Goal: Task Accomplishment & Management: Use online tool/utility

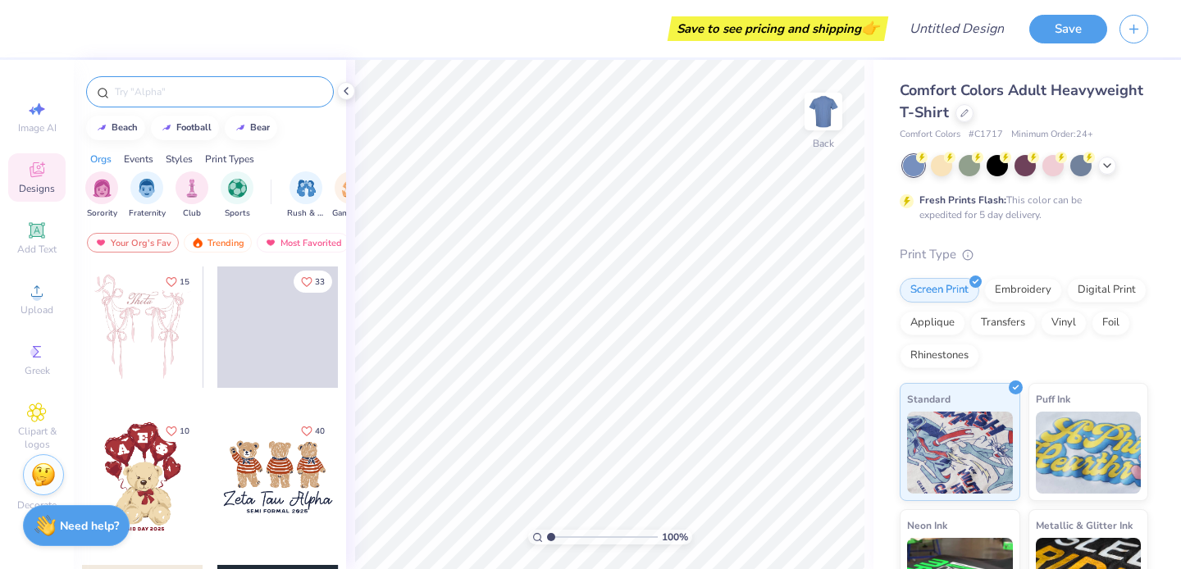
click at [266, 101] on div at bounding box center [210, 91] width 248 height 31
click at [963, 116] on div at bounding box center [964, 112] width 18 height 18
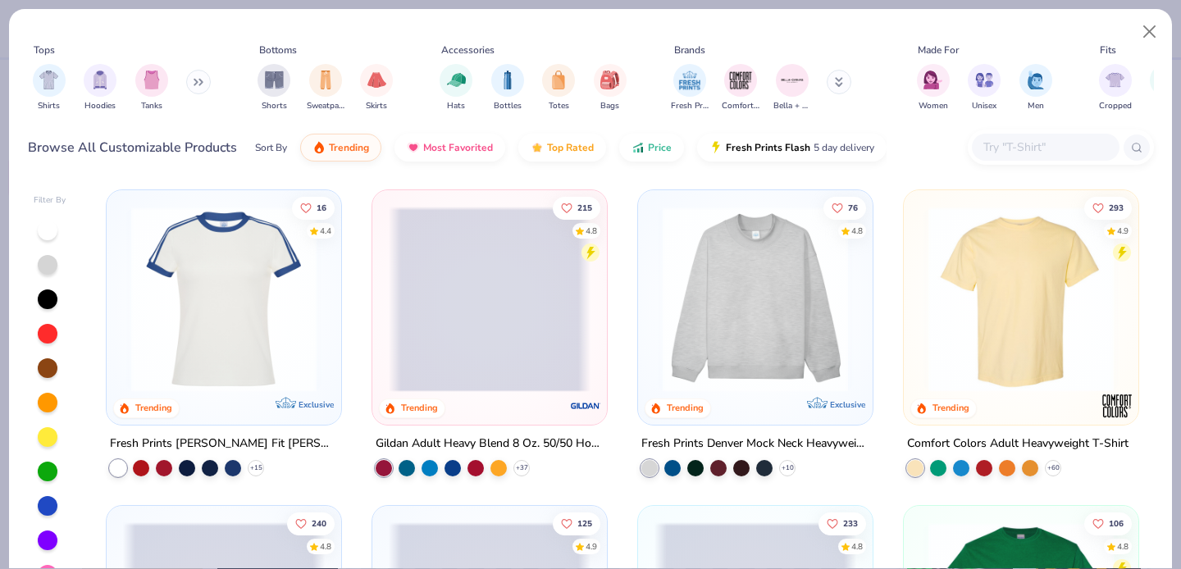
click at [1053, 140] on input "text" at bounding box center [1045, 147] width 126 height 19
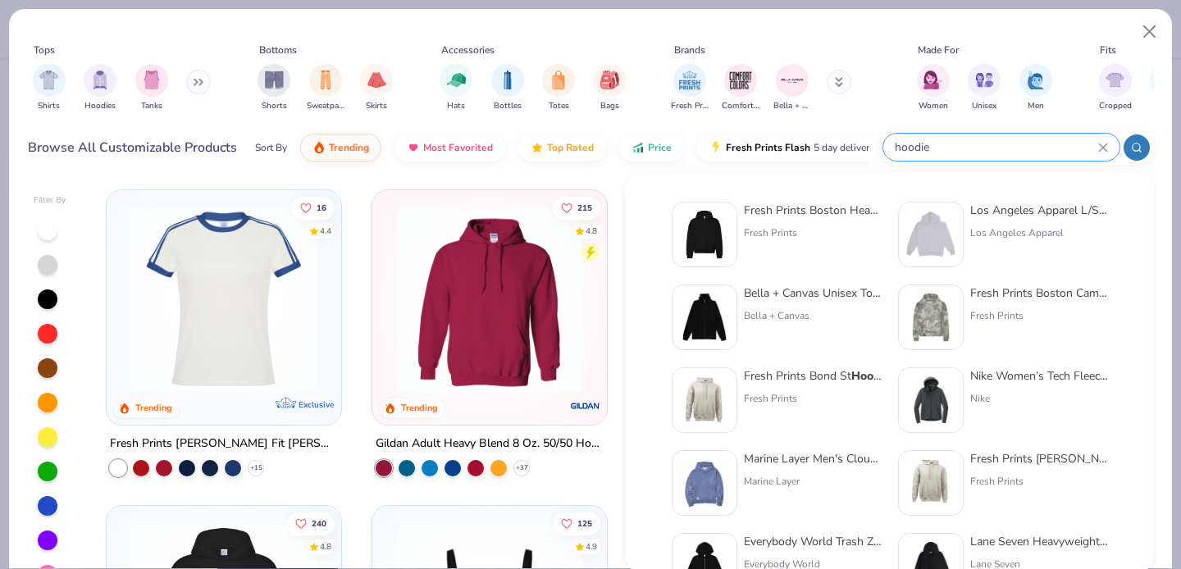
type input "hoodie"
click at [844, 240] on div "Fresh Prints Boston Heavyweight Hoodie Fresh Prints" at bounding box center [813, 235] width 138 height 66
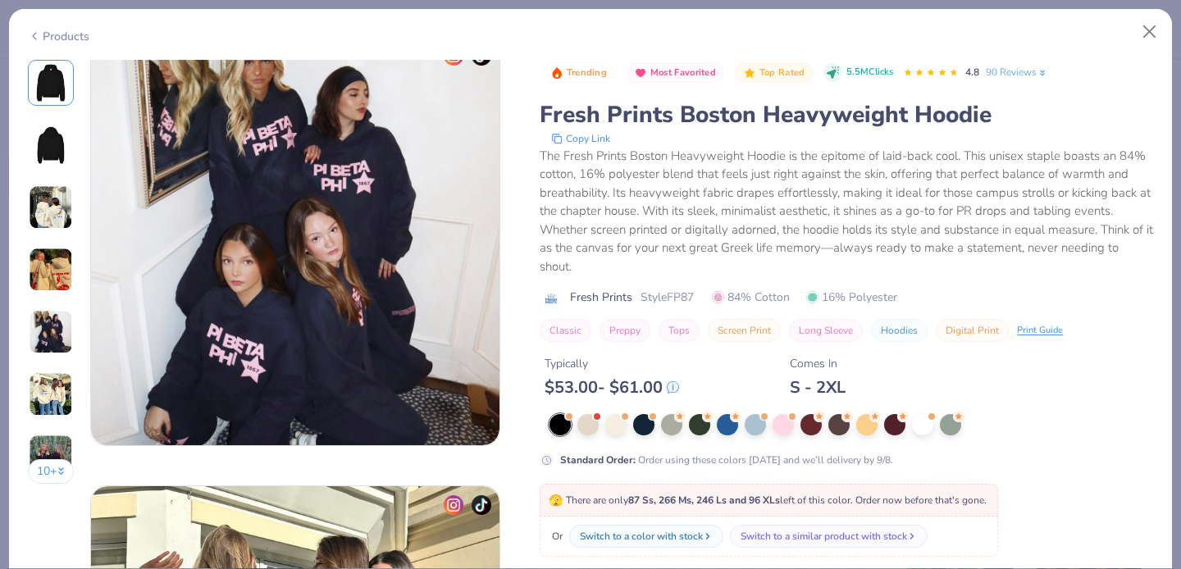
scroll to position [2117, 0]
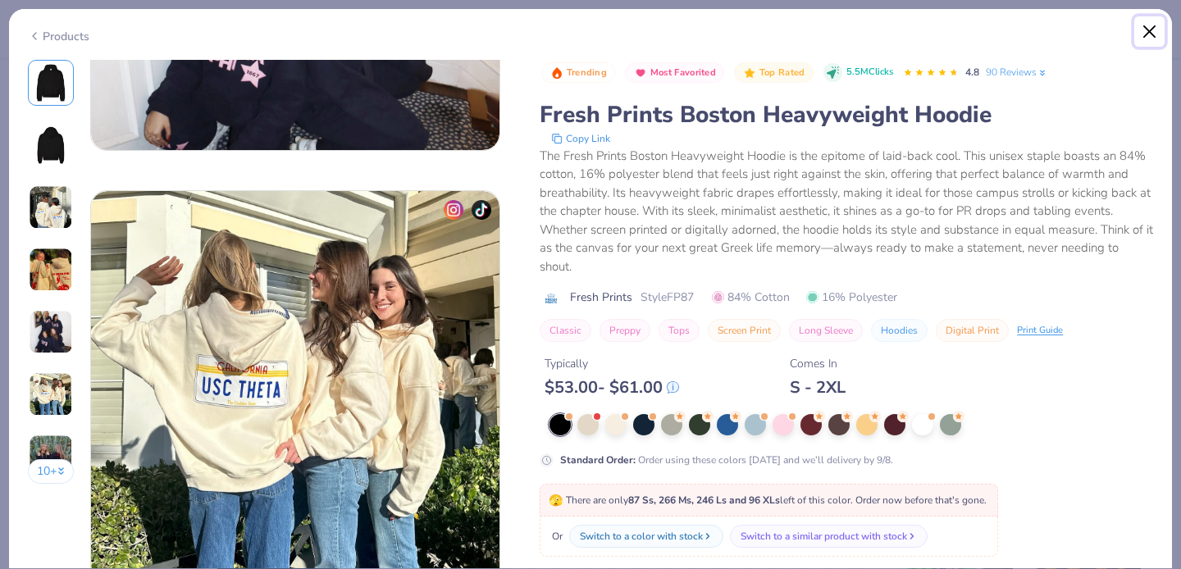
click at [1146, 29] on button "Close" at bounding box center [1149, 31] width 31 height 31
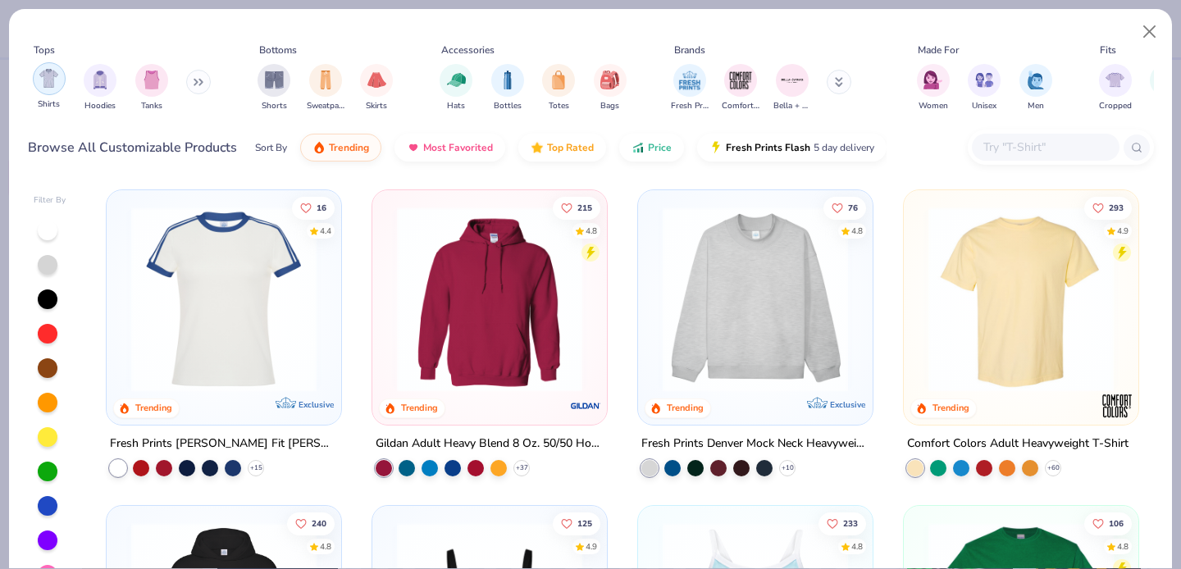
click at [89, 84] on div "filter for Hoodies" at bounding box center [100, 80] width 33 height 33
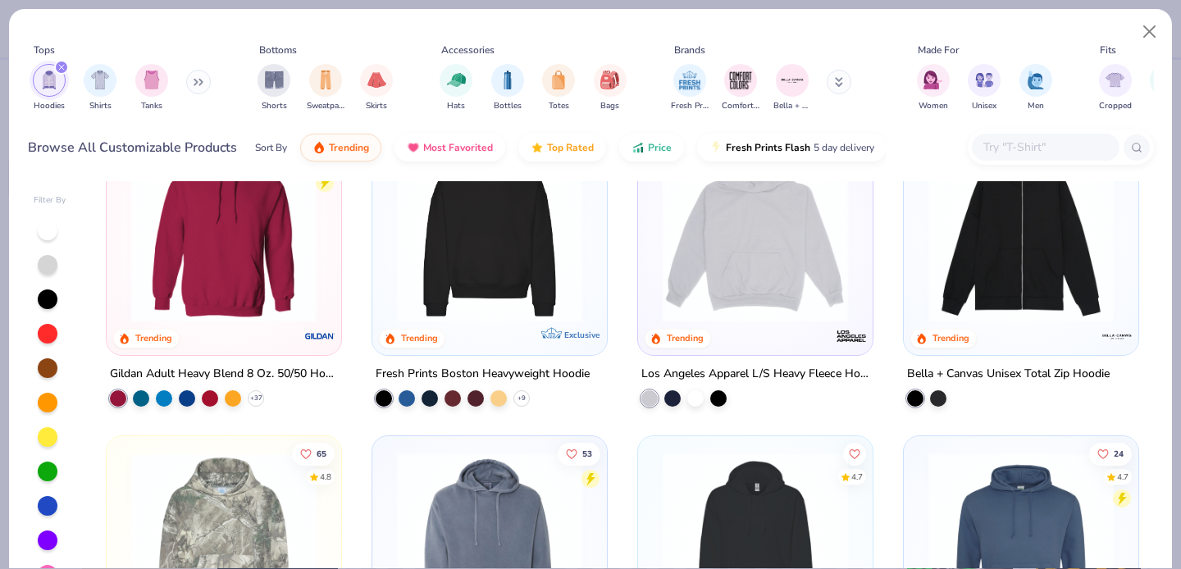
scroll to position [79, 0]
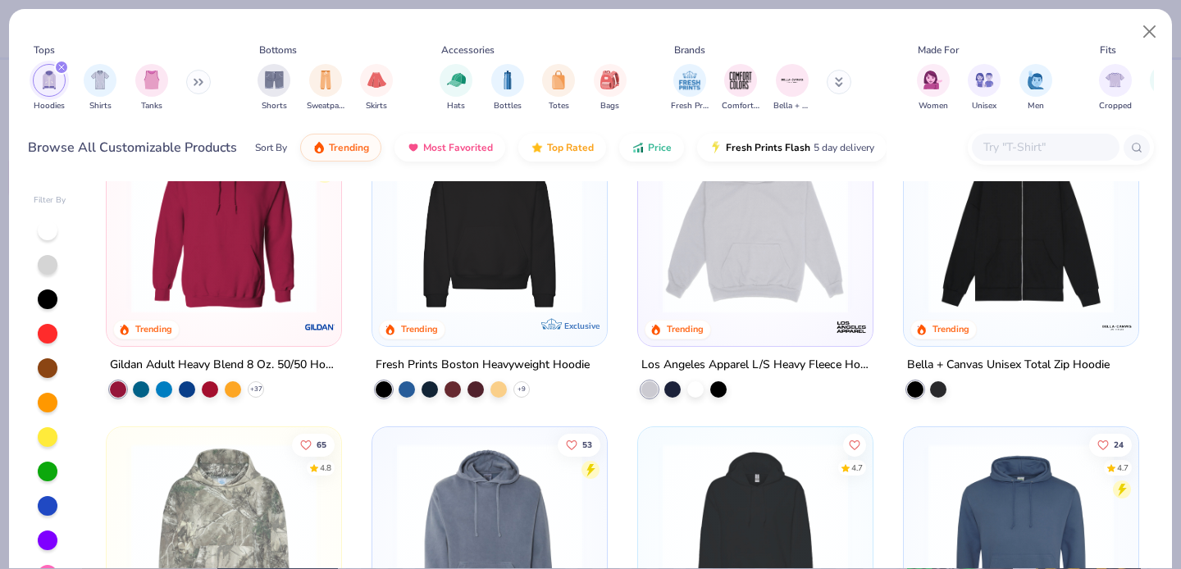
click at [973, 155] on div at bounding box center [1061, 147] width 186 height 35
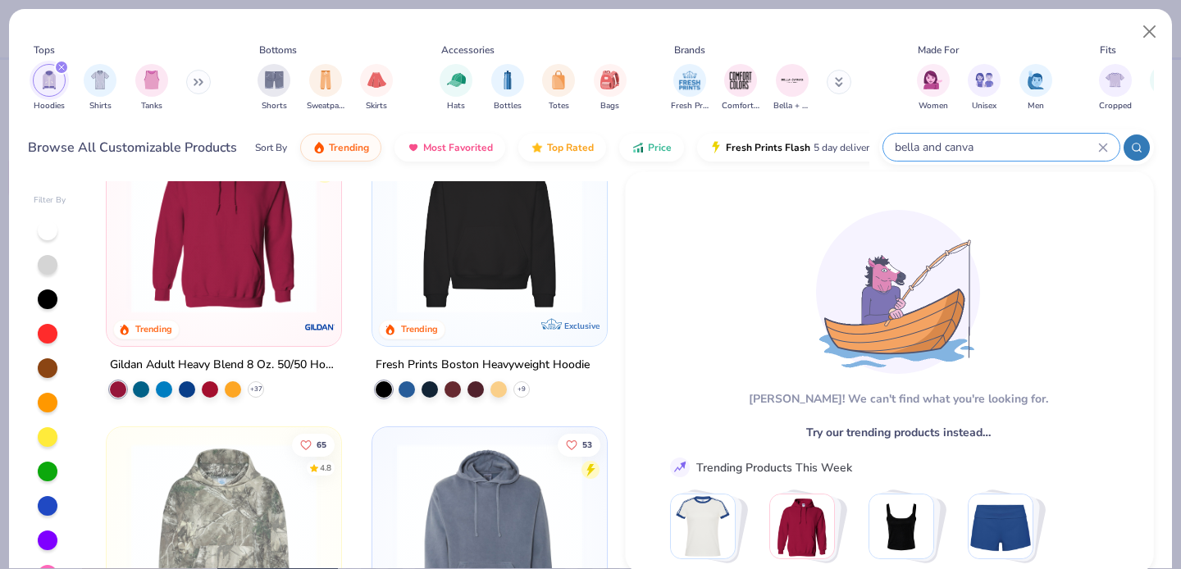
click at [1002, 148] on input "bella and canva" at bounding box center [995, 147] width 205 height 19
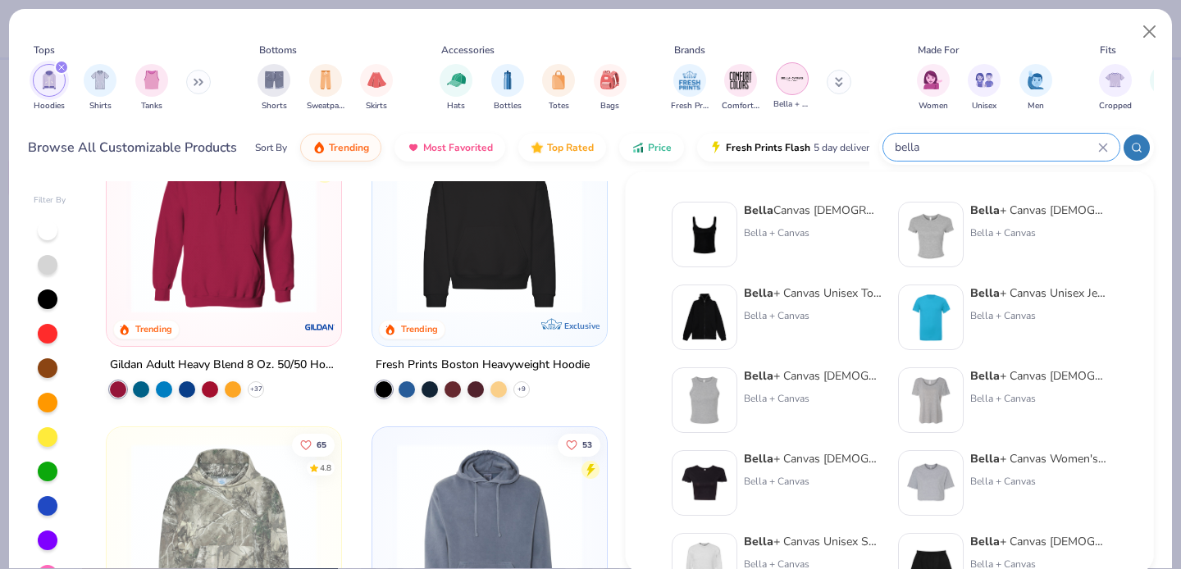
type input "bella"
click at [796, 77] on img "filter for Bella + Canvas" at bounding box center [792, 78] width 25 height 25
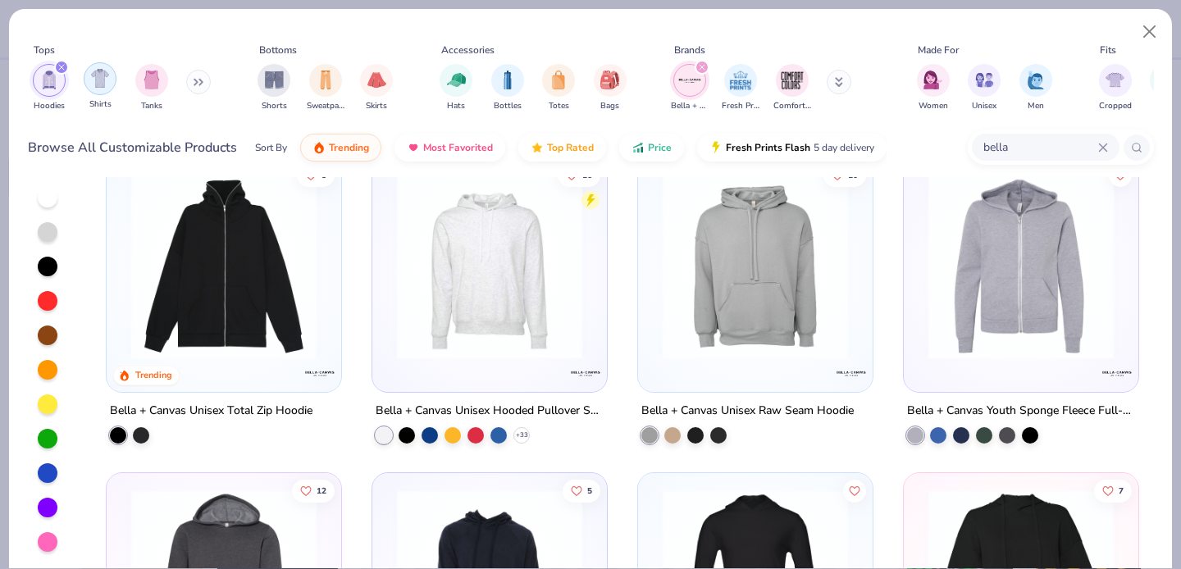
click at [60, 69] on icon "filter for Hoodies" at bounding box center [61, 67] width 5 height 5
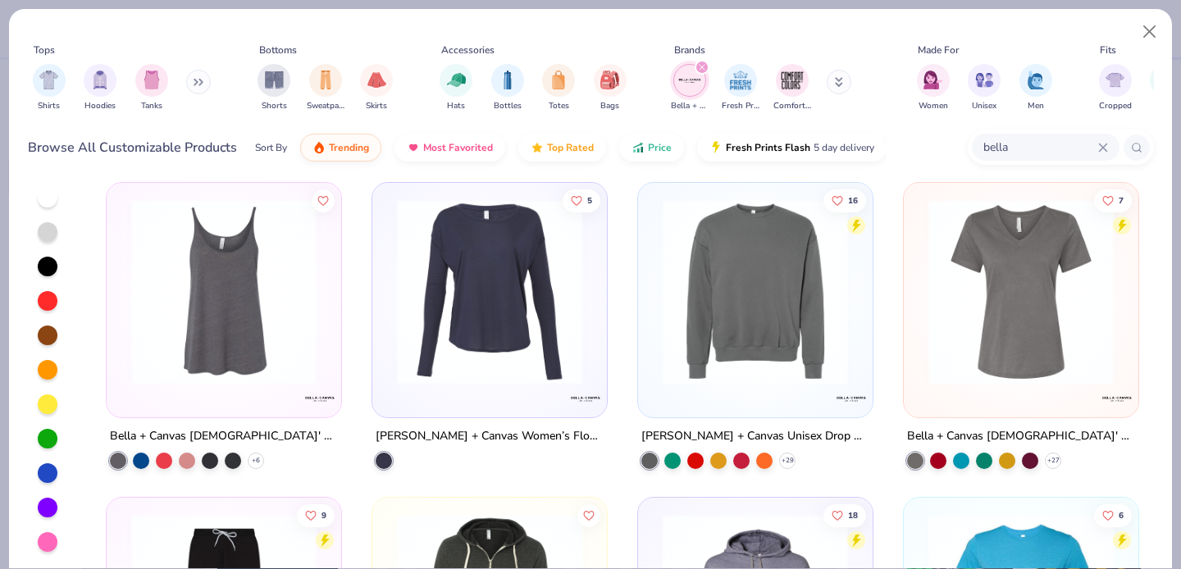
scroll to position [5654, 0]
click at [315, 83] on div "filter for Sweatpants" at bounding box center [325, 80] width 33 height 33
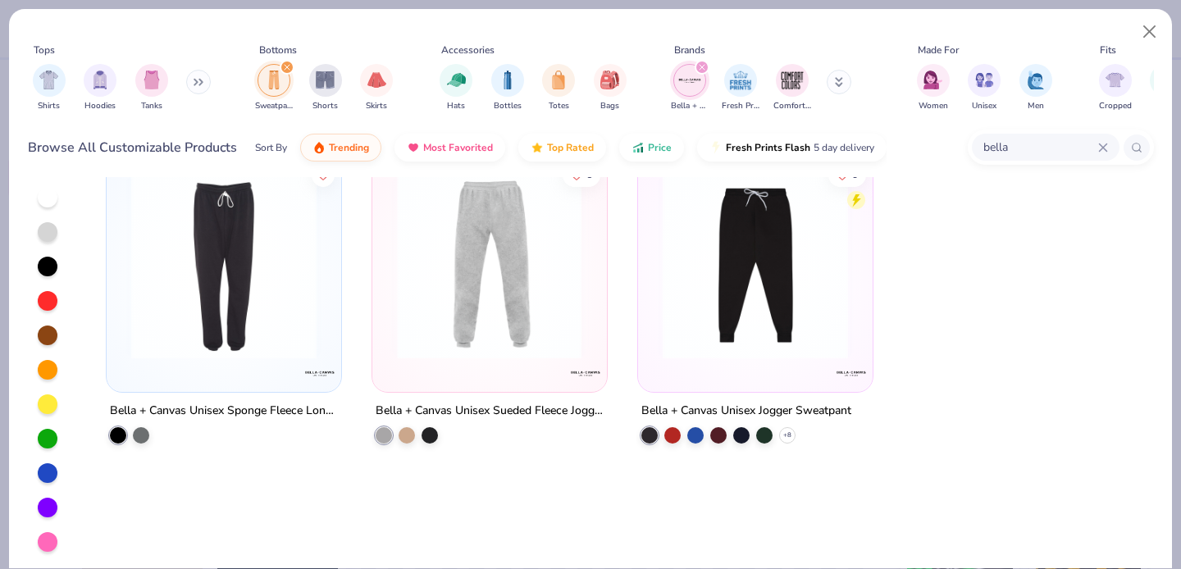
click at [537, 297] on img at bounding box center [490, 266] width 202 height 185
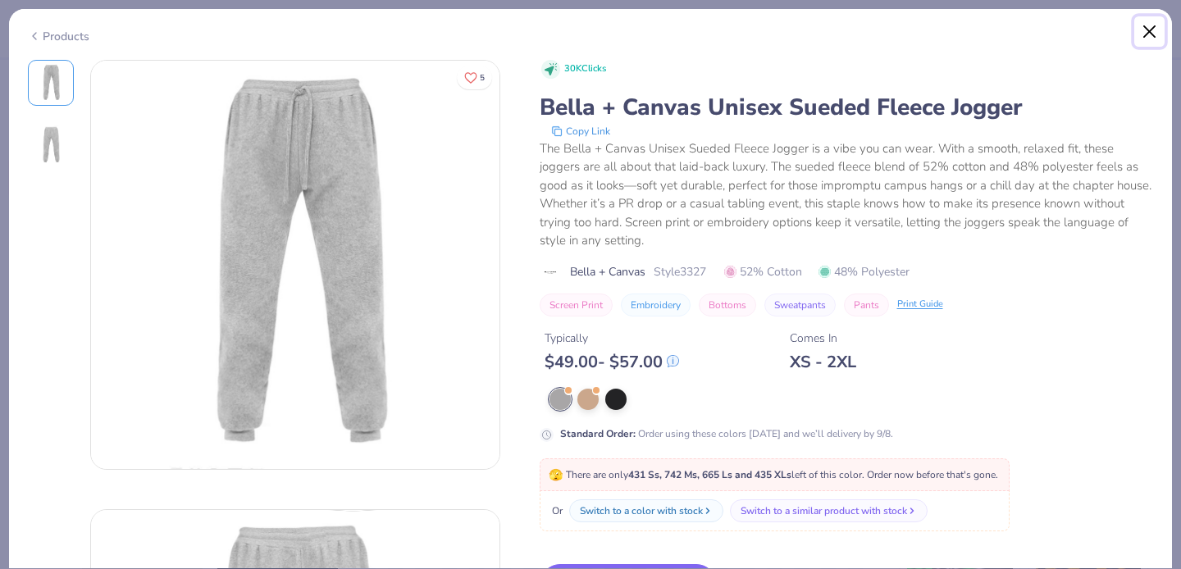
click at [1145, 25] on button "Close" at bounding box center [1149, 31] width 31 height 31
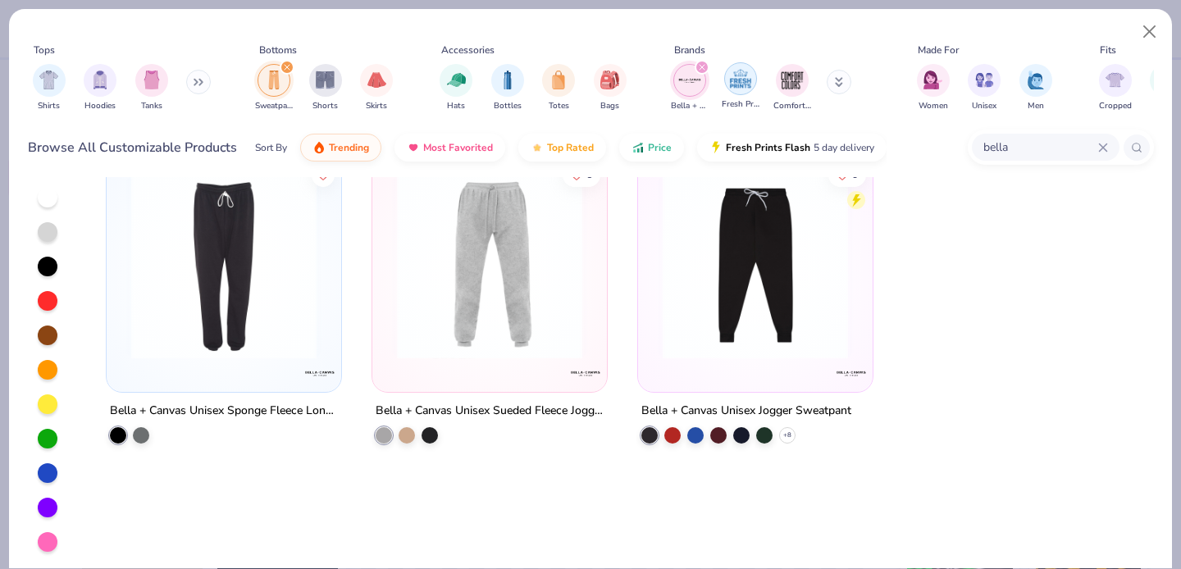
click at [701, 67] on icon "filter for Bella + Canvas" at bounding box center [702, 67] width 5 height 5
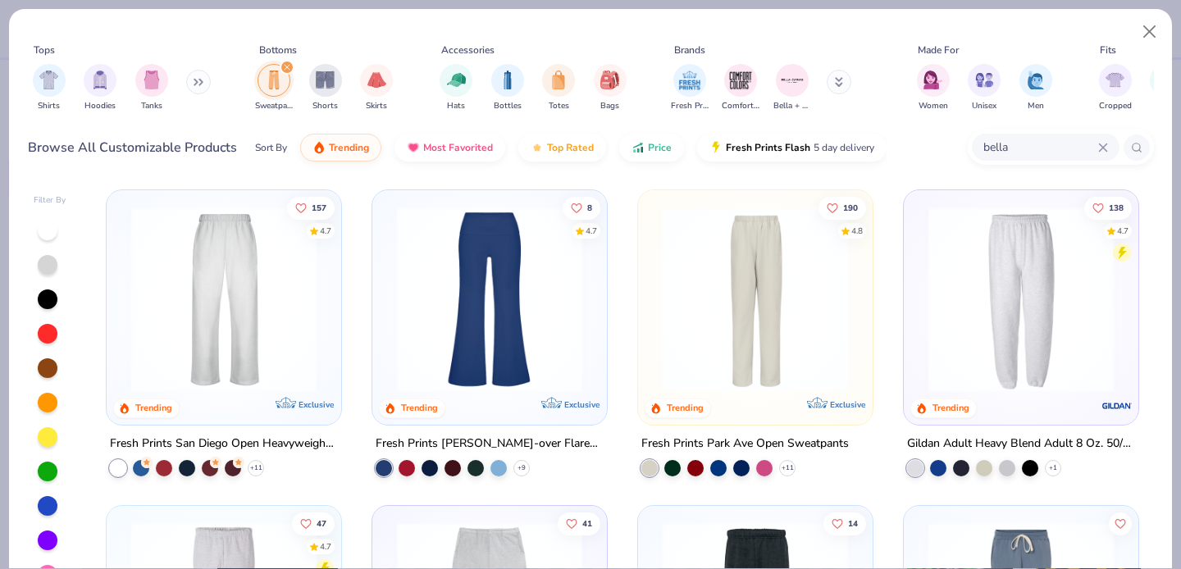
click at [216, 334] on img at bounding box center [224, 299] width 202 height 185
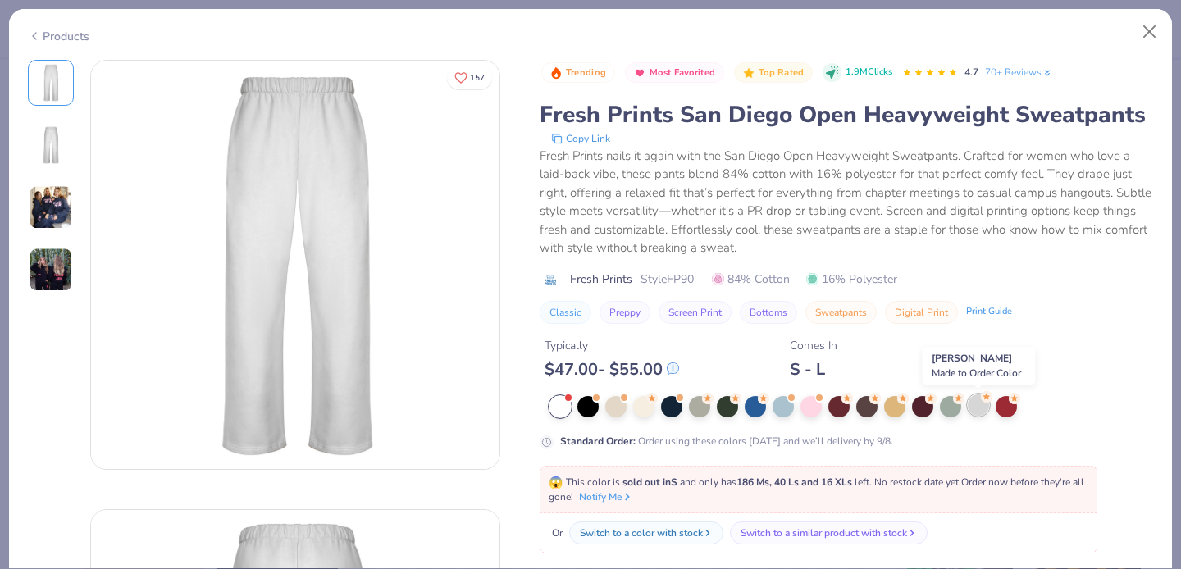
click at [972, 408] on div at bounding box center [978, 404] width 21 height 21
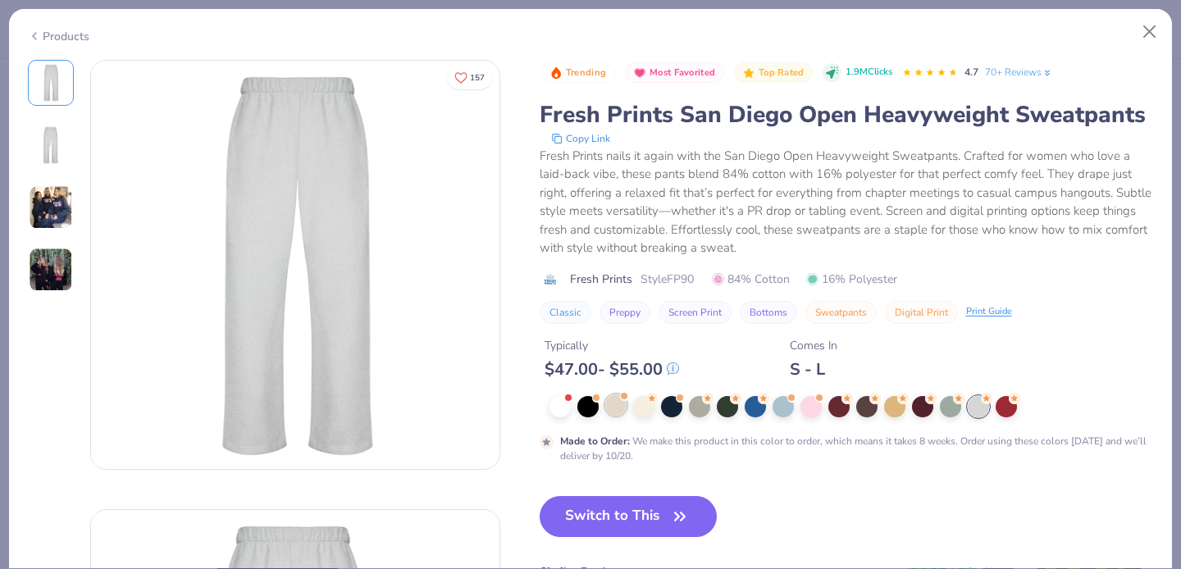
click at [616, 415] on div at bounding box center [615, 404] width 21 height 21
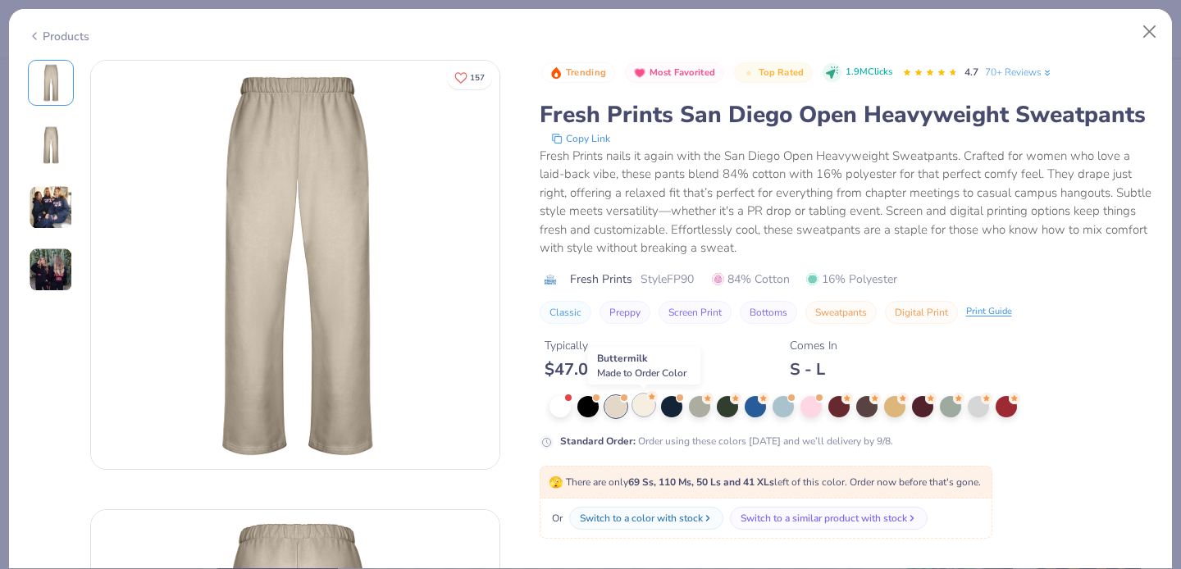
click at [645, 412] on div at bounding box center [643, 404] width 21 height 21
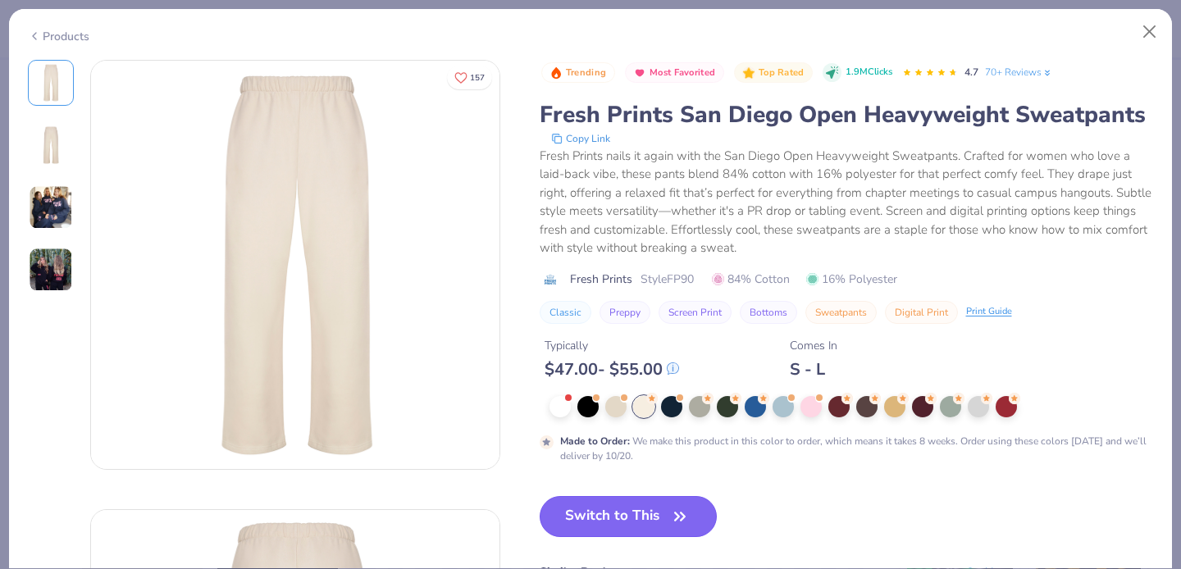
click at [613, 504] on button "Switch to This" at bounding box center [629, 516] width 178 height 41
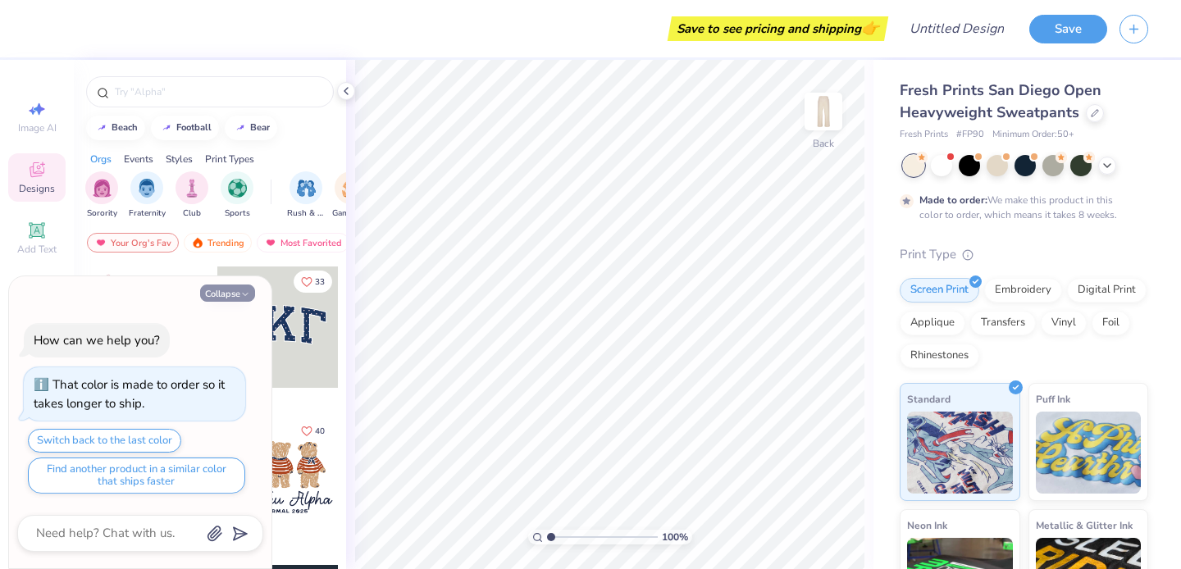
click at [239, 294] on button "Collapse" at bounding box center [227, 293] width 55 height 17
type textarea "x"
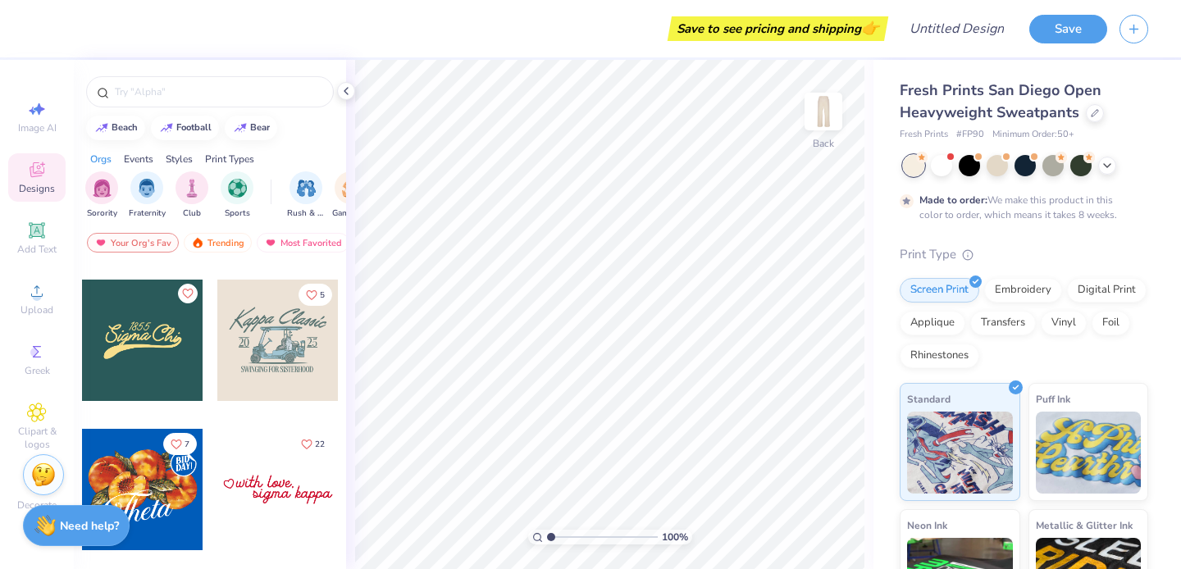
scroll to position [1928, 0]
click at [107, 189] on img "filter for Sorority" at bounding box center [102, 186] width 19 height 19
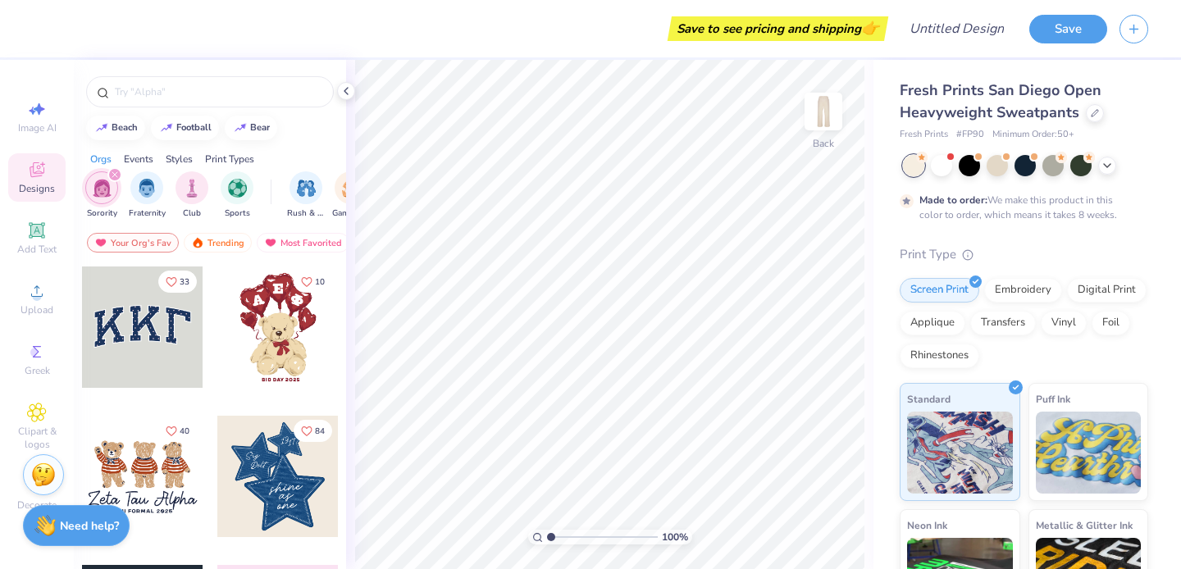
click at [157, 324] on div at bounding box center [142, 327] width 121 height 121
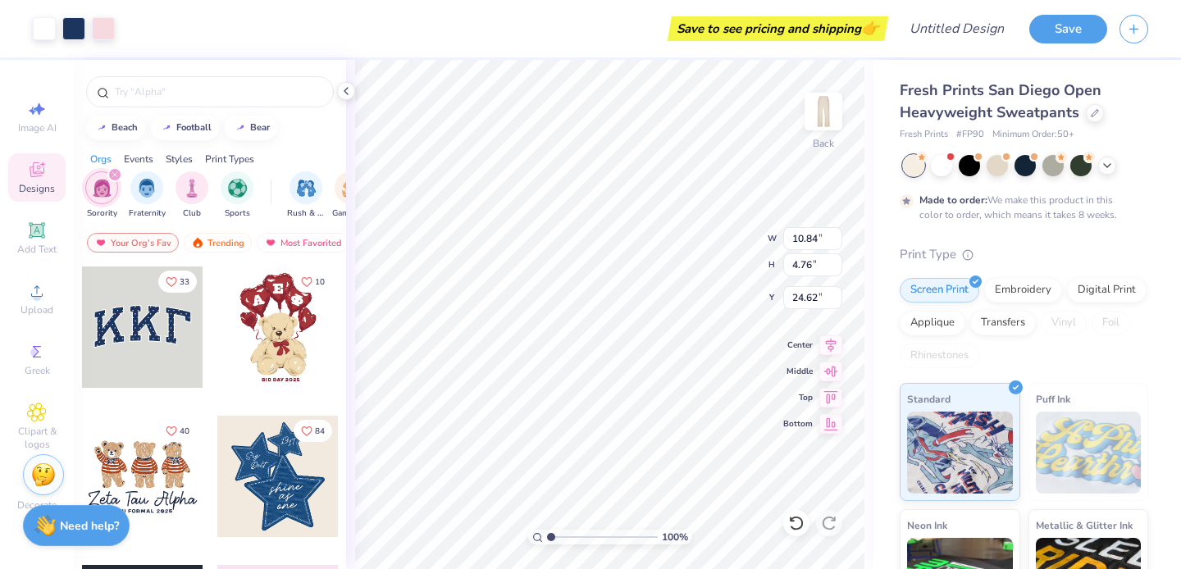
type input "1.95"
type textarea "x"
click at [561, 535] on input "range" at bounding box center [602, 537] width 111 height 15
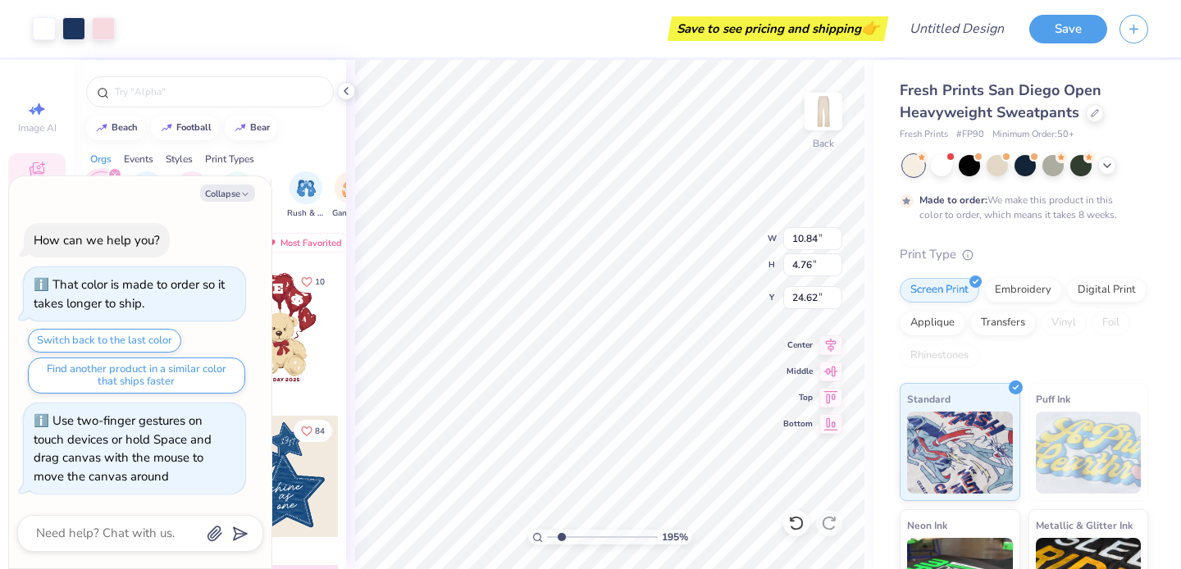
click at [561, 535] on input "range" at bounding box center [602, 537] width 111 height 15
type input "2.99"
click at [572, 534] on input "range" at bounding box center [602, 537] width 111 height 15
click at [242, 194] on icon "button" at bounding box center [245, 194] width 10 height 10
type textarea "x"
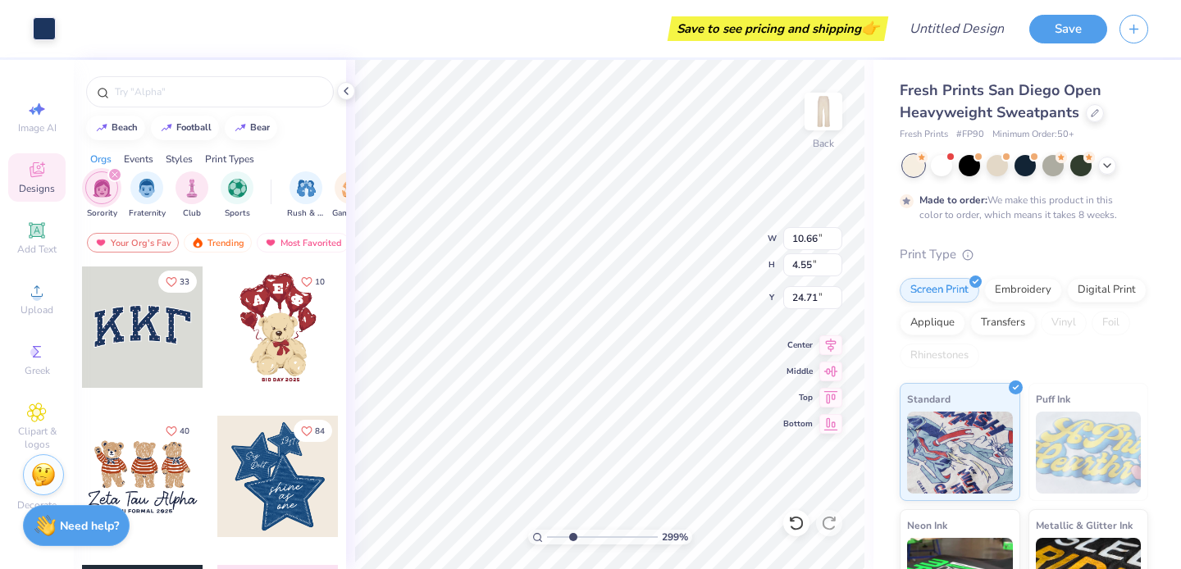
type input "10.84"
type input "4.76"
type input "24.62"
type input "7.47"
type input "3.28"
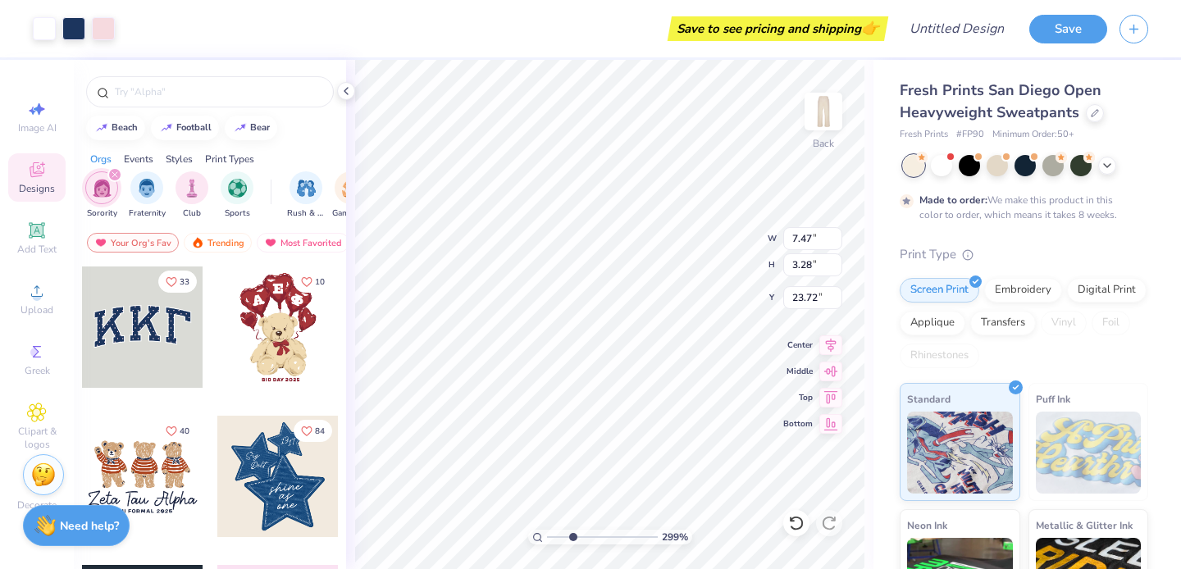
type input "23.21"
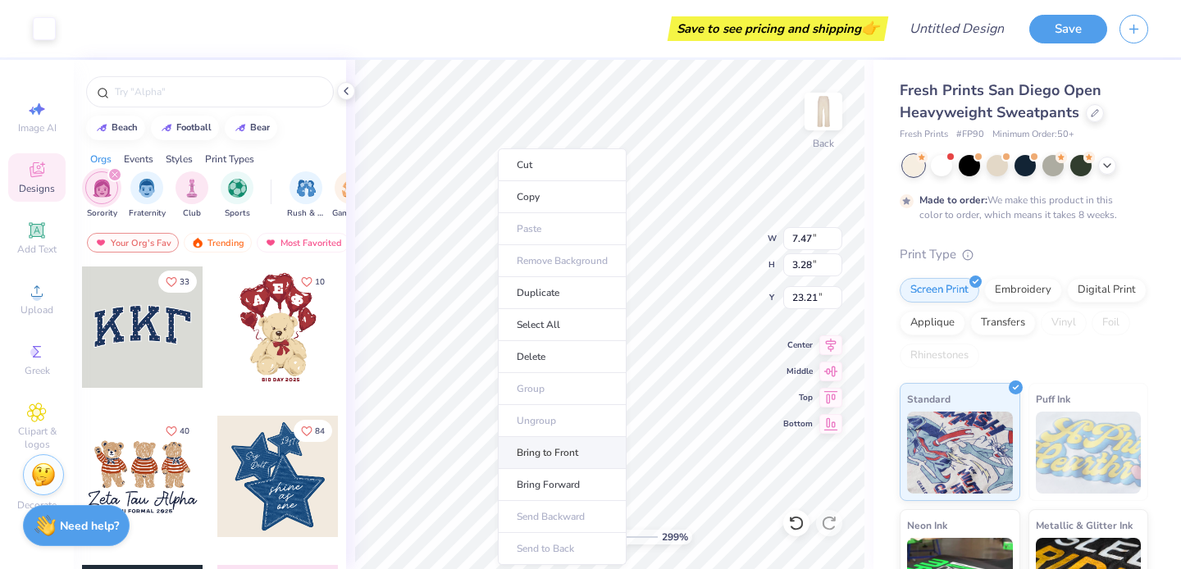
click at [577, 452] on li "Bring to Front" at bounding box center [562, 453] width 129 height 32
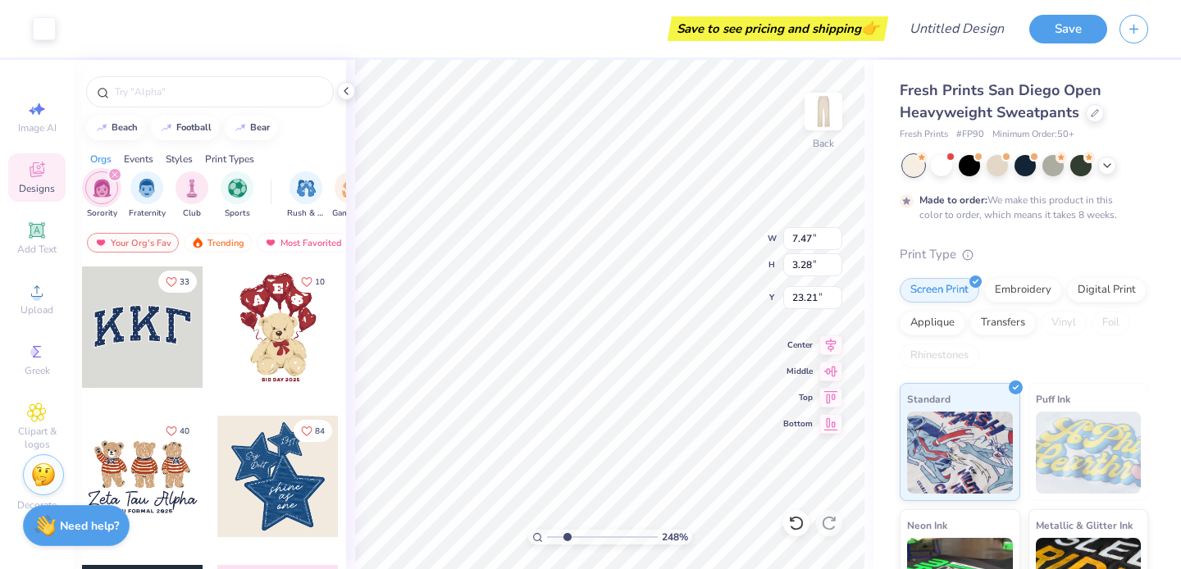
click at [567, 539] on input "range" at bounding box center [602, 537] width 111 height 15
click at [558, 538] on input "range" at bounding box center [602, 537] width 111 height 15
type input "1.05"
click at [551, 537] on input "range" at bounding box center [602, 537] width 111 height 15
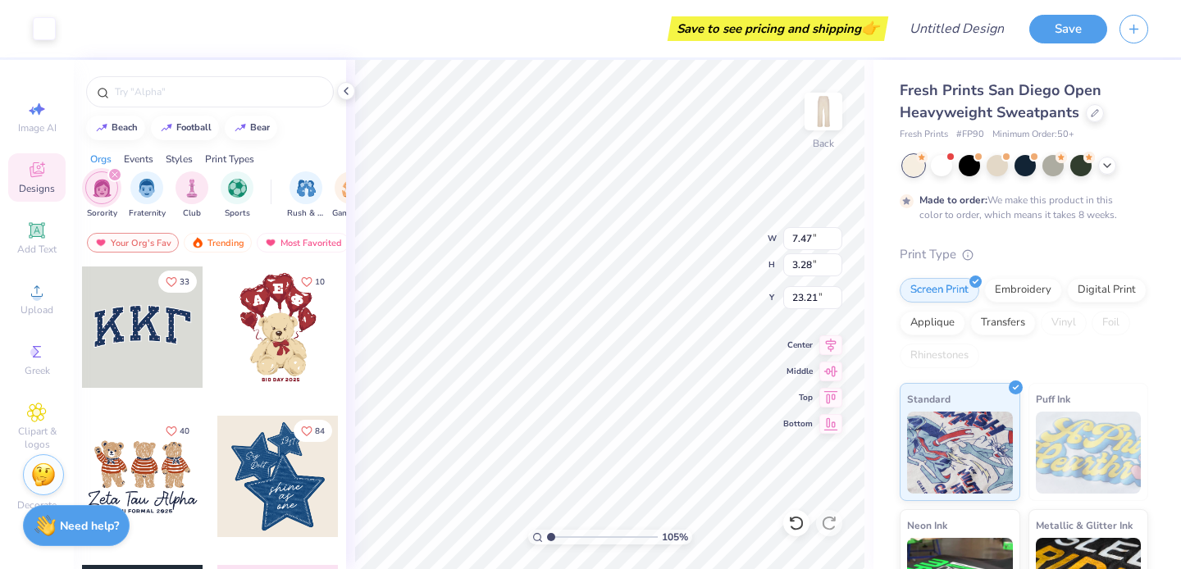
type input "23.17"
type input "6.06"
type input "14.85"
type input "2.51"
click at [567, 532] on input "range" at bounding box center [602, 537] width 111 height 15
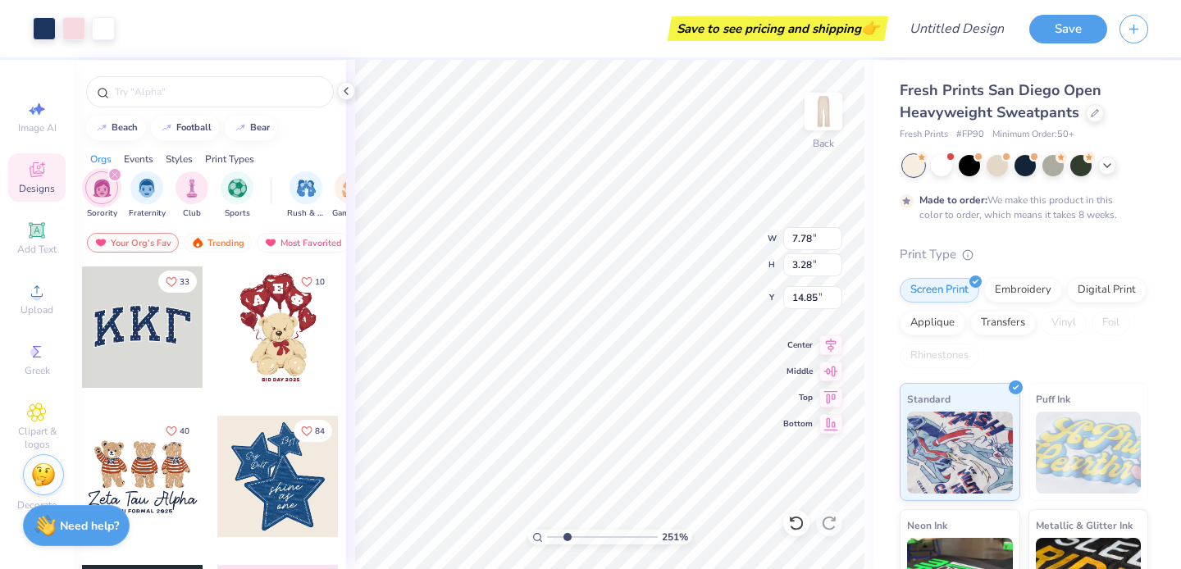
type input "15.16"
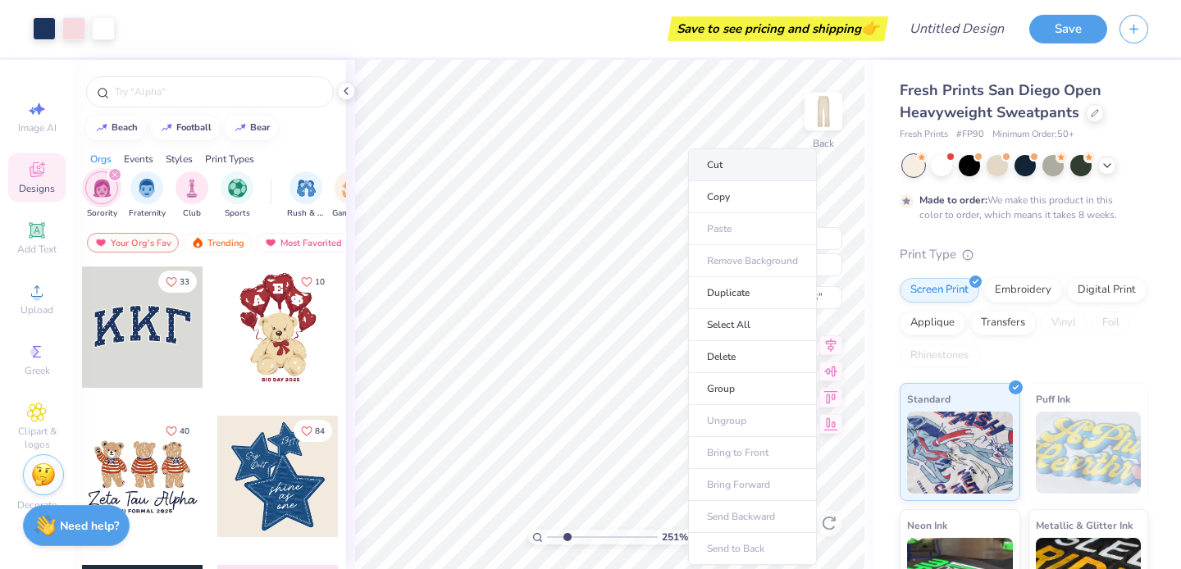
click at [731, 174] on li "Cut" at bounding box center [752, 164] width 129 height 33
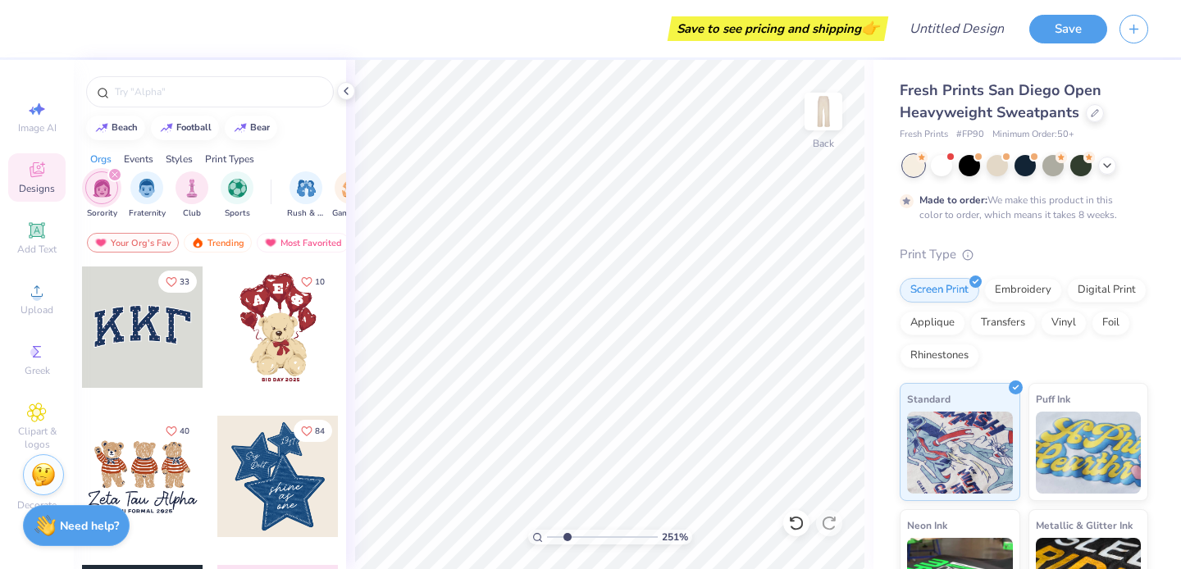
click at [142, 367] on div at bounding box center [142, 327] width 121 height 121
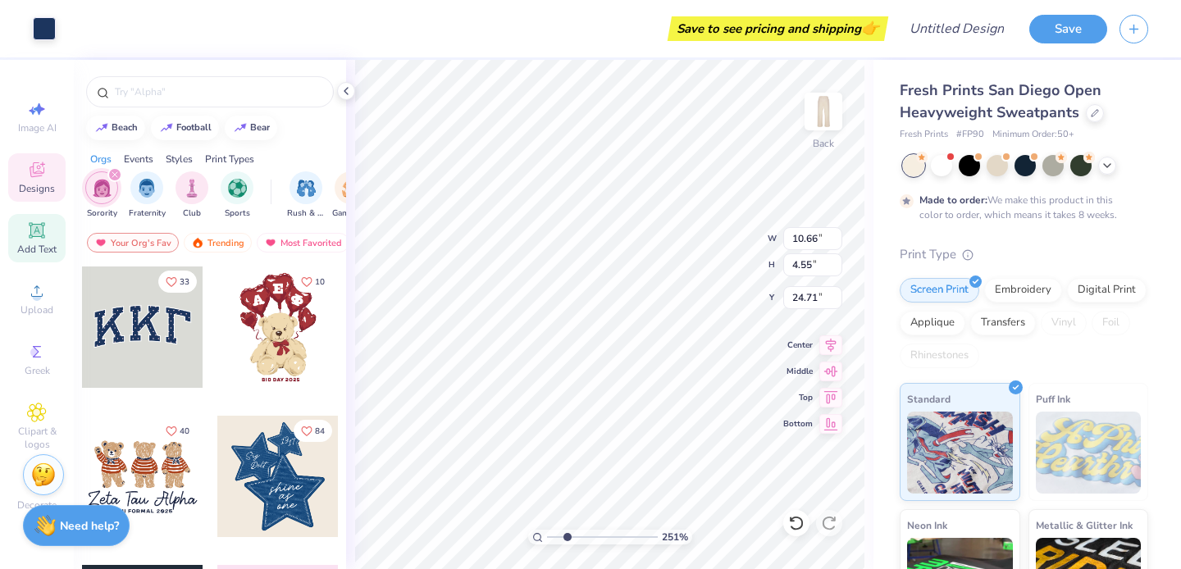
click at [57, 237] on div "Add Text" at bounding box center [36, 238] width 57 height 48
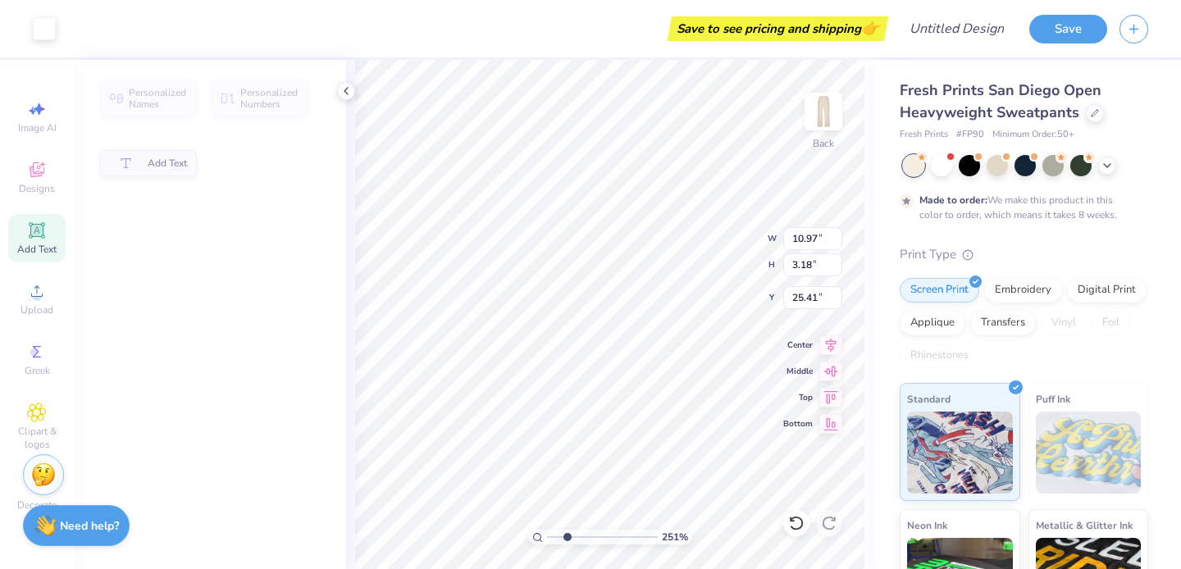
type input "10.97"
type input "3.18"
type input "25.41"
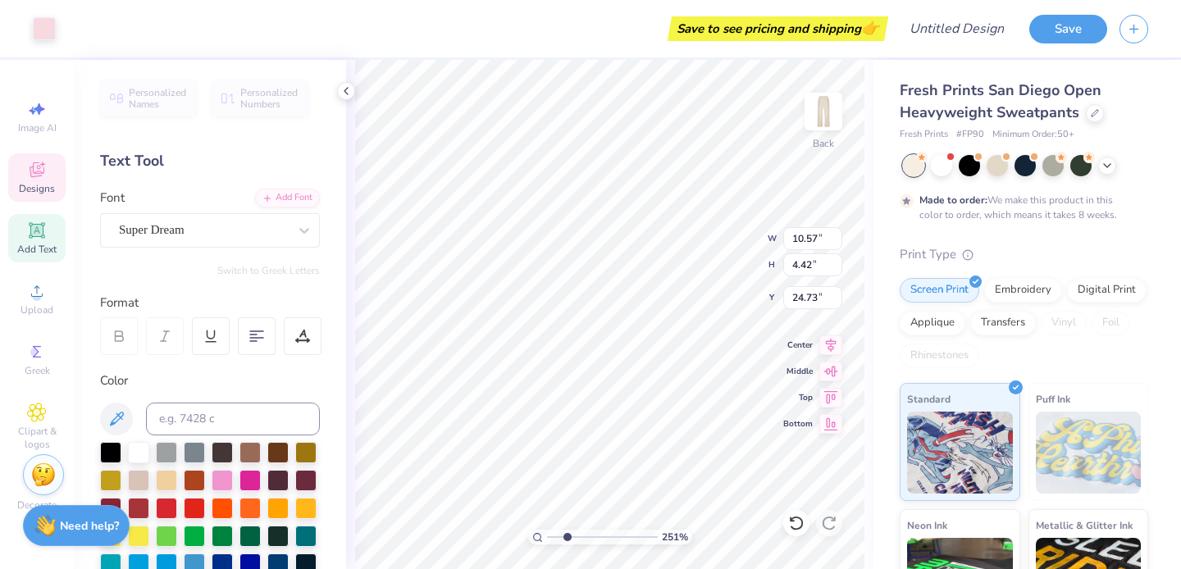
type input "10.66"
type input "4.55"
type input "24.71"
type input "24.79"
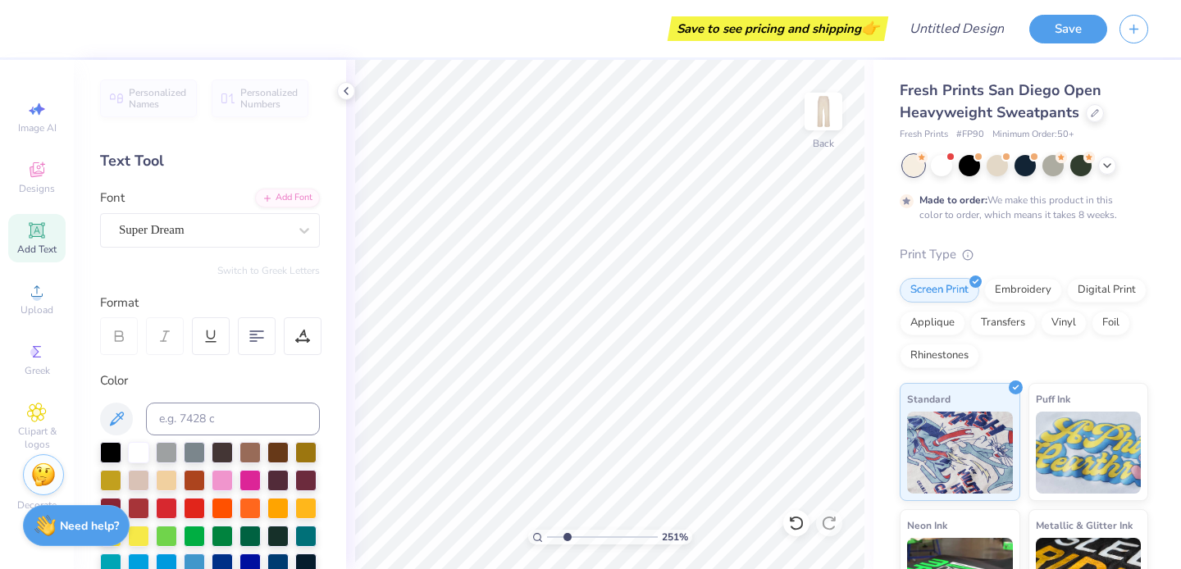
click at [46, 144] on div "Image AI Designs Add Text Upload Greek Clipart & logos Decorate" at bounding box center [36, 306] width 57 height 426
click at [46, 168] on icon at bounding box center [37, 170] width 20 height 20
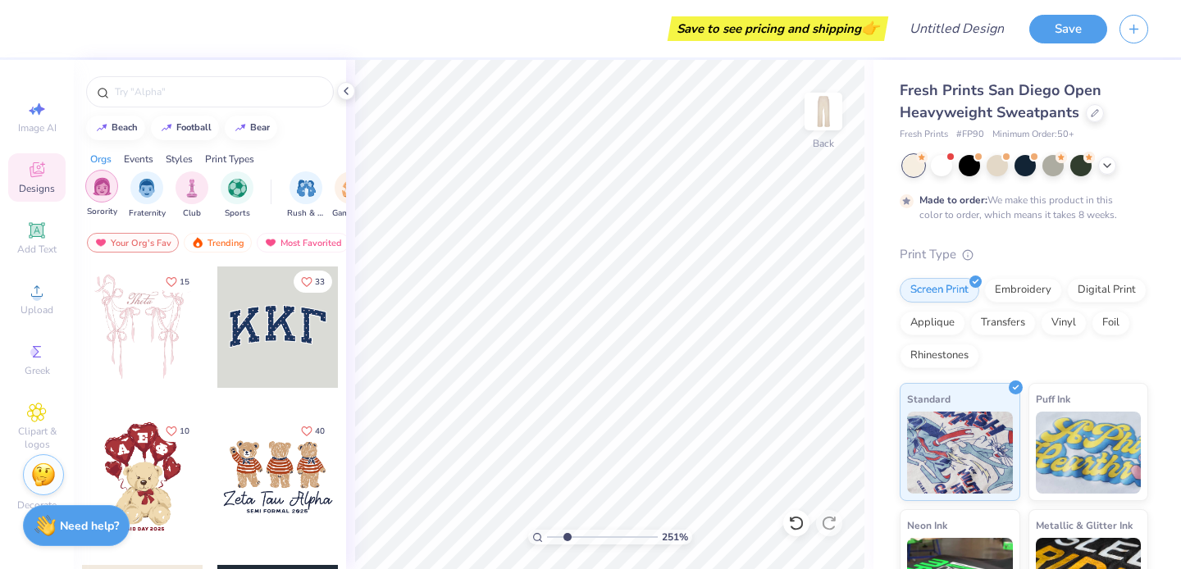
click at [101, 185] on img "filter for Sorority" at bounding box center [102, 186] width 19 height 19
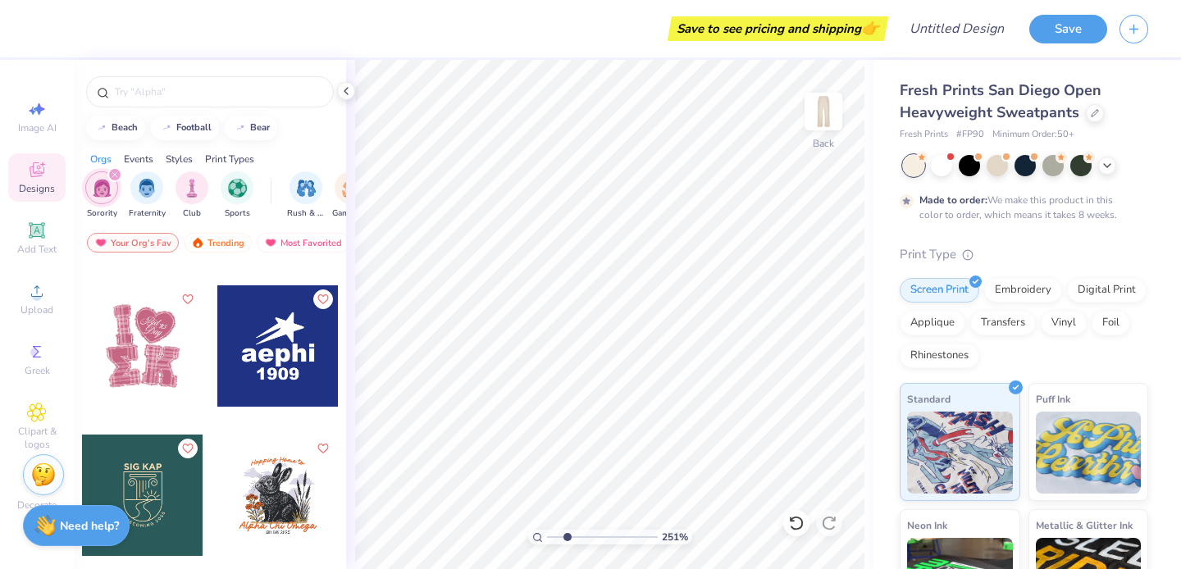
scroll to position [9509, 0]
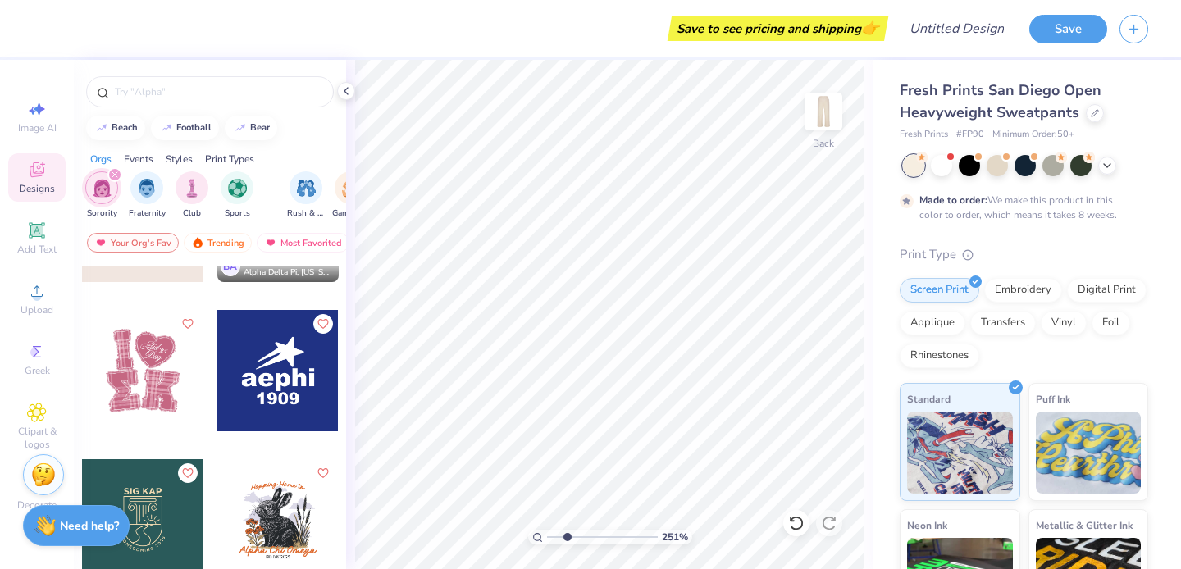
click at [164, 384] on div at bounding box center [142, 370] width 121 height 121
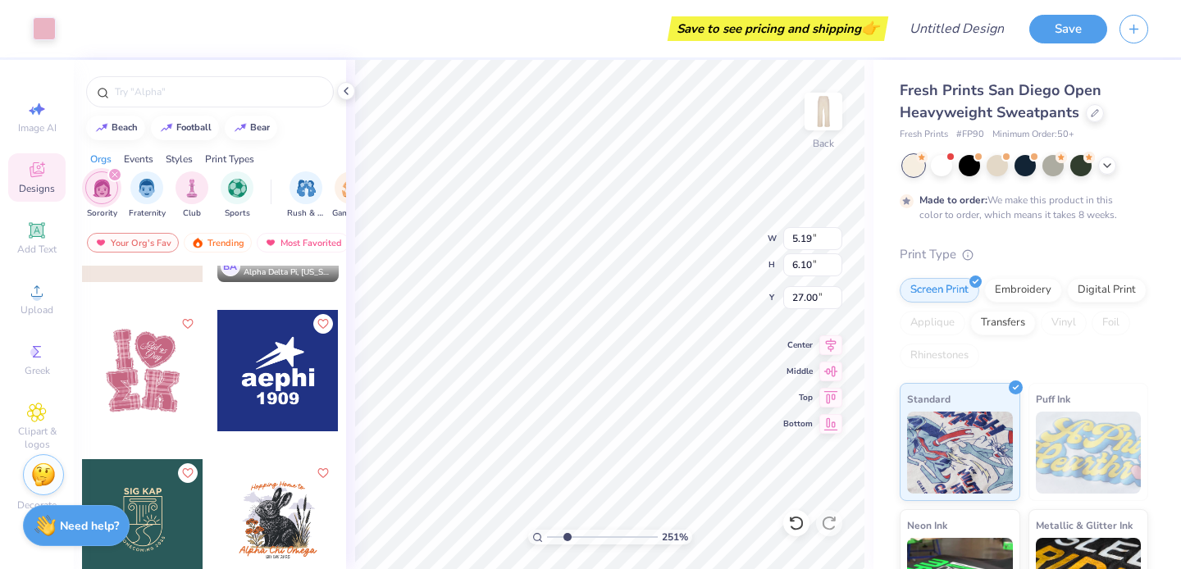
type input "27.00"
click at [803, 530] on icon at bounding box center [796, 523] width 16 height 16
click at [43, 357] on icon at bounding box center [37, 352] width 20 height 20
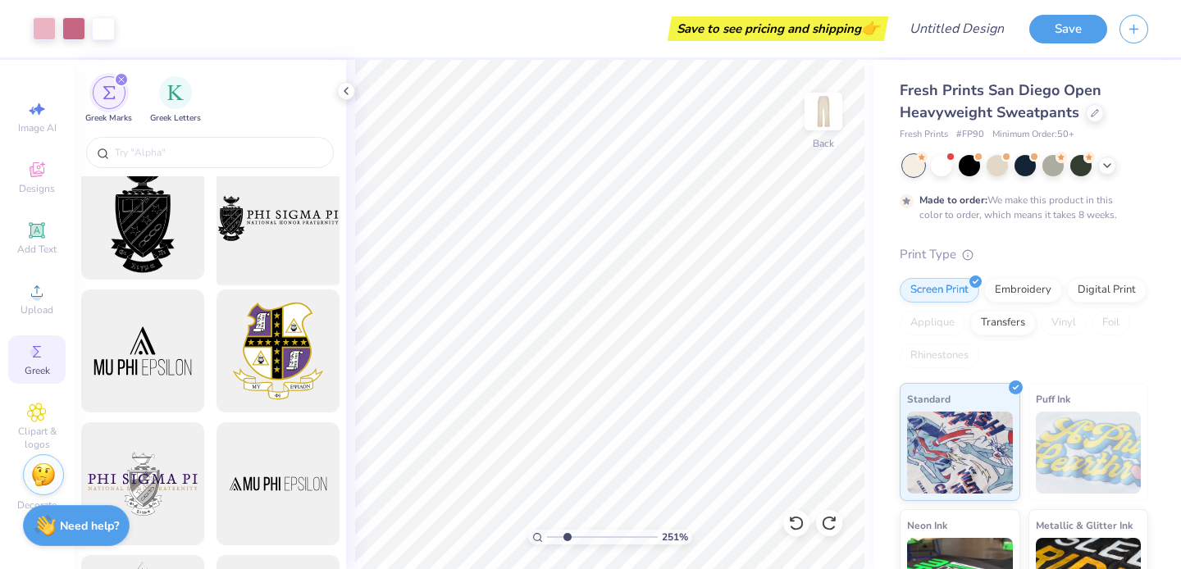
scroll to position [0, 0]
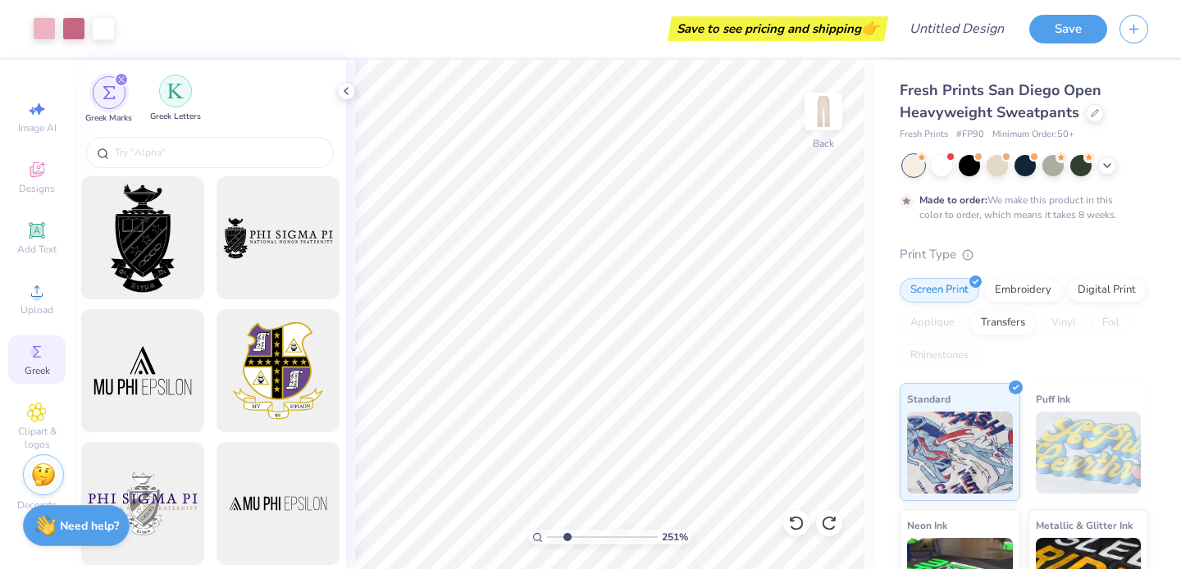
click at [170, 94] on img "filter for Greek Letters" at bounding box center [175, 91] width 16 height 16
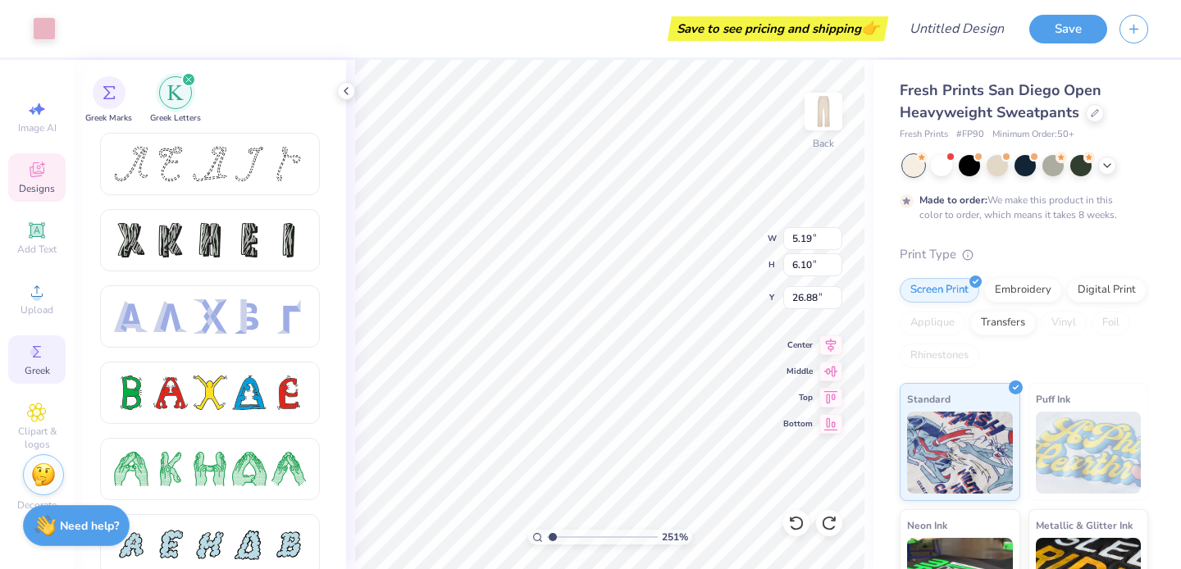
type input "1.15"
click at [552, 531] on input "range" at bounding box center [602, 537] width 111 height 15
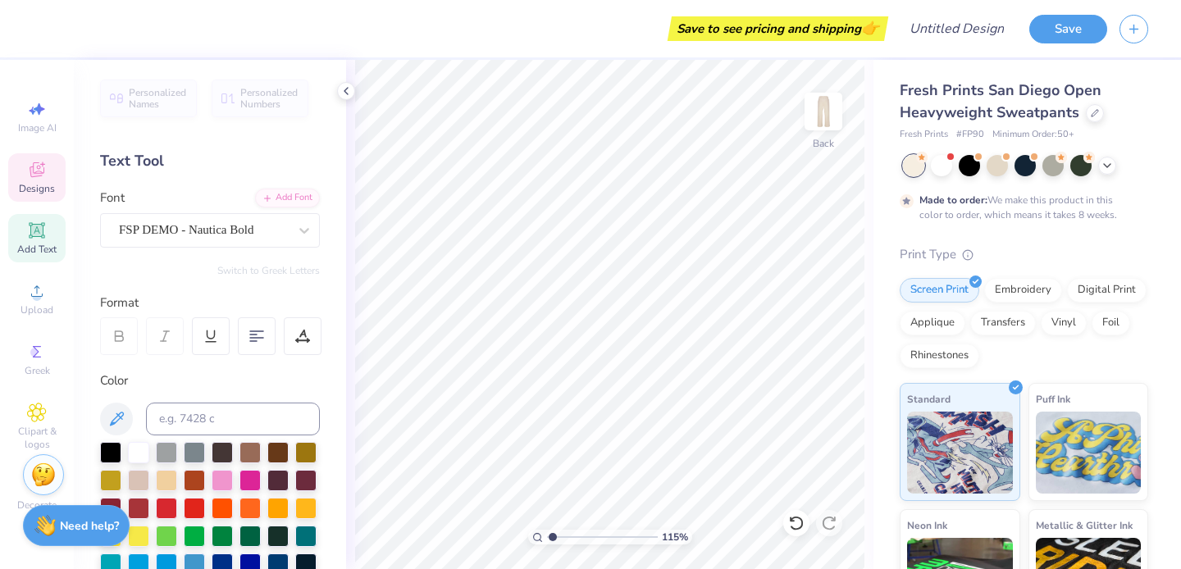
click at [41, 186] on span "Designs" at bounding box center [37, 188] width 36 height 13
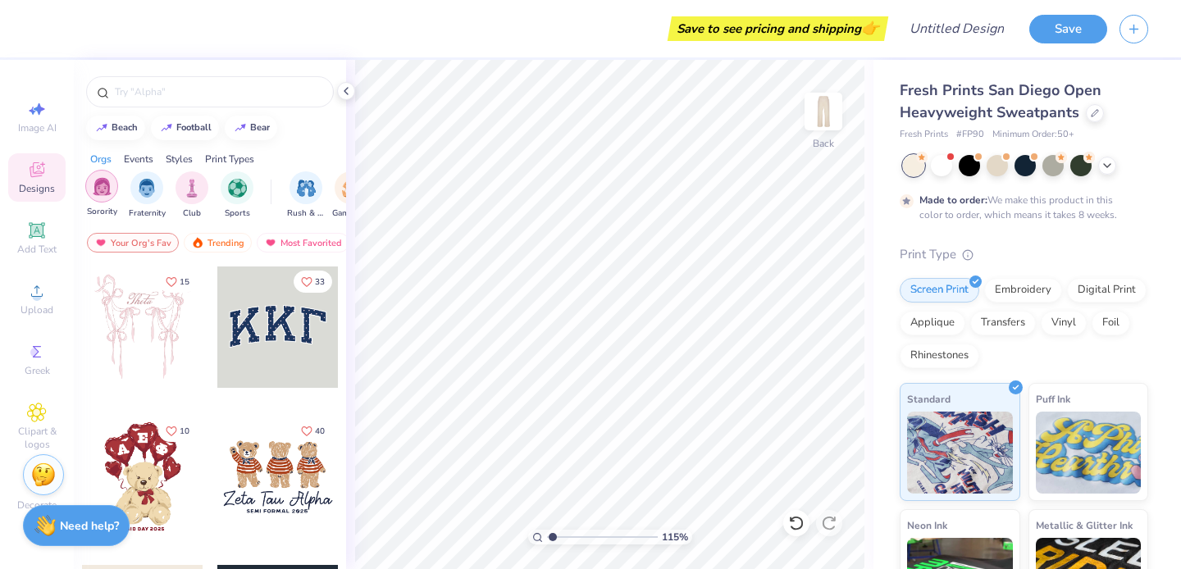
click at [113, 188] on div "filter for Sorority" at bounding box center [101, 186] width 33 height 33
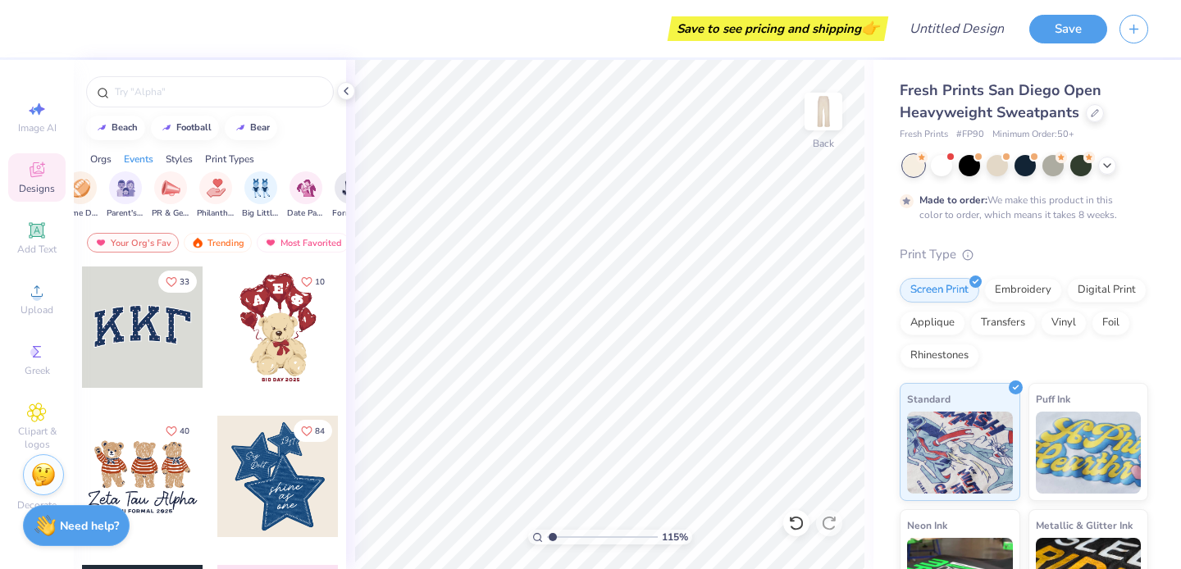
scroll to position [0, 289]
click at [156, 190] on img "filter for PR & General" at bounding box center [153, 186] width 19 height 19
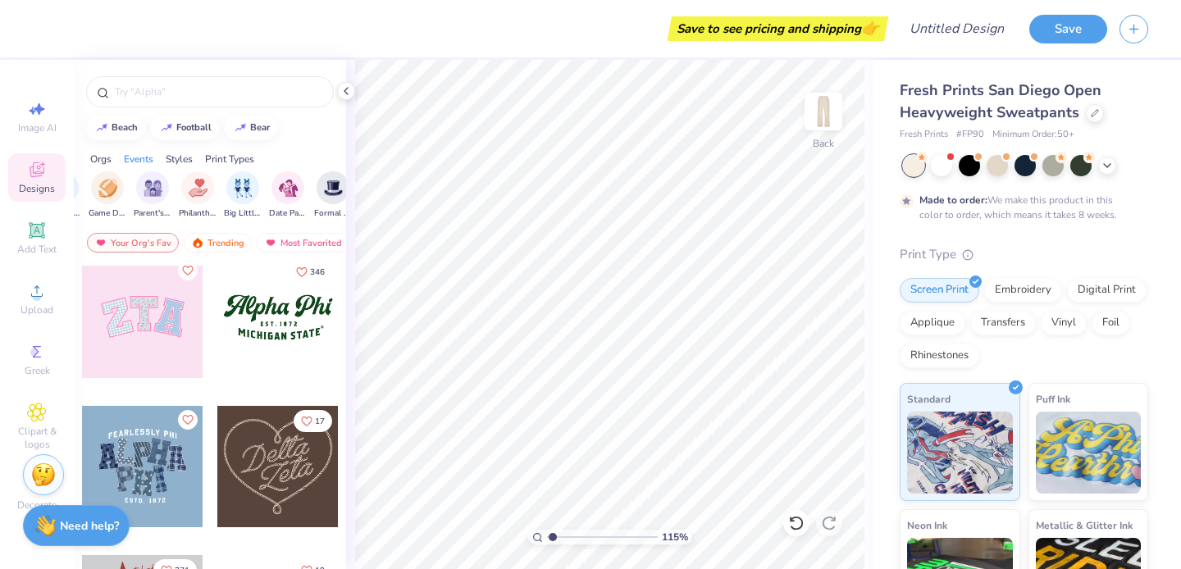
scroll to position [163, 0]
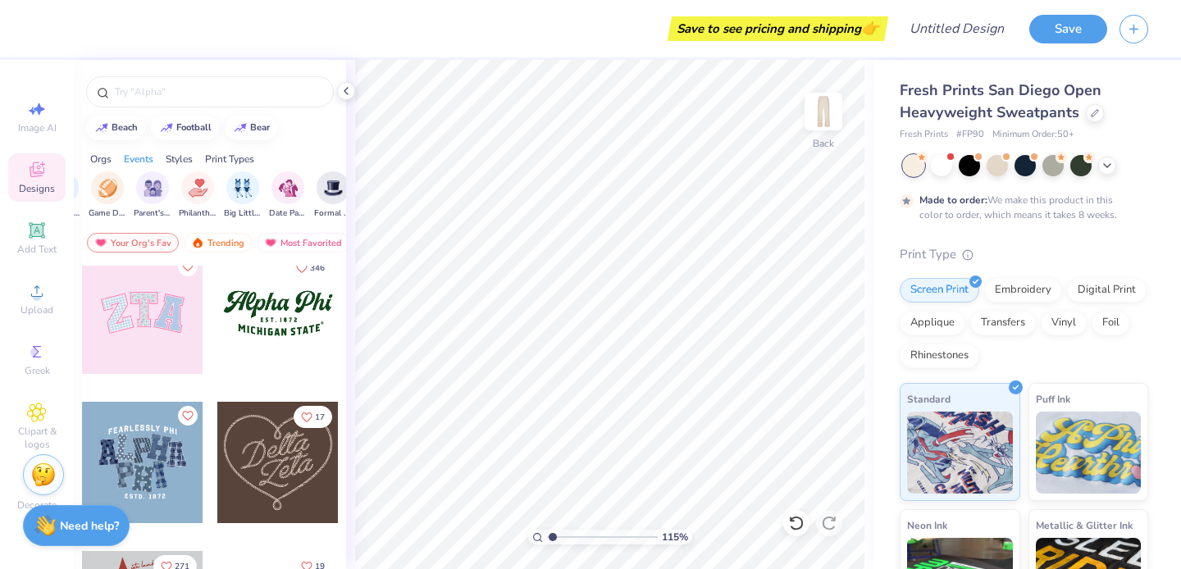
click at [169, 334] on div at bounding box center [142, 313] width 121 height 121
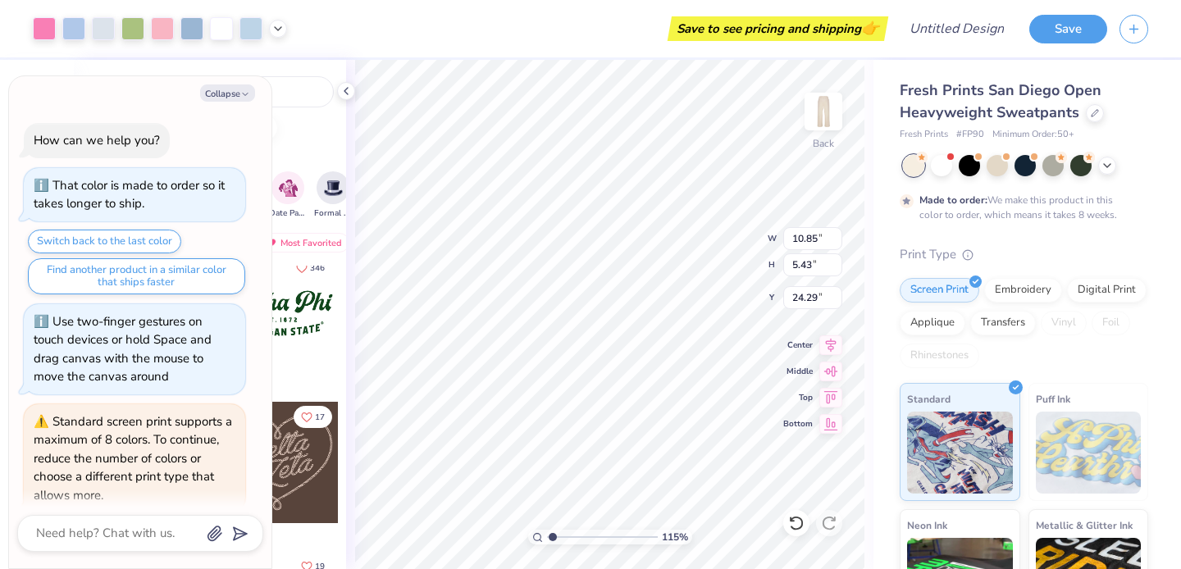
scroll to position [63, 0]
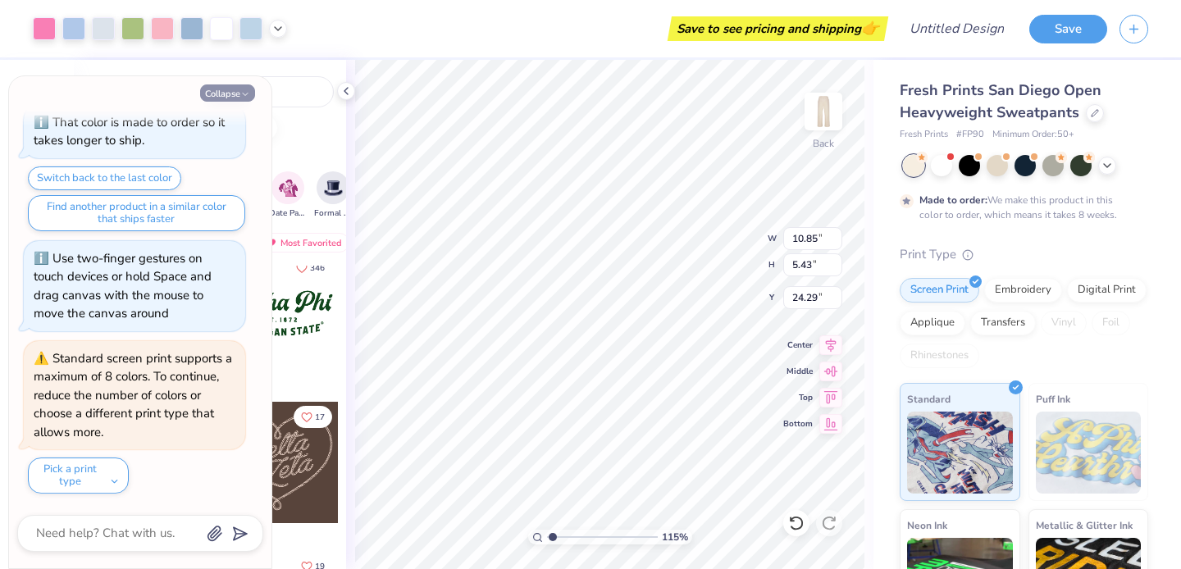
click at [240, 97] on icon "button" at bounding box center [245, 94] width 10 height 10
type textarea "x"
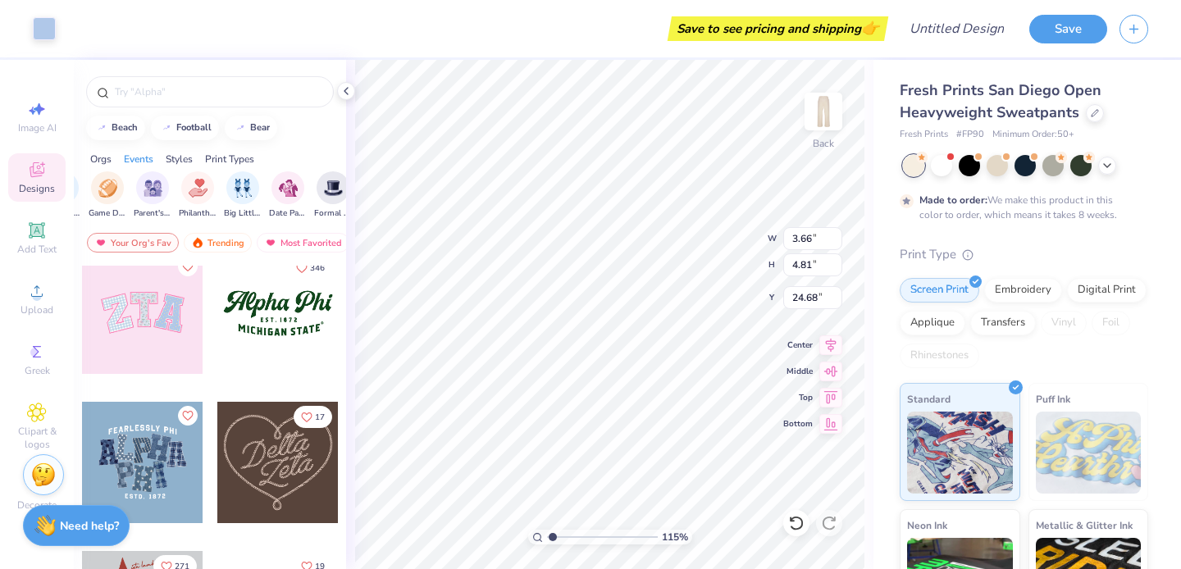
type input "3.66"
type input "4.81"
type input "24.68"
type input "10.65"
type input "5.25"
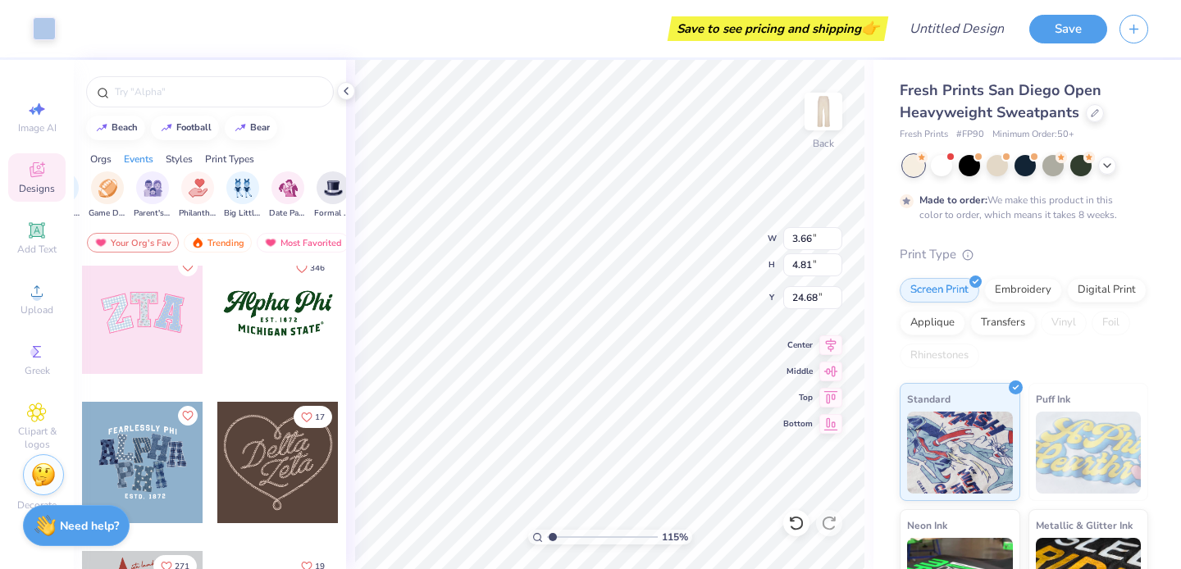
type input "24.37"
type input "10.84"
type input "5.43"
type input "24.29"
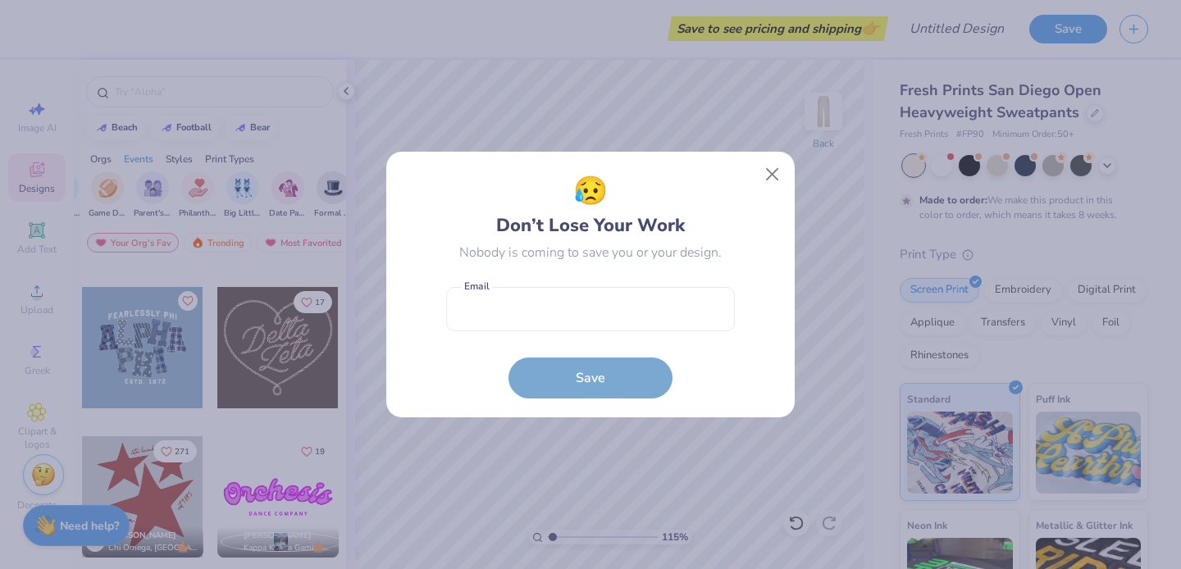
scroll to position [281, 0]
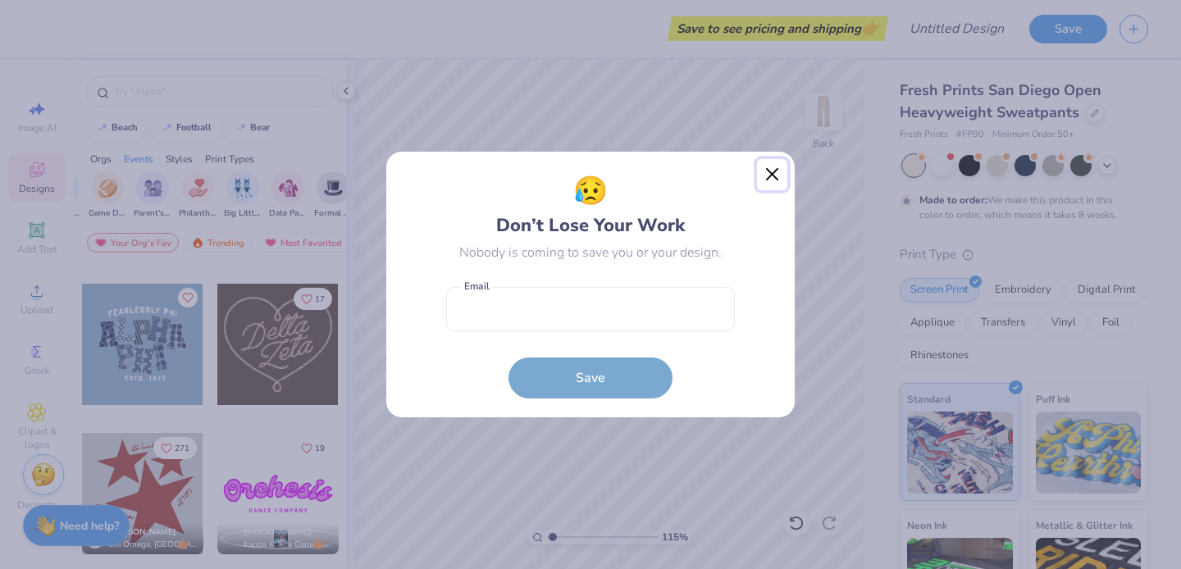
click at [763, 168] on button "Close" at bounding box center [772, 174] width 31 height 31
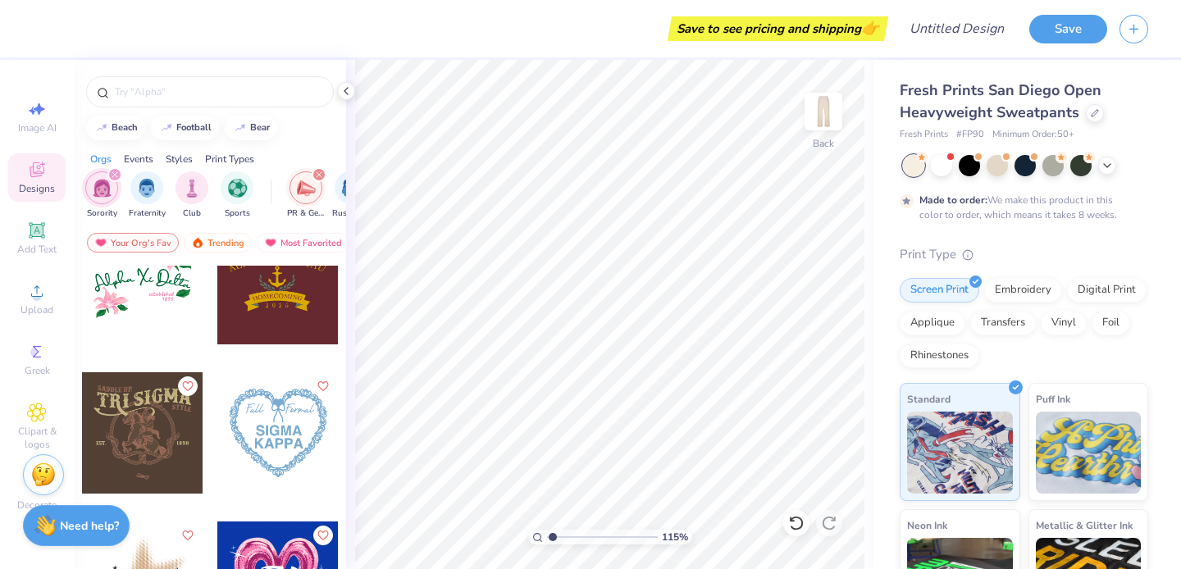
scroll to position [27205, 0]
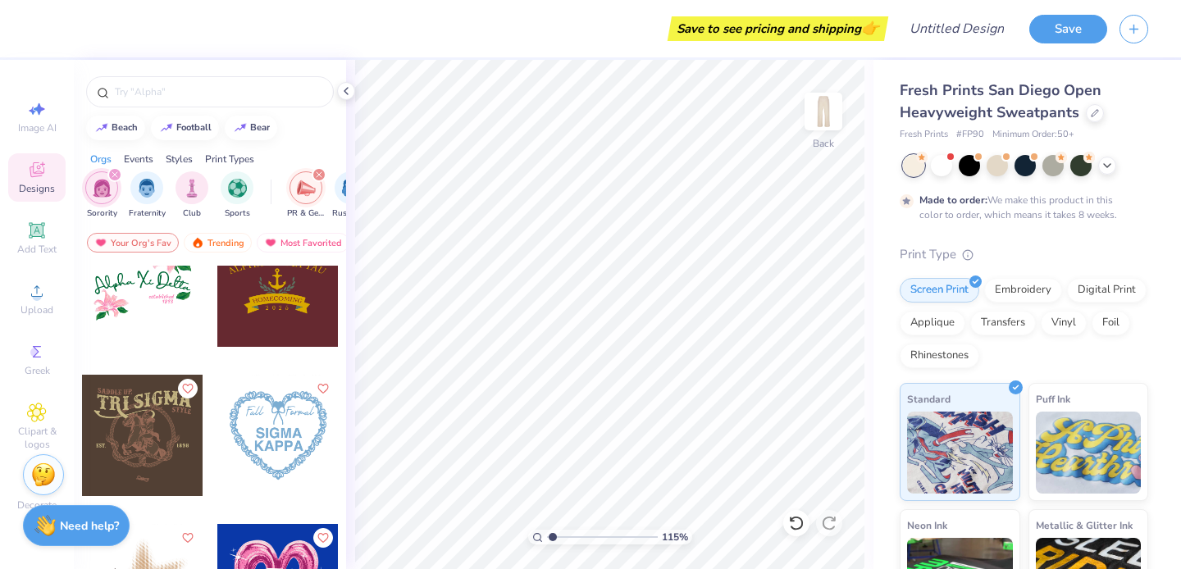
click at [145, 183] on img "filter for Fraternity" at bounding box center [147, 188] width 18 height 19
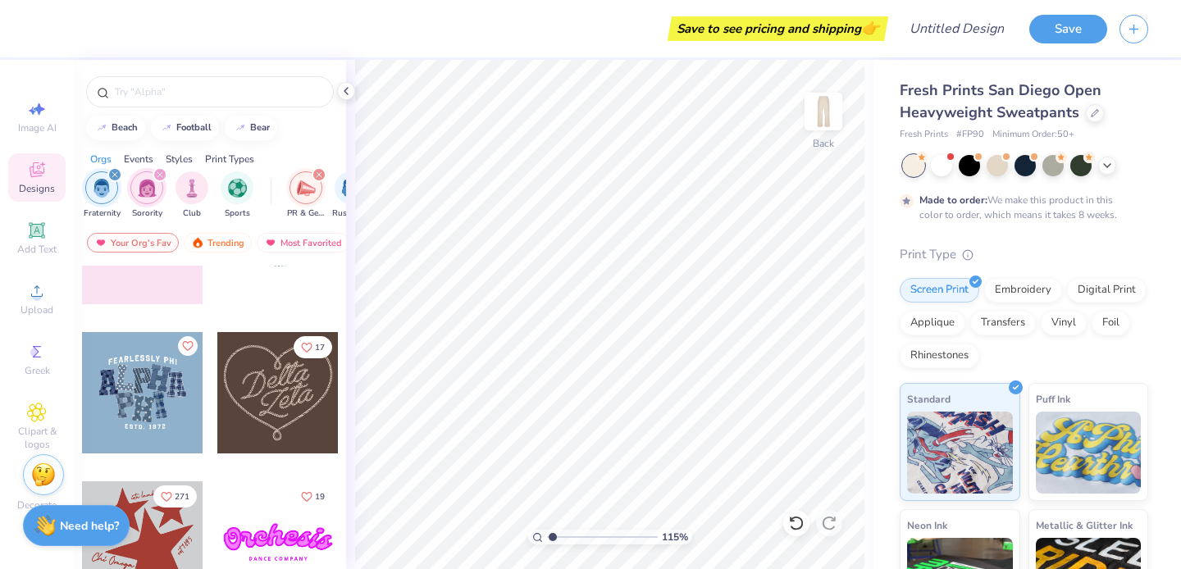
scroll to position [234, 0]
click at [176, 397] on div at bounding box center [142, 391] width 121 height 121
click at [141, 390] on div at bounding box center [142, 391] width 121 height 121
drag, startPoint x: 150, startPoint y: 390, endPoint x: 191, endPoint y: 418, distance: 50.1
click at [191, 418] on div at bounding box center [142, 391] width 121 height 121
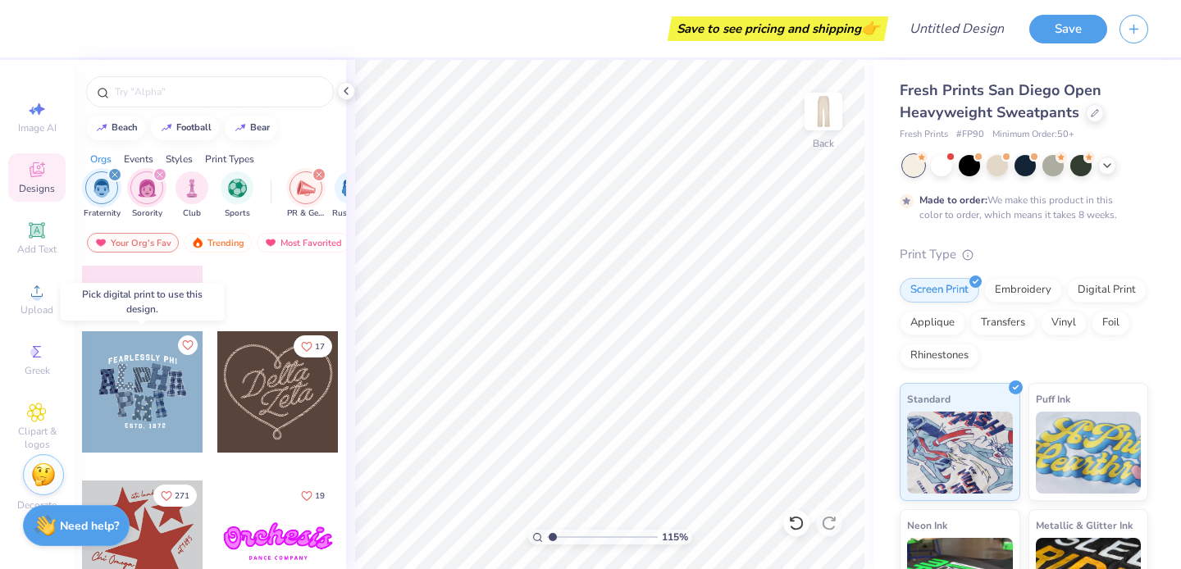
click at [191, 418] on div at bounding box center [142, 391] width 121 height 121
click at [202, 453] on div at bounding box center [142, 391] width 123 height 123
click at [202, 439] on div at bounding box center [142, 391] width 121 height 121
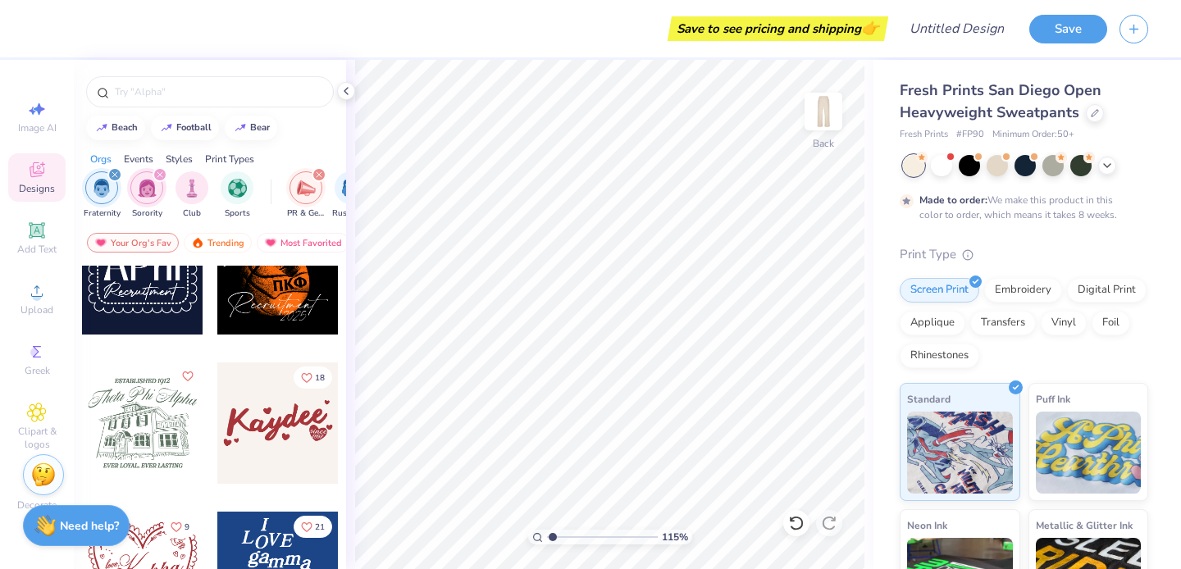
scroll to position [3037, 0]
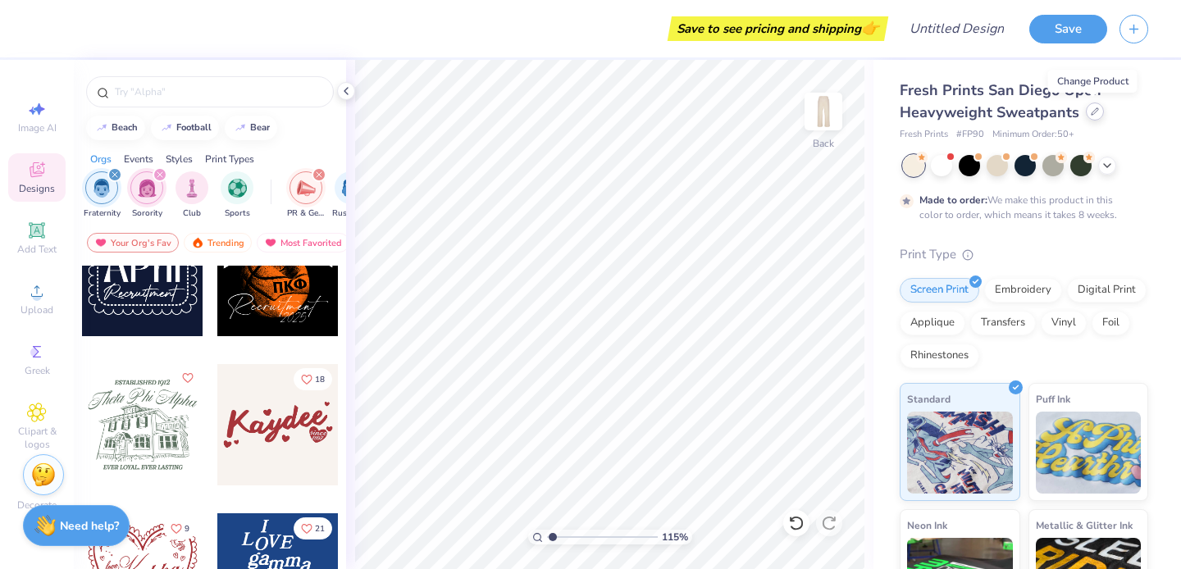
click at [1086, 114] on div at bounding box center [1095, 112] width 18 height 18
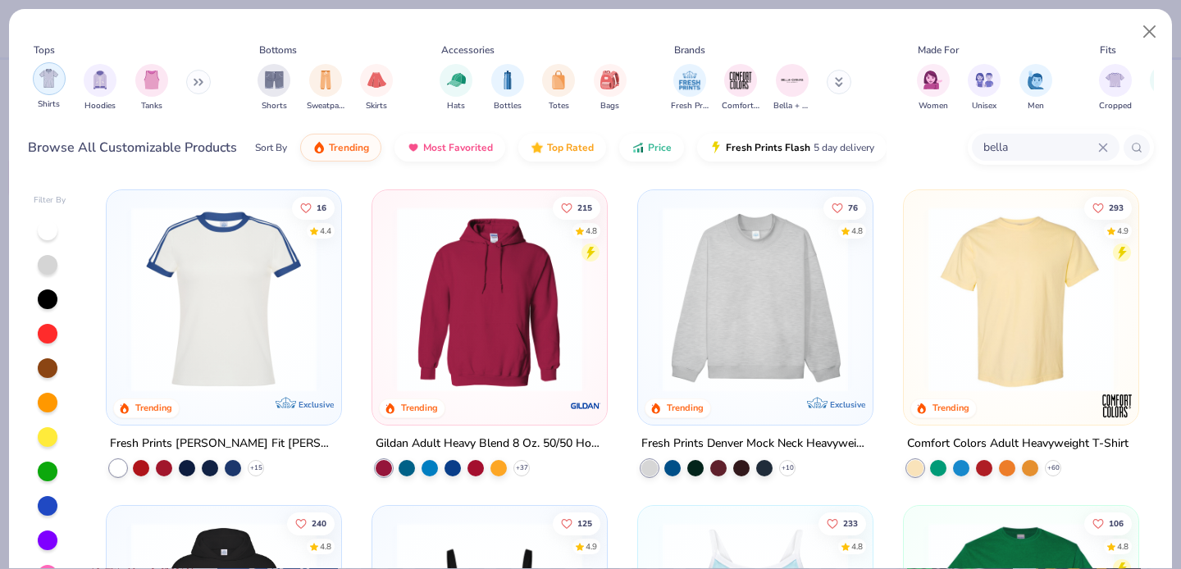
click at [56, 79] on img "filter for Shirts" at bounding box center [48, 78] width 19 height 19
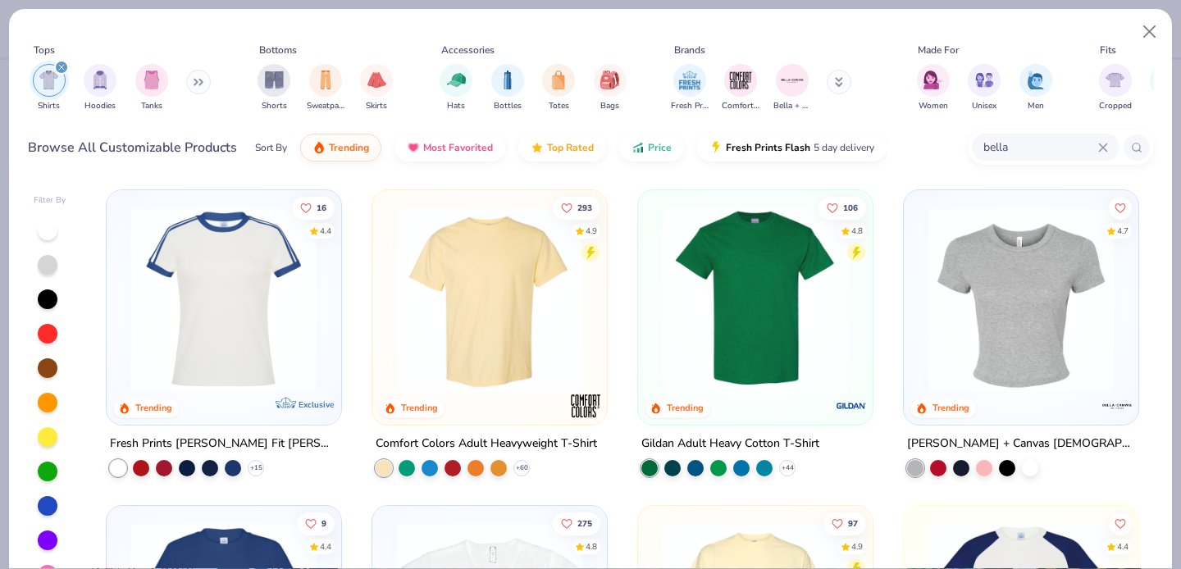
click at [476, 336] on img at bounding box center [490, 299] width 202 height 185
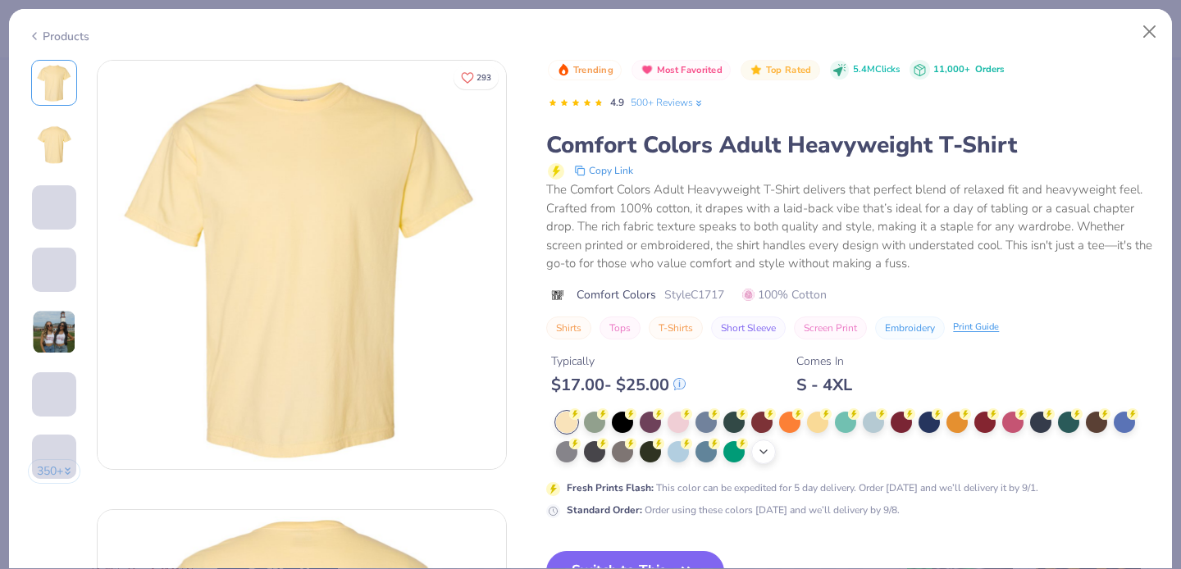
click at [759, 447] on icon at bounding box center [763, 451] width 13 height 13
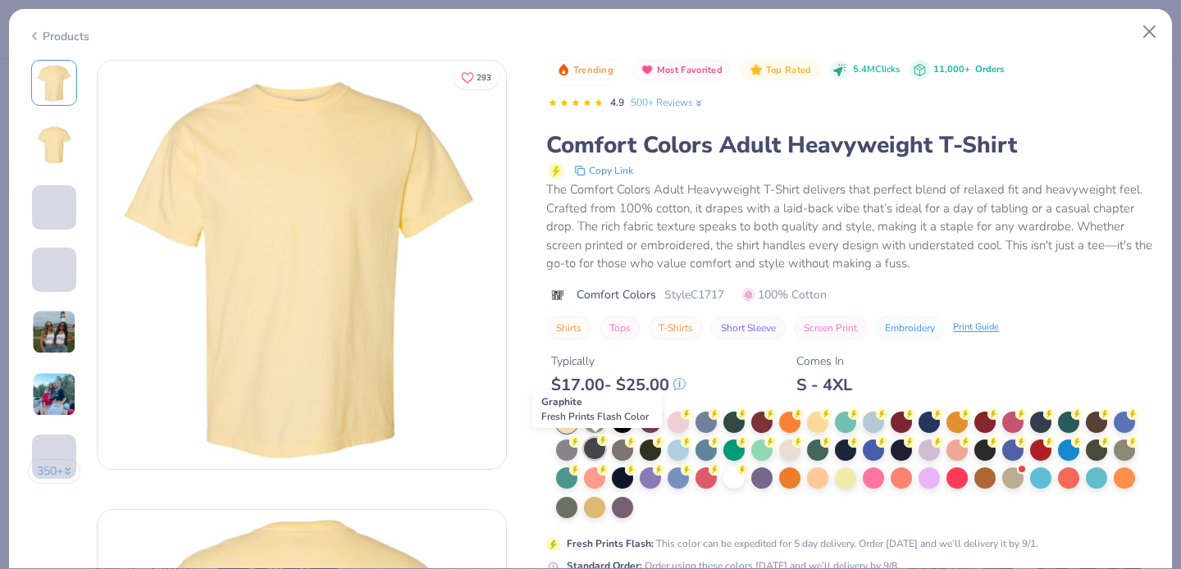
click at [592, 454] on div at bounding box center [594, 448] width 21 height 21
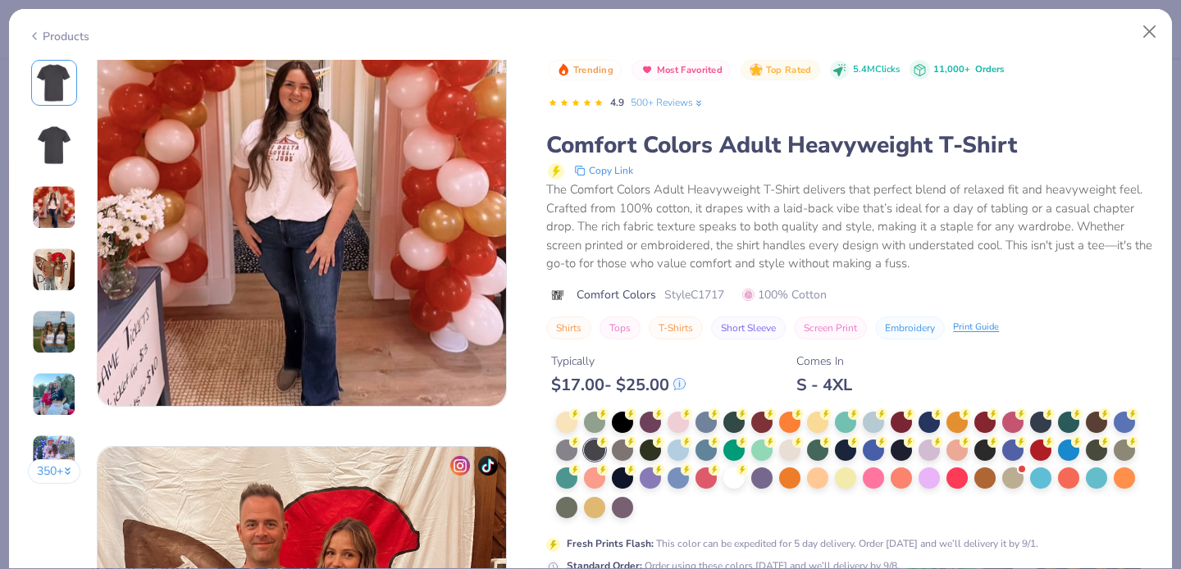
scroll to position [987, 0]
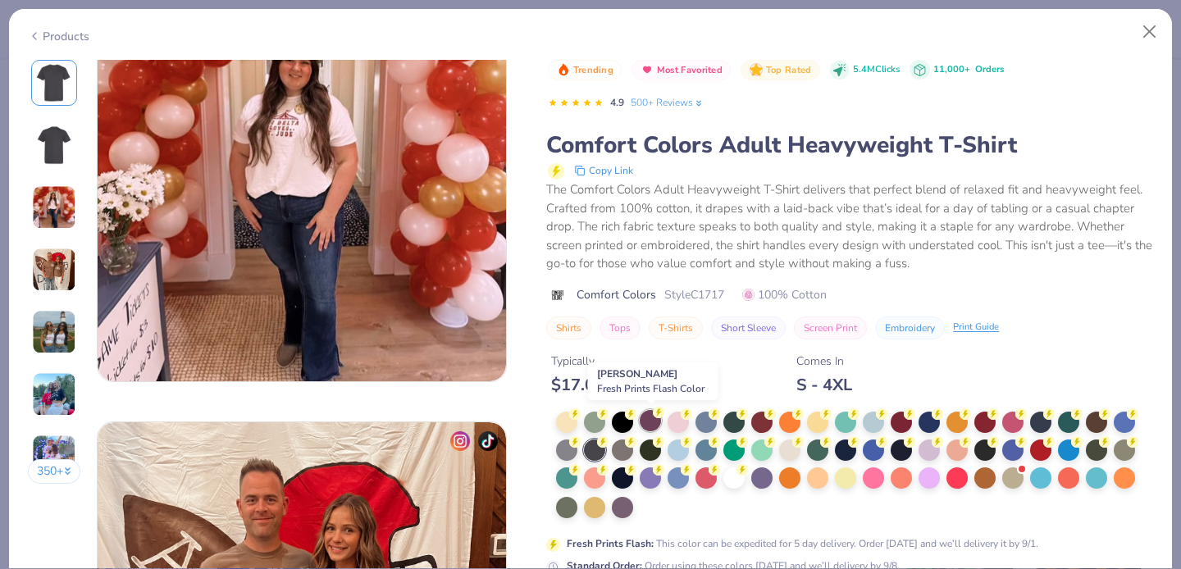
click at [651, 429] on div at bounding box center [650, 420] width 21 height 21
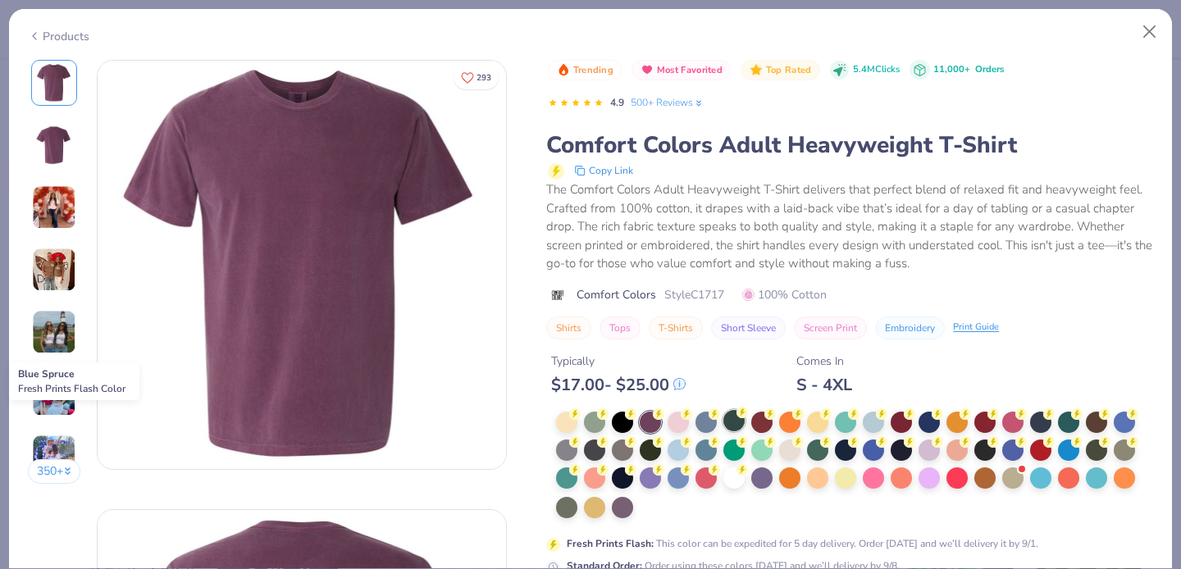
click at [741, 426] on div at bounding box center [733, 420] width 21 height 21
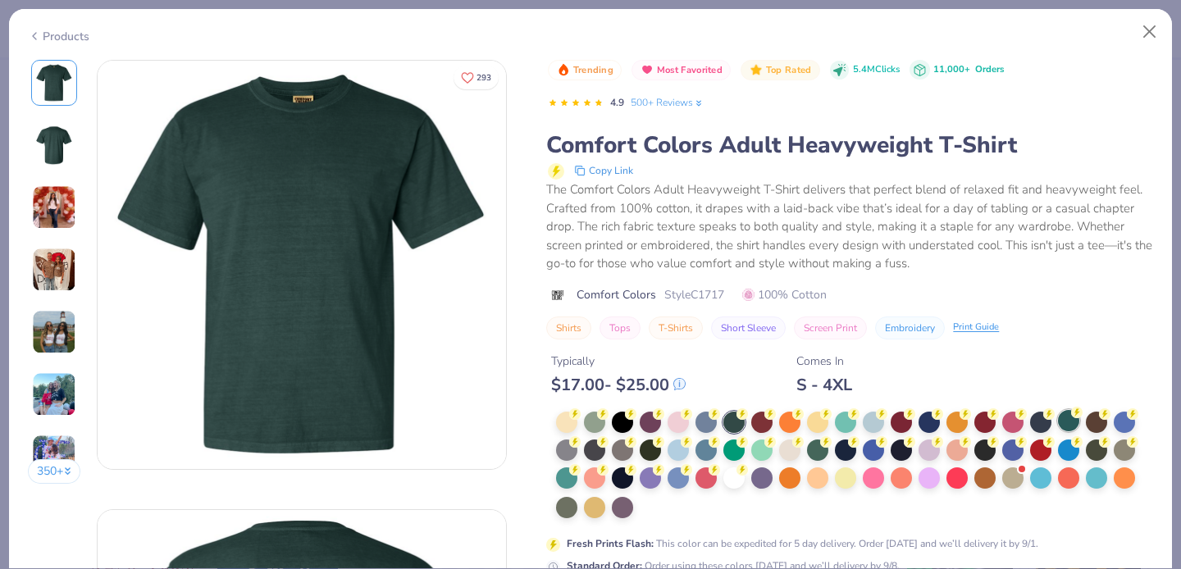
click at [1065, 420] on div at bounding box center [1068, 420] width 21 height 21
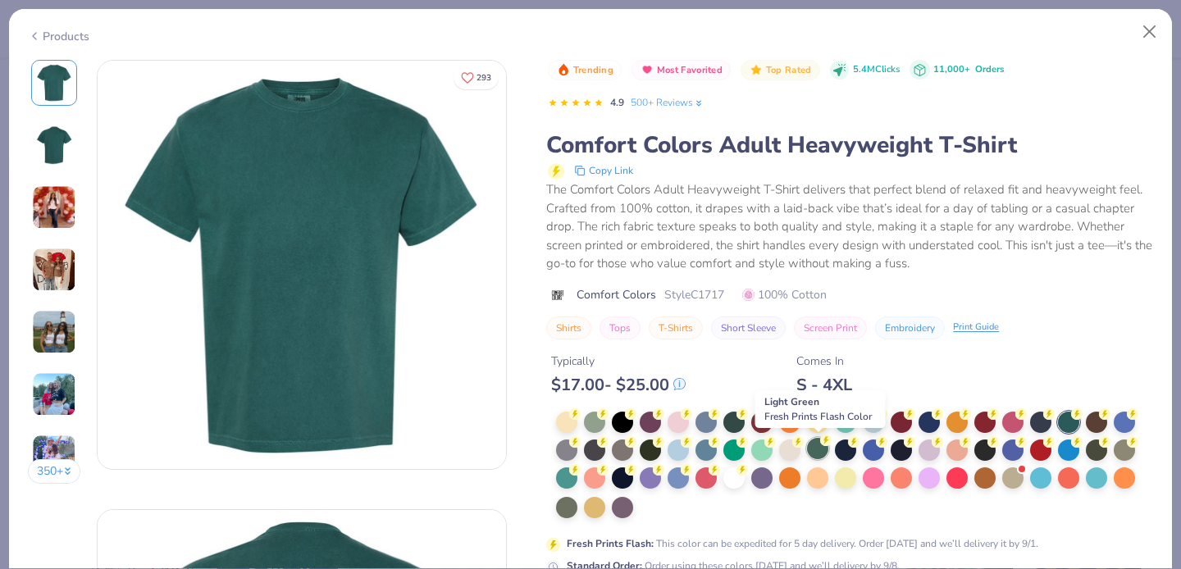
click at [818, 458] on div at bounding box center [817, 448] width 21 height 21
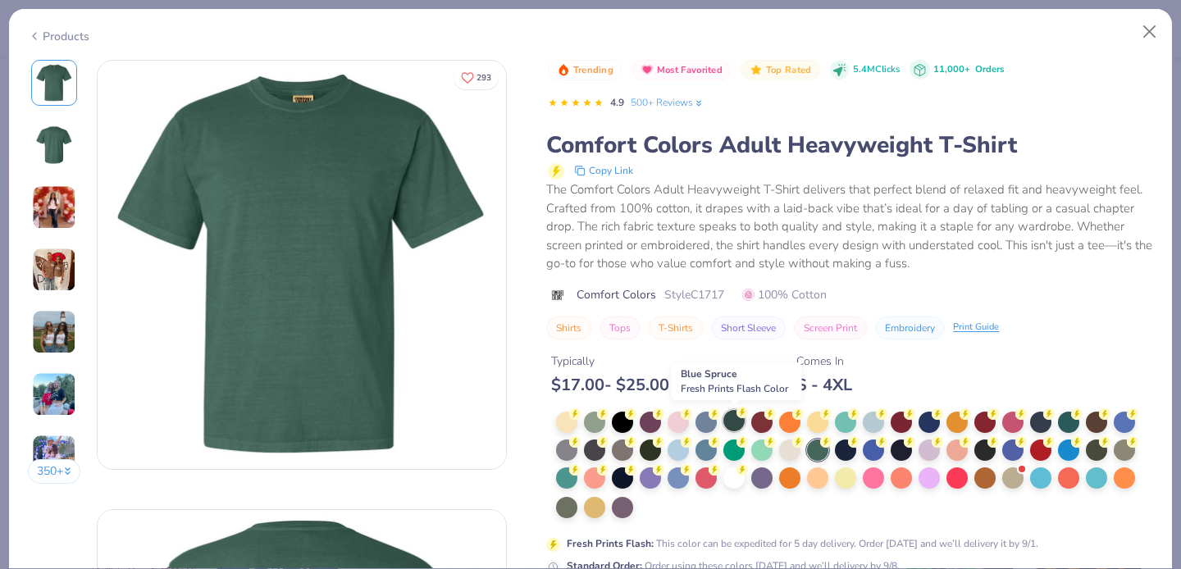
click at [741, 423] on div at bounding box center [733, 420] width 21 height 21
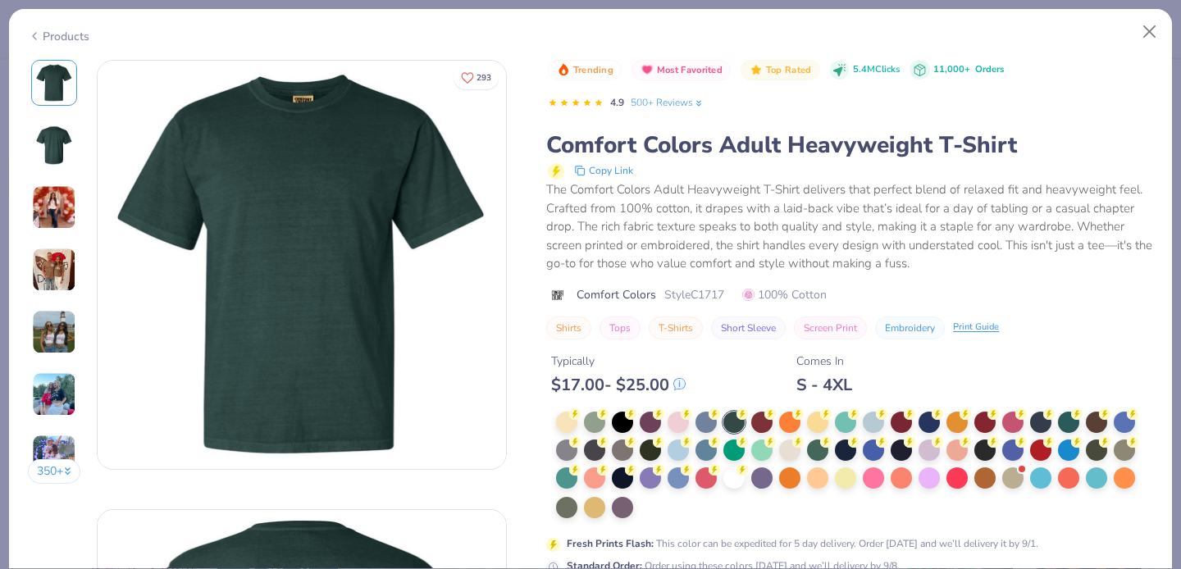
click at [47, 146] on img at bounding box center [53, 144] width 39 height 39
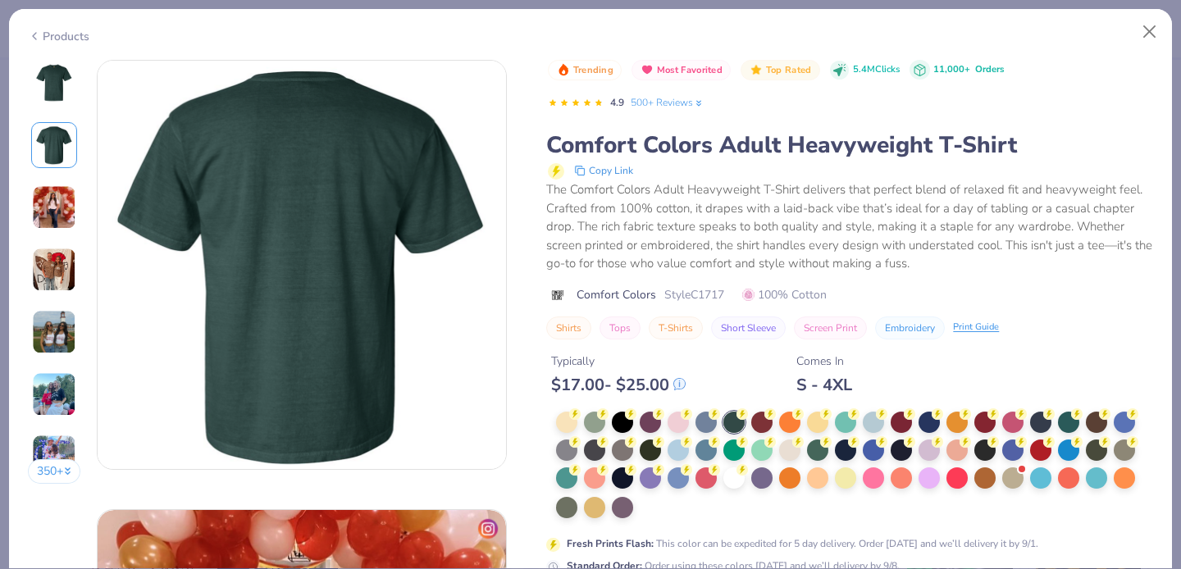
click at [52, 194] on img at bounding box center [54, 207] width 44 height 44
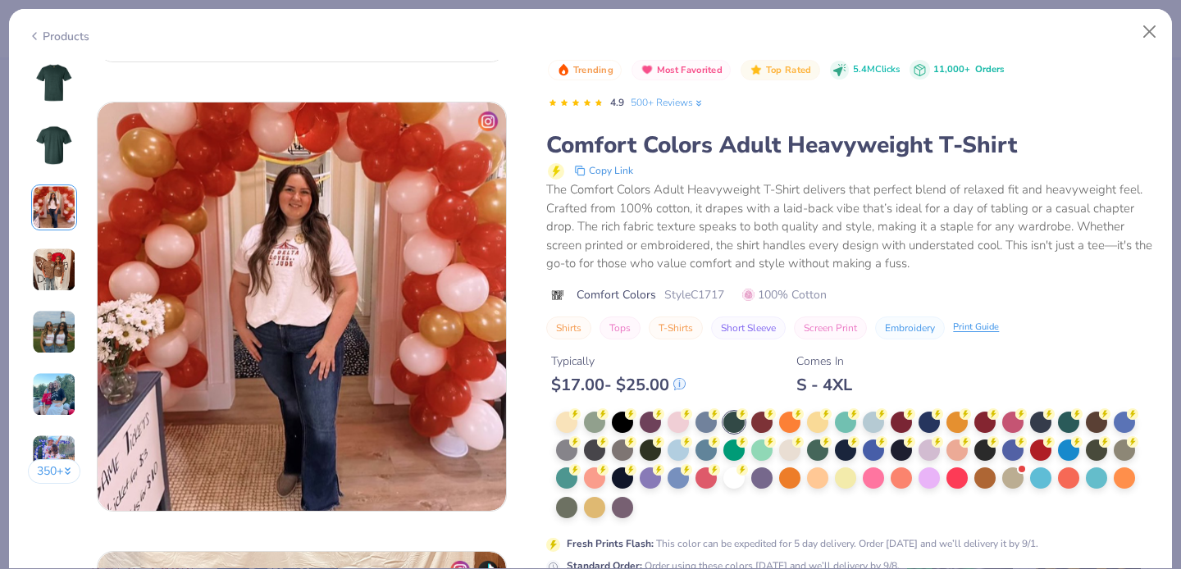
click at [58, 265] on img at bounding box center [54, 270] width 44 height 44
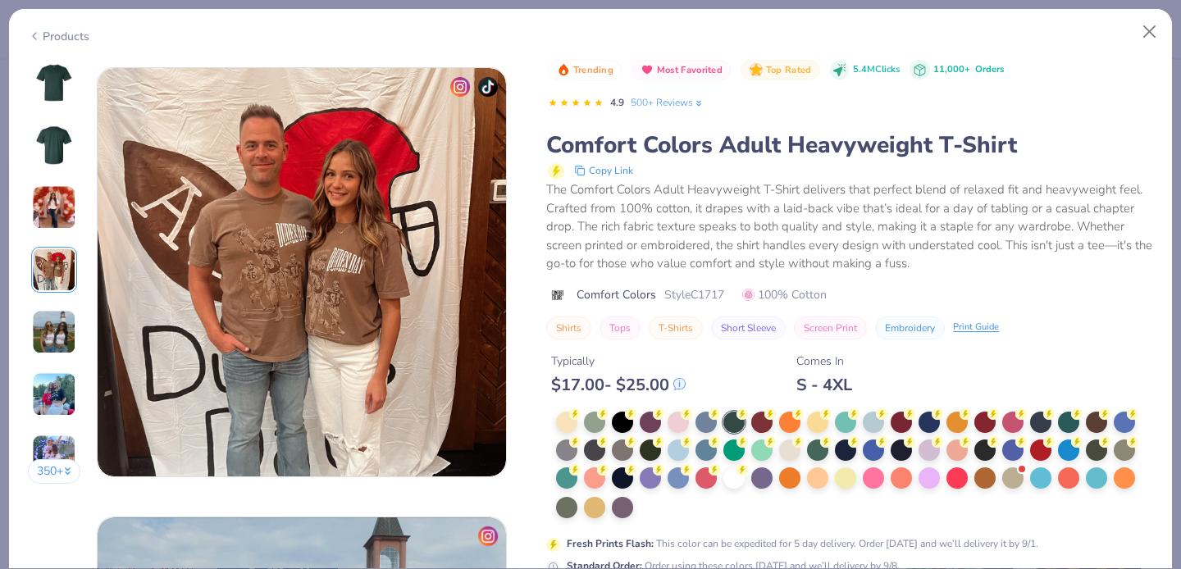
click at [49, 115] on div "350 +" at bounding box center [54, 278] width 53 height 436
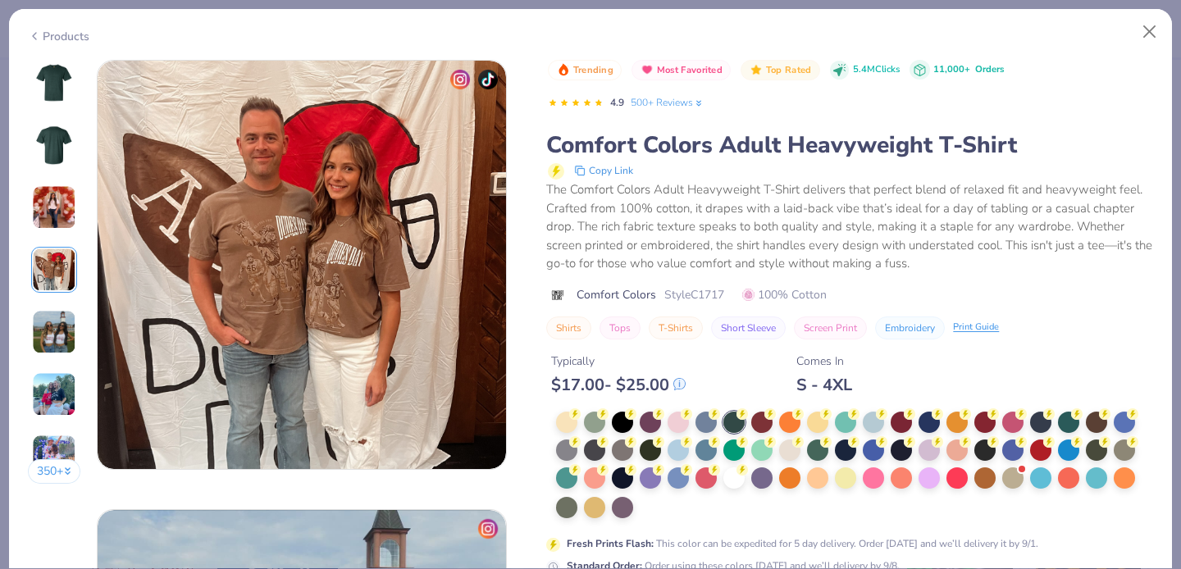
click at [52, 103] on div at bounding box center [54, 83] width 46 height 46
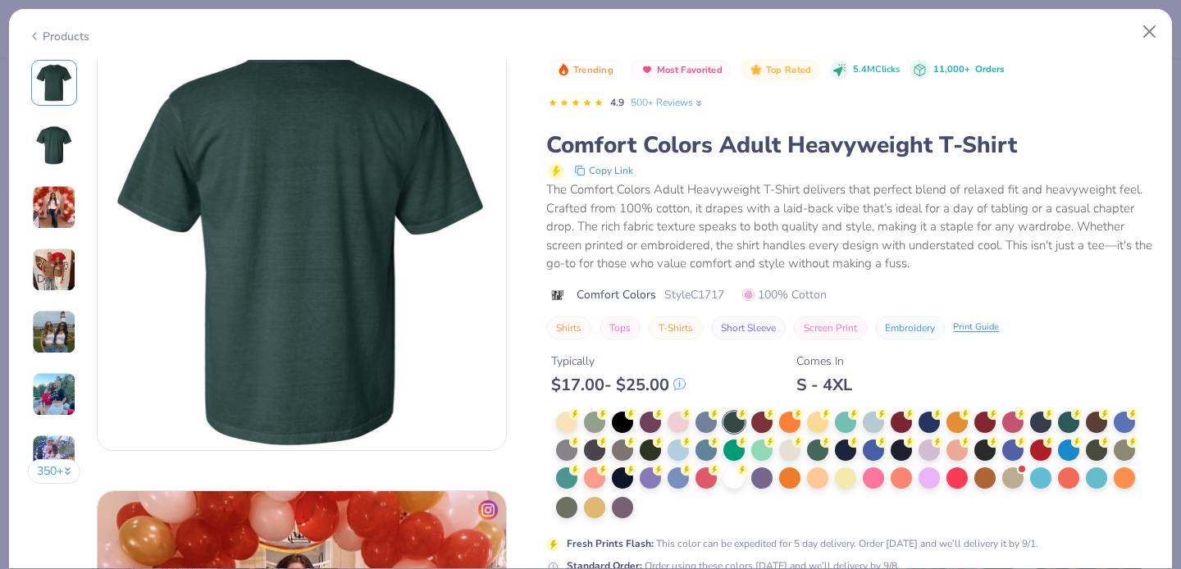
scroll to position [364, 0]
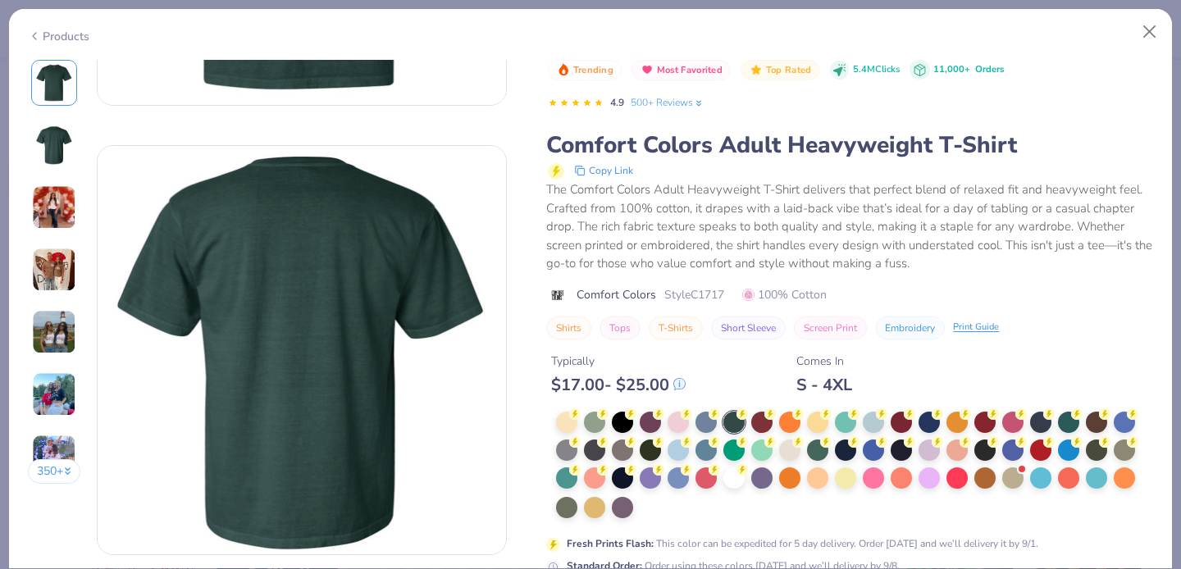
click at [740, 413] on circle at bounding box center [741, 413] width 11 height 11
click at [736, 367] on div "Typically $ 17.00 - $ 25.00 Comes In S - 4XL" at bounding box center [849, 368] width 607 height 56
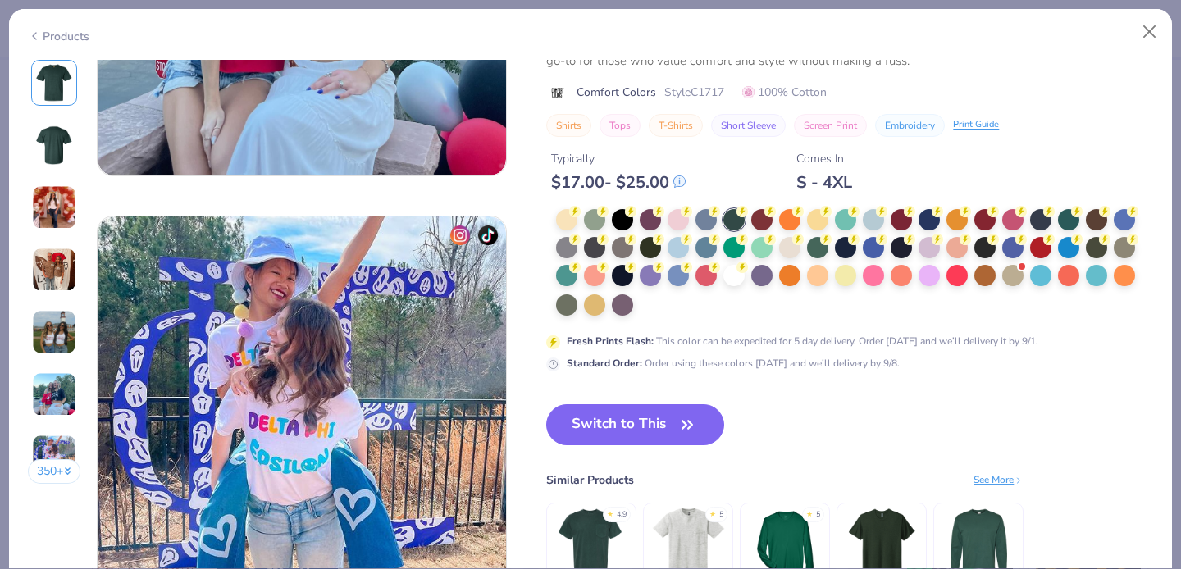
scroll to position [2428, 0]
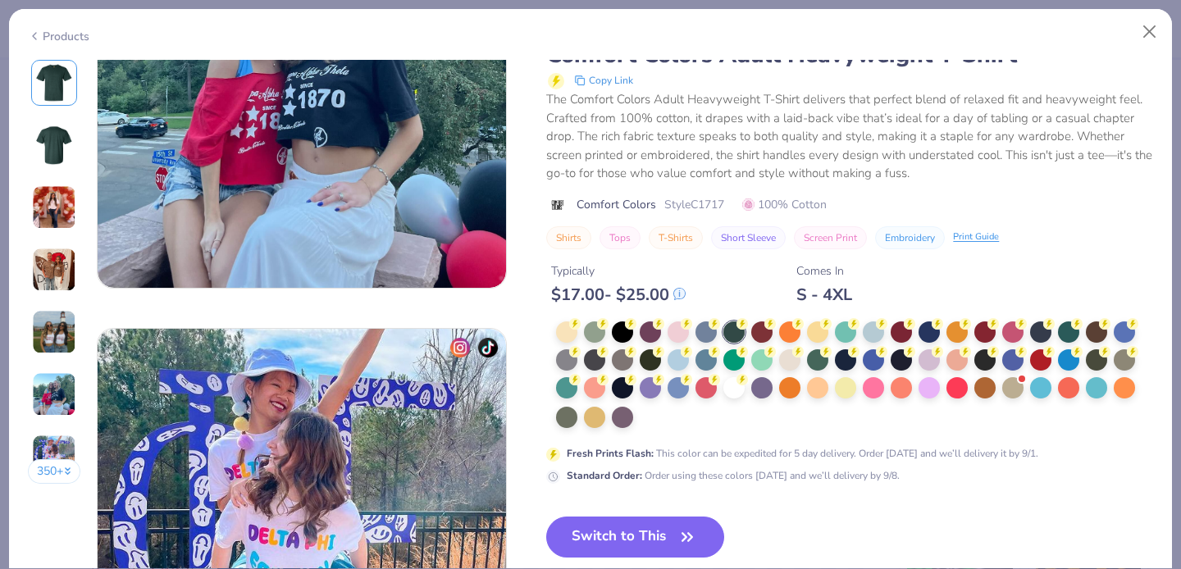
click at [694, 517] on button "Switch to This" at bounding box center [635, 537] width 178 height 41
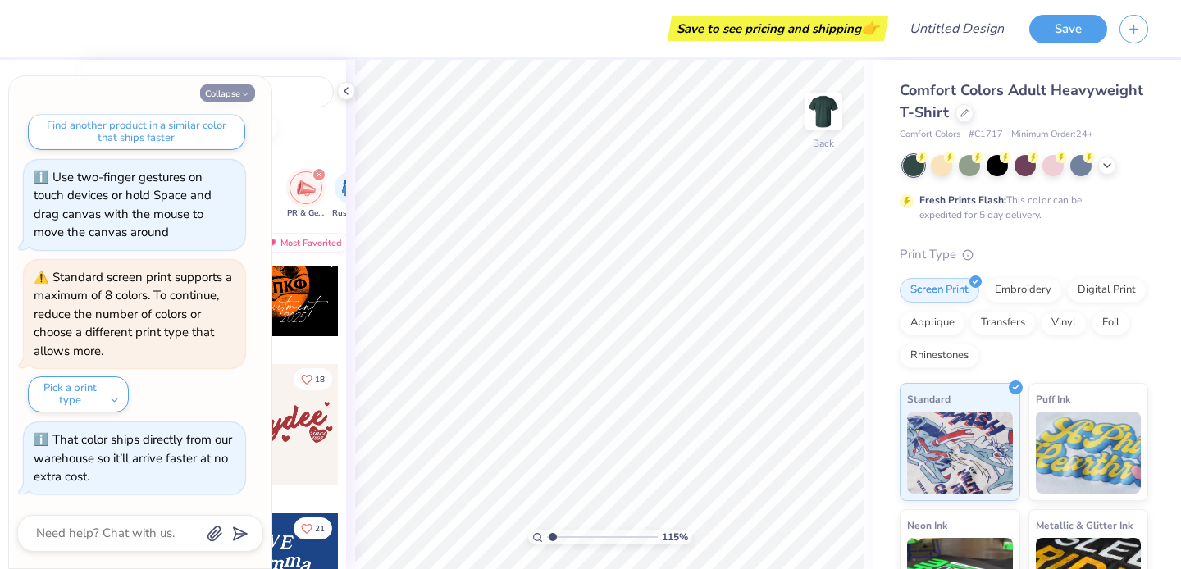
click at [237, 97] on button "Collapse" at bounding box center [227, 92] width 55 height 17
type textarea "x"
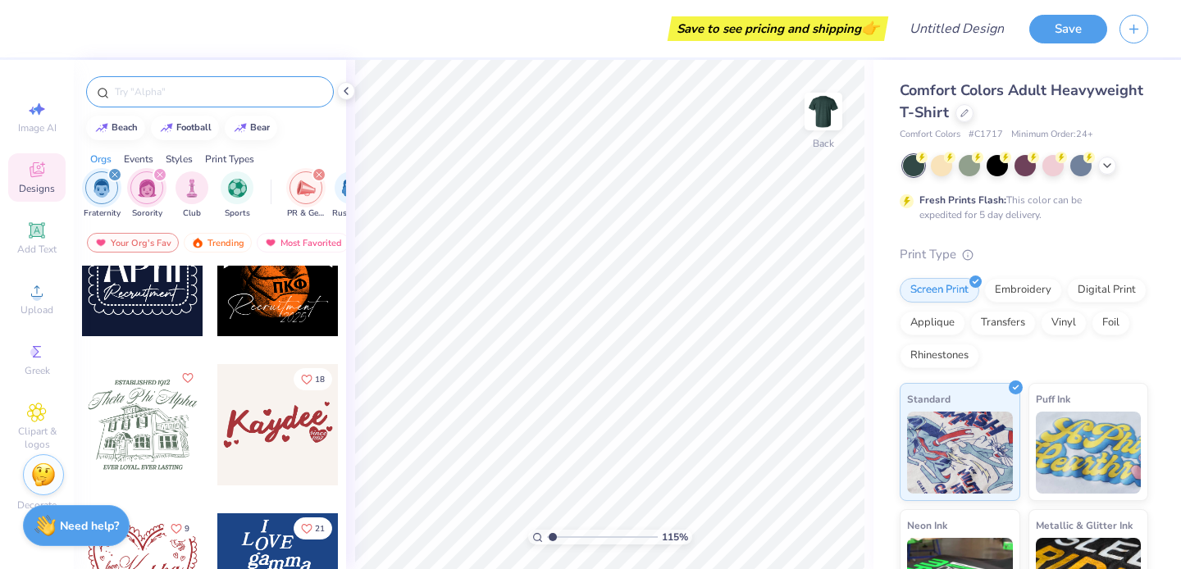
click at [228, 93] on input "text" at bounding box center [218, 92] width 210 height 16
click at [227, 93] on input "text" at bounding box center [218, 92] width 210 height 16
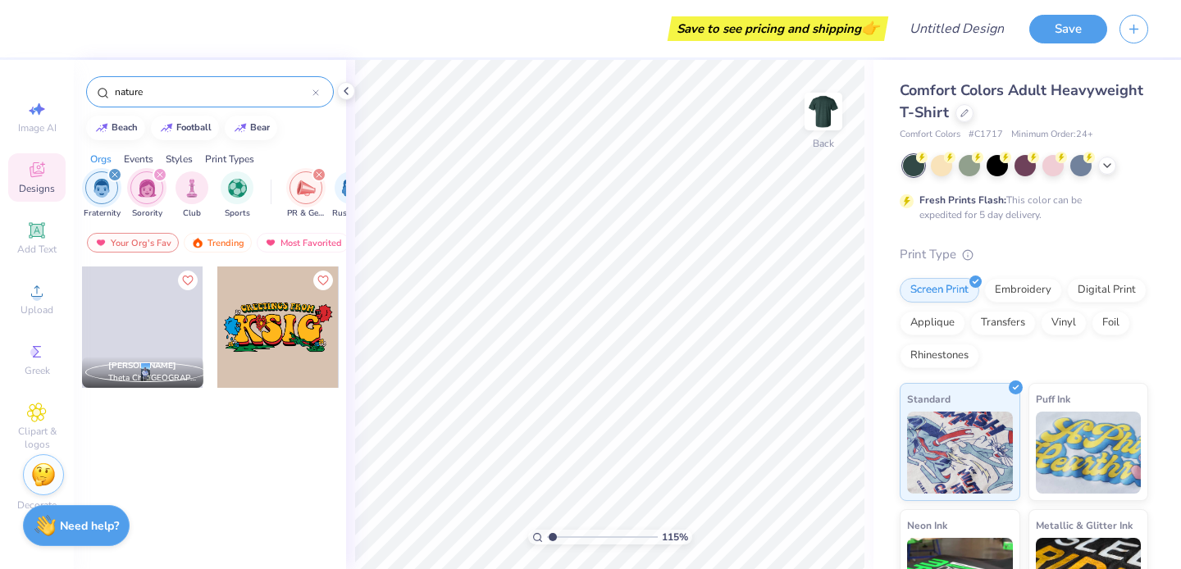
type input "nature"
click at [157, 178] on icon "filter for Sorority" at bounding box center [160, 174] width 7 height 7
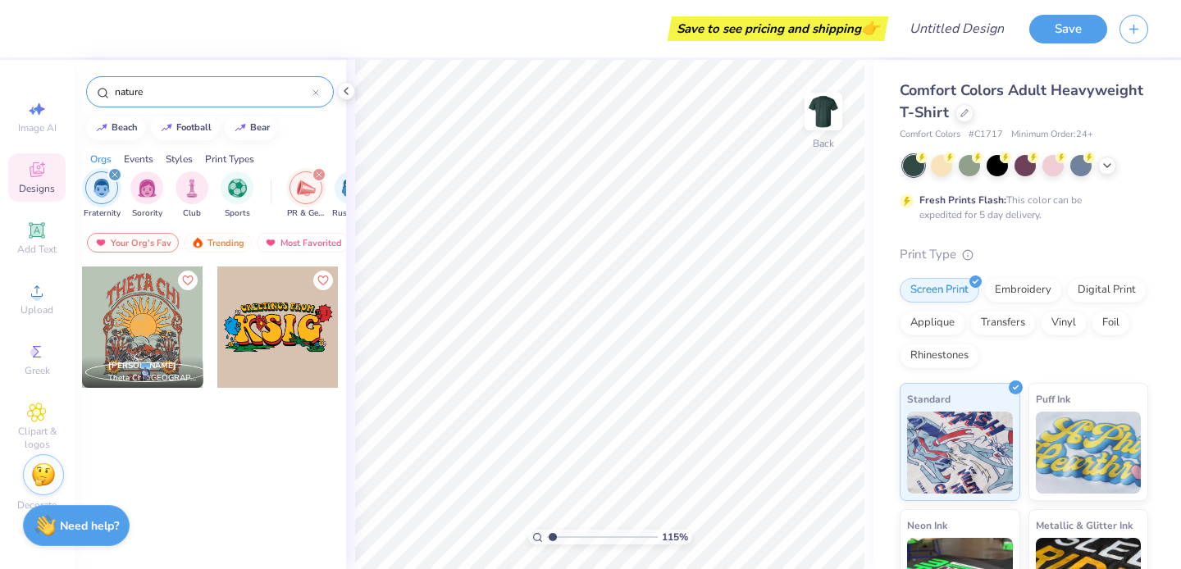
click at [258, 97] on input "nature" at bounding box center [212, 92] width 199 height 16
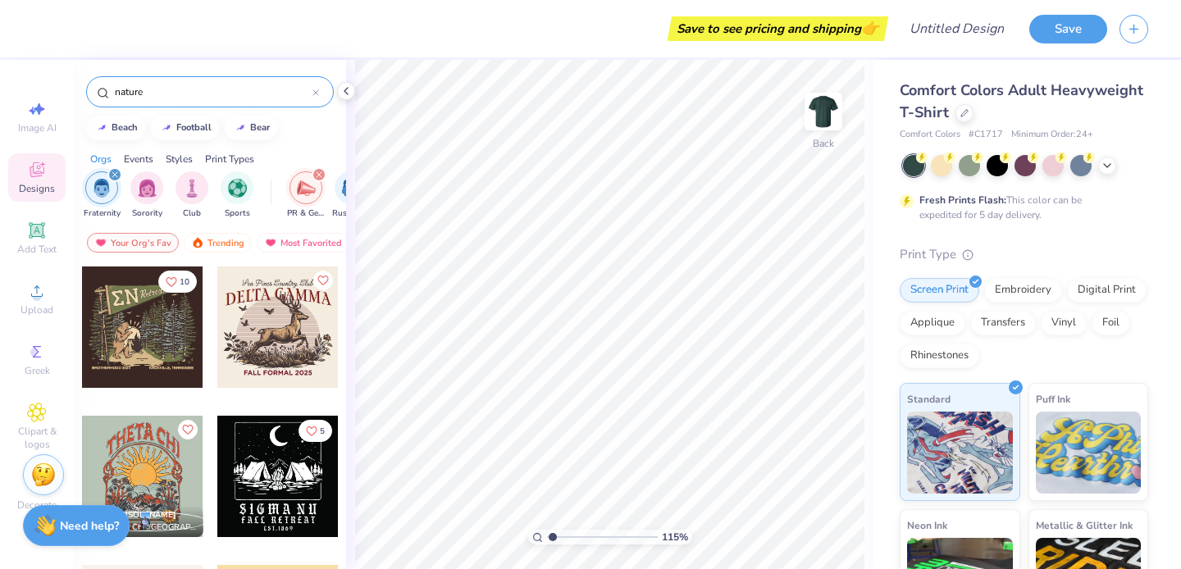
click at [258, 96] on input "nature" at bounding box center [212, 92] width 199 height 16
click at [321, 124] on div "beach football bear" at bounding box center [210, 128] width 272 height 25
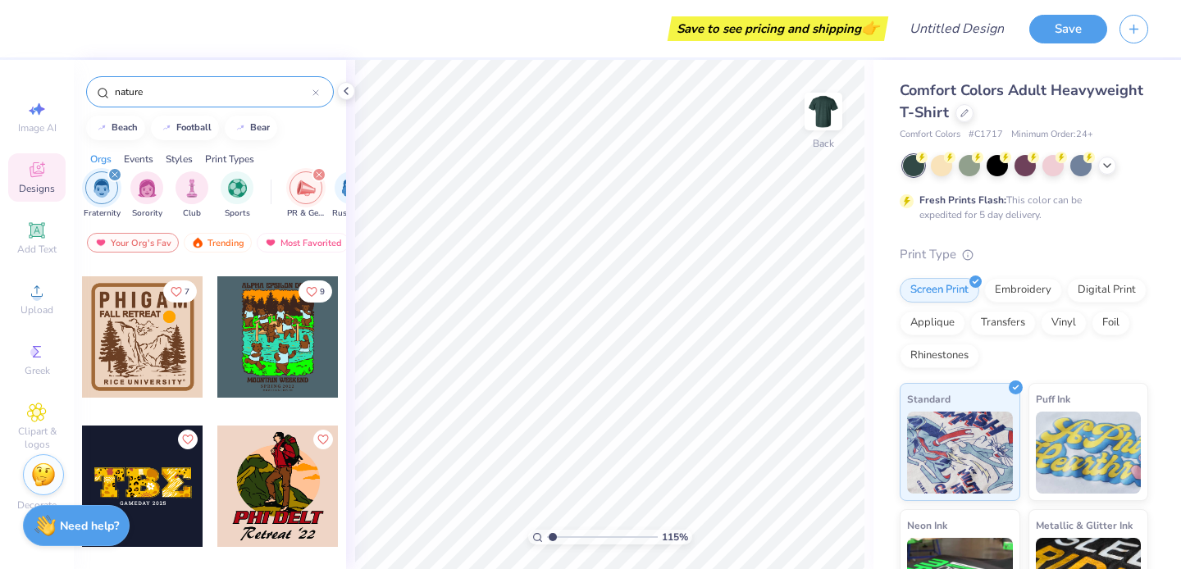
scroll to position [1277, 0]
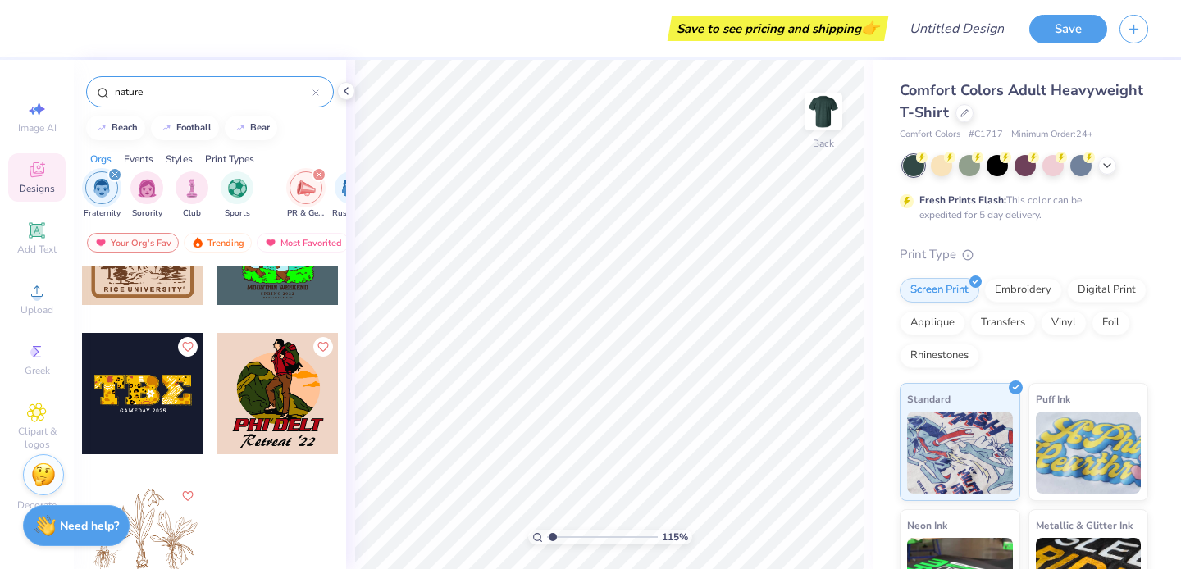
click at [113, 175] on icon "filter for Fraternity" at bounding box center [114, 174] width 5 height 5
click at [212, 97] on input "nature" at bounding box center [212, 92] width 199 height 16
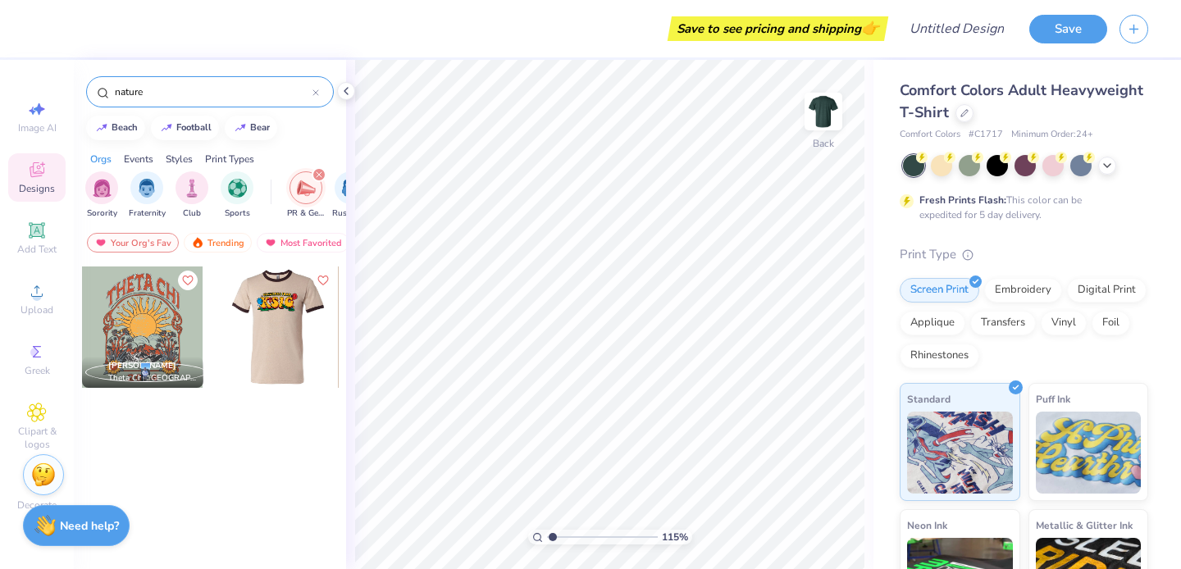
click at [301, 123] on div "beach football bear" at bounding box center [210, 128] width 272 height 25
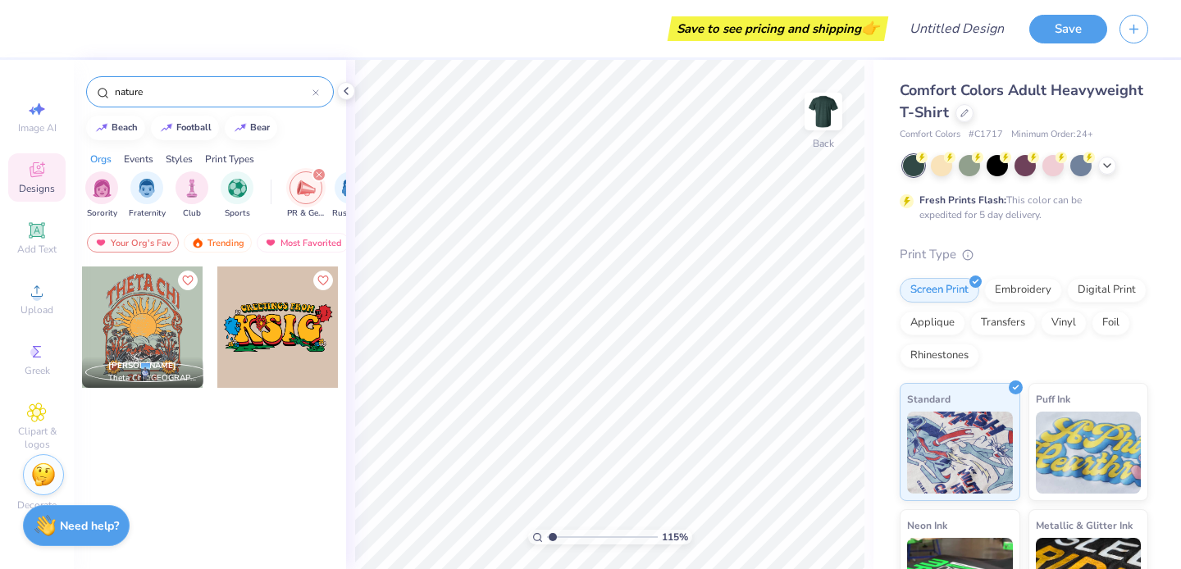
click at [168, 92] on input "nature" at bounding box center [212, 92] width 199 height 16
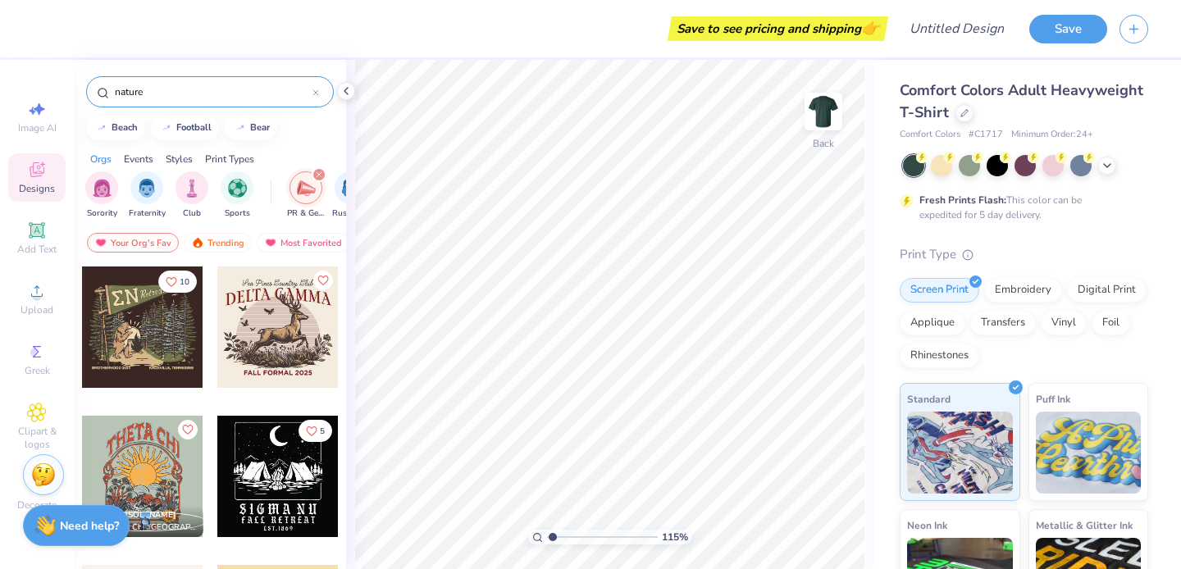
click at [168, 92] on input "nature" at bounding box center [212, 92] width 199 height 16
click at [308, 136] on div "beach football bear" at bounding box center [210, 128] width 272 height 25
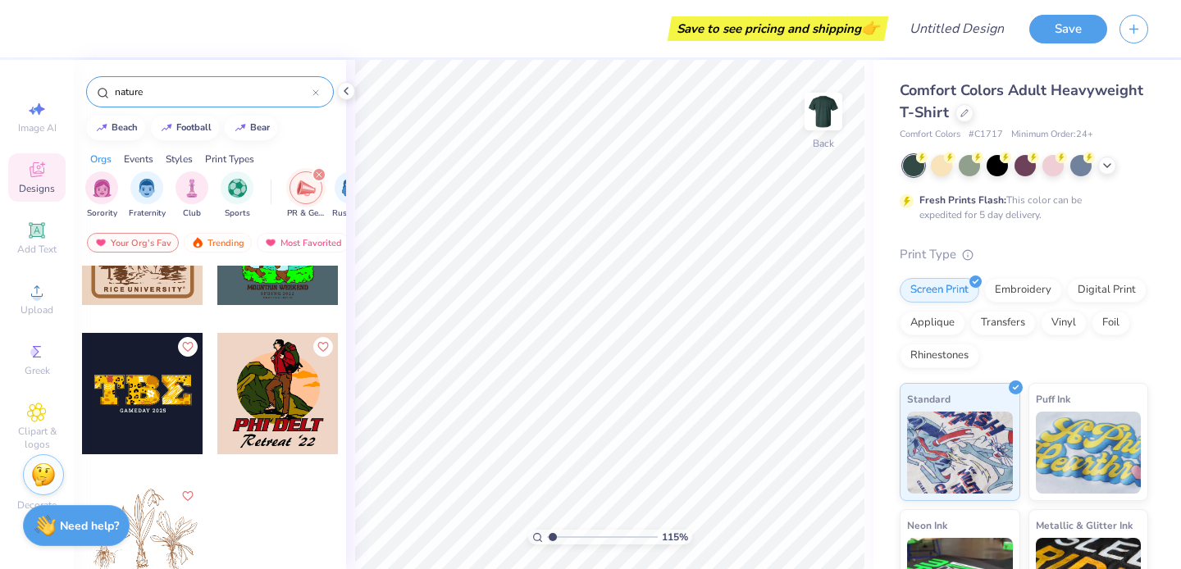
click at [315, 101] on div "nature" at bounding box center [210, 91] width 248 height 31
click at [315, 92] on icon at bounding box center [315, 92] width 5 height 5
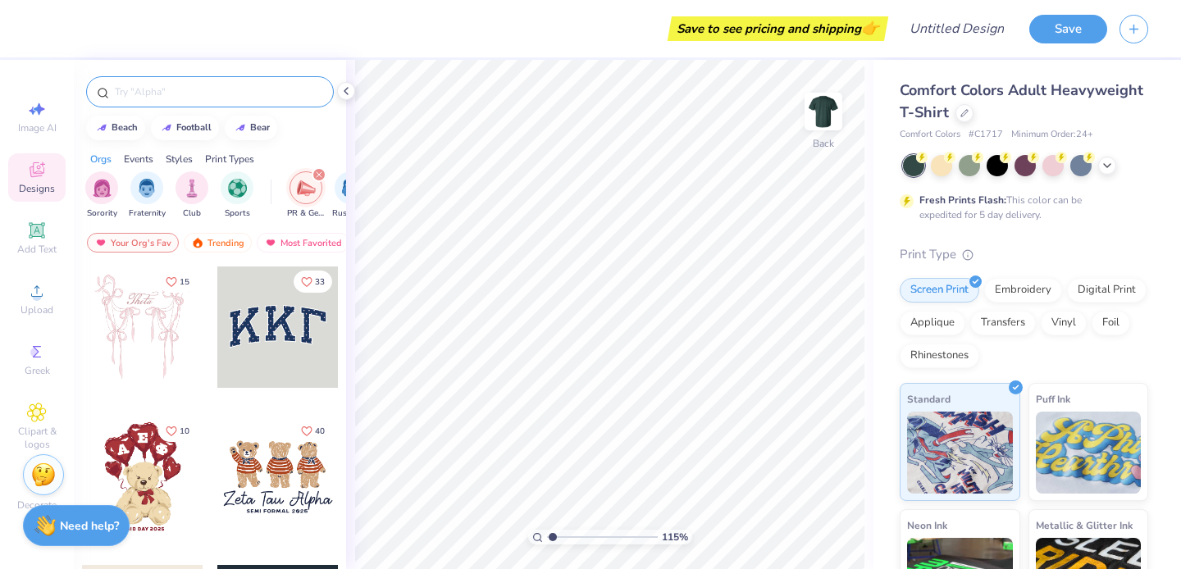
click at [315, 92] on input "text" at bounding box center [218, 92] width 210 height 16
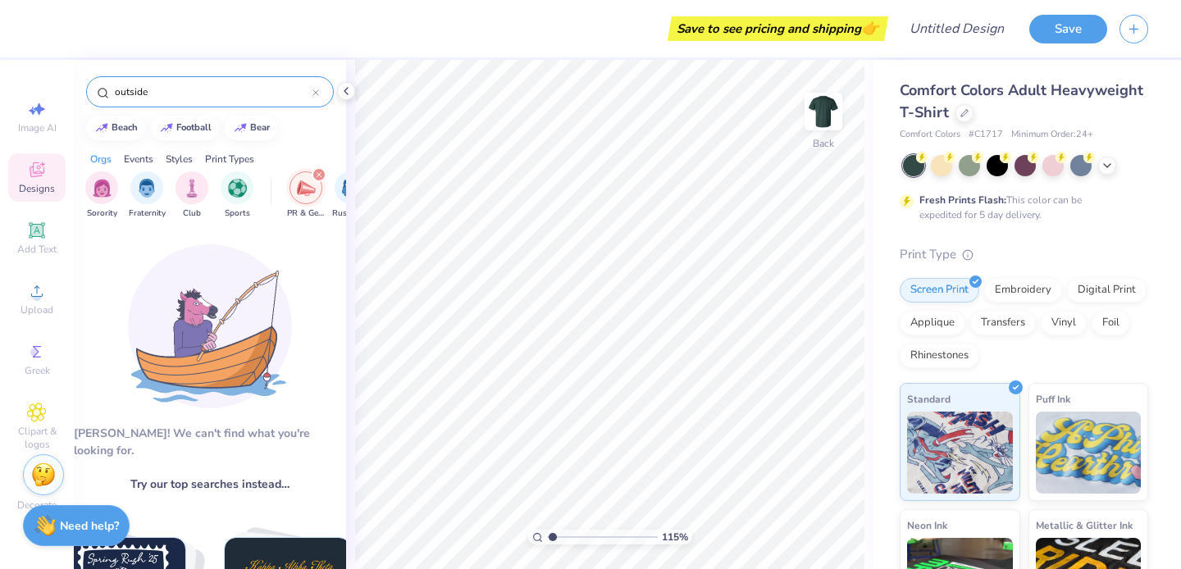
click at [235, 92] on input "outside" at bounding box center [212, 92] width 199 height 16
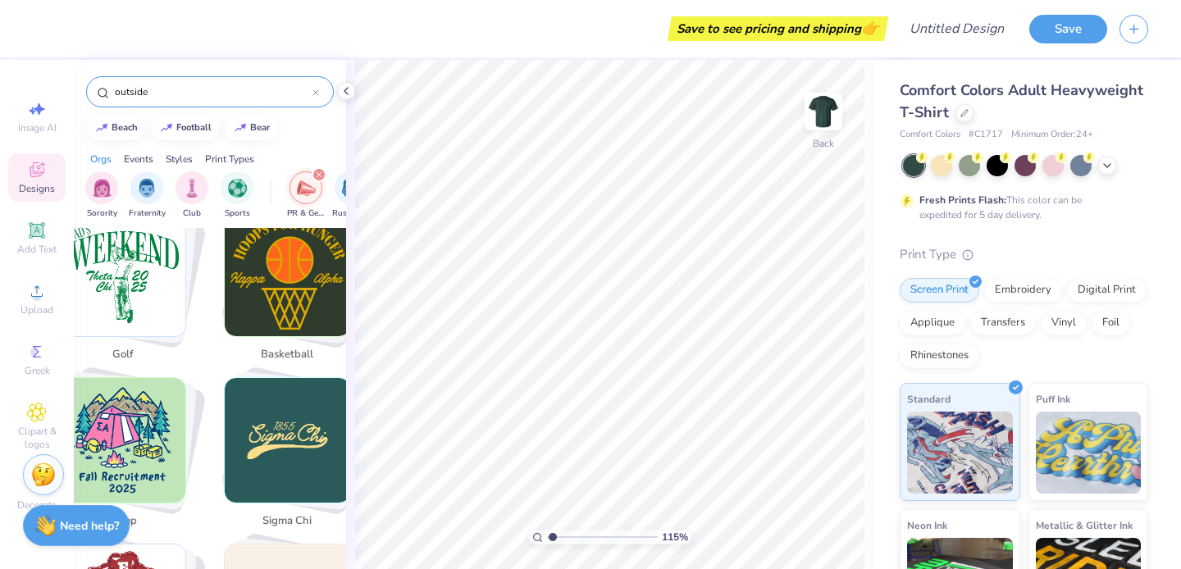
scroll to position [943, 0]
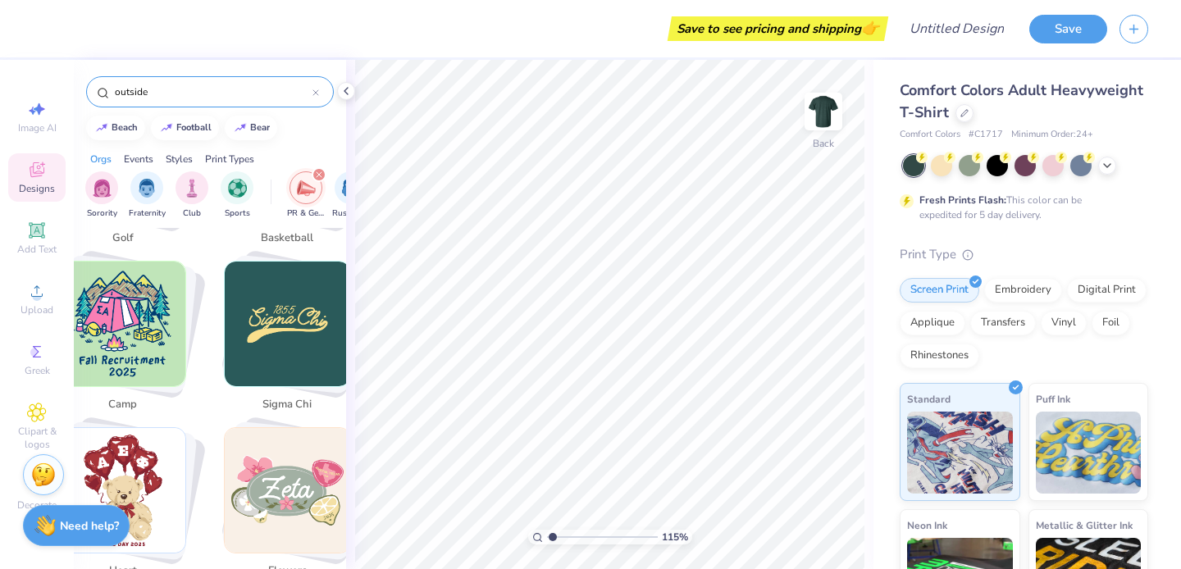
click at [146, 332] on img "Stack Card Button camp" at bounding box center [123, 324] width 125 height 125
type input "camp"
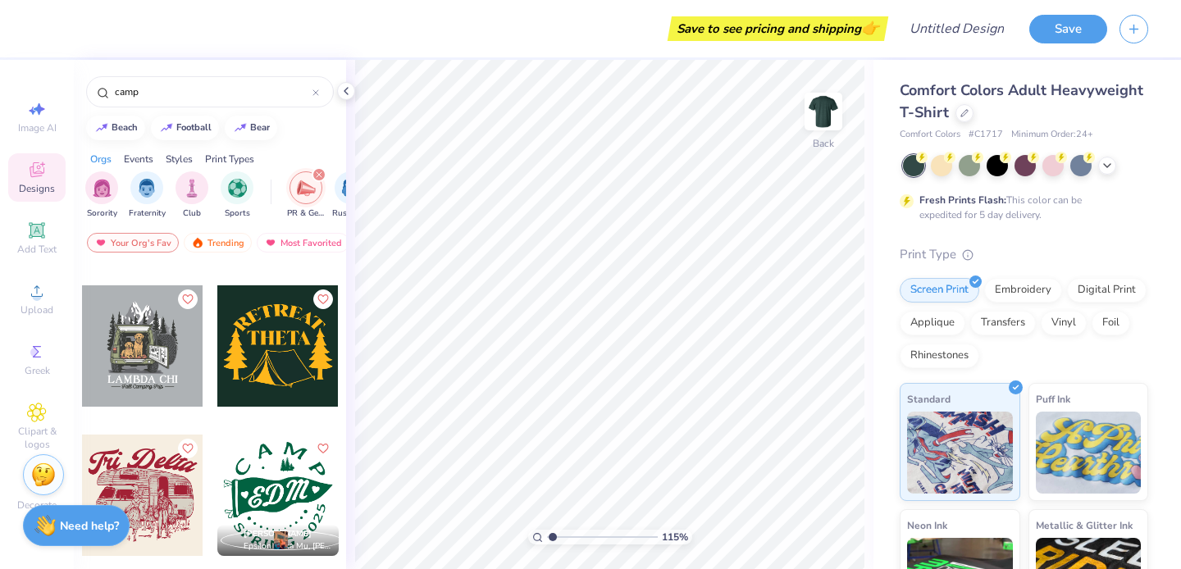
scroll to position [131, 0]
click at [814, 116] on img at bounding box center [824, 112] width 66 height 66
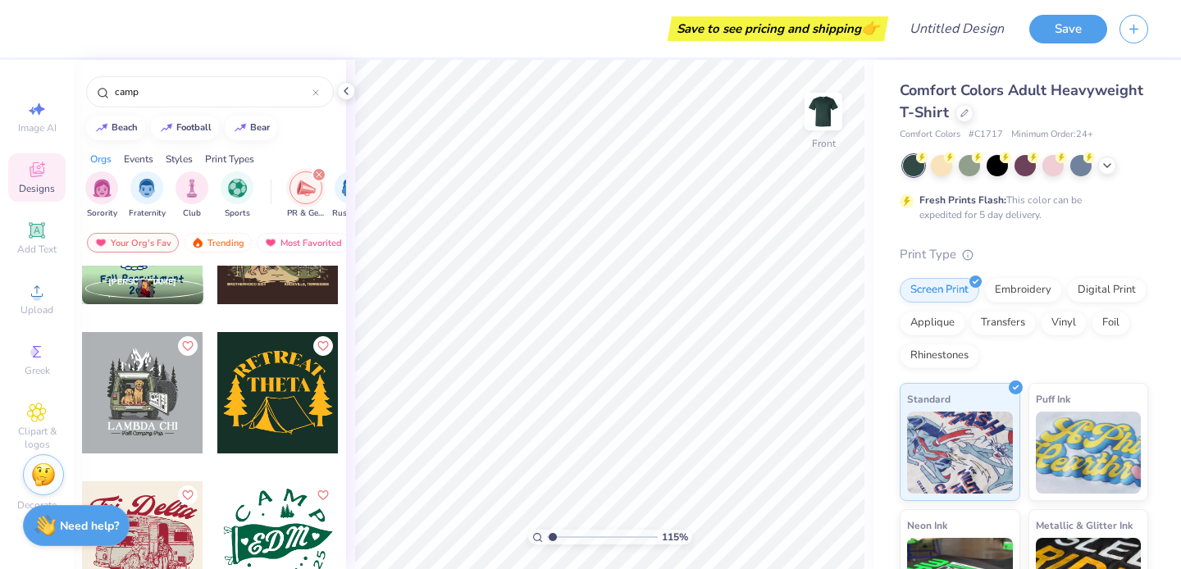
scroll to position [71, 0]
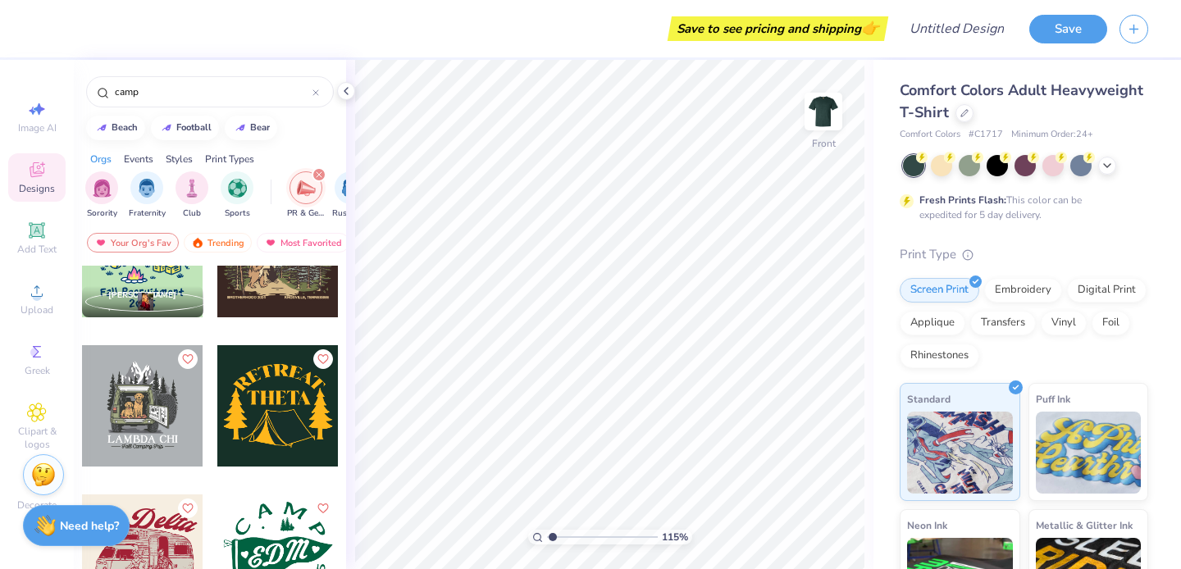
click at [151, 397] on div at bounding box center [142, 405] width 121 height 121
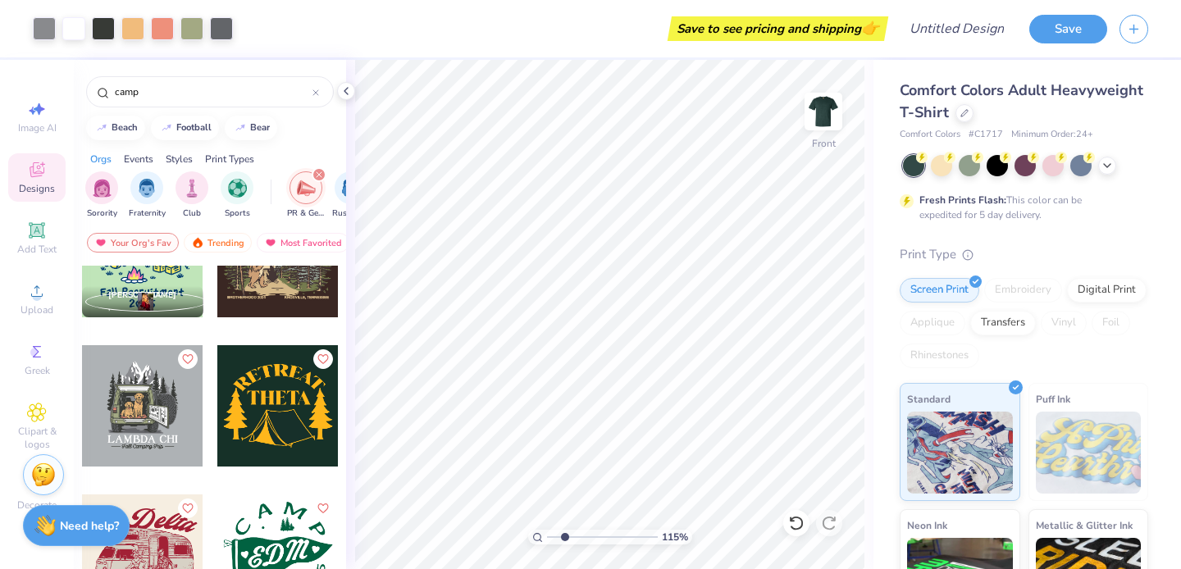
click at [564, 540] on input "range" at bounding box center [602, 537] width 111 height 15
type input "2.24"
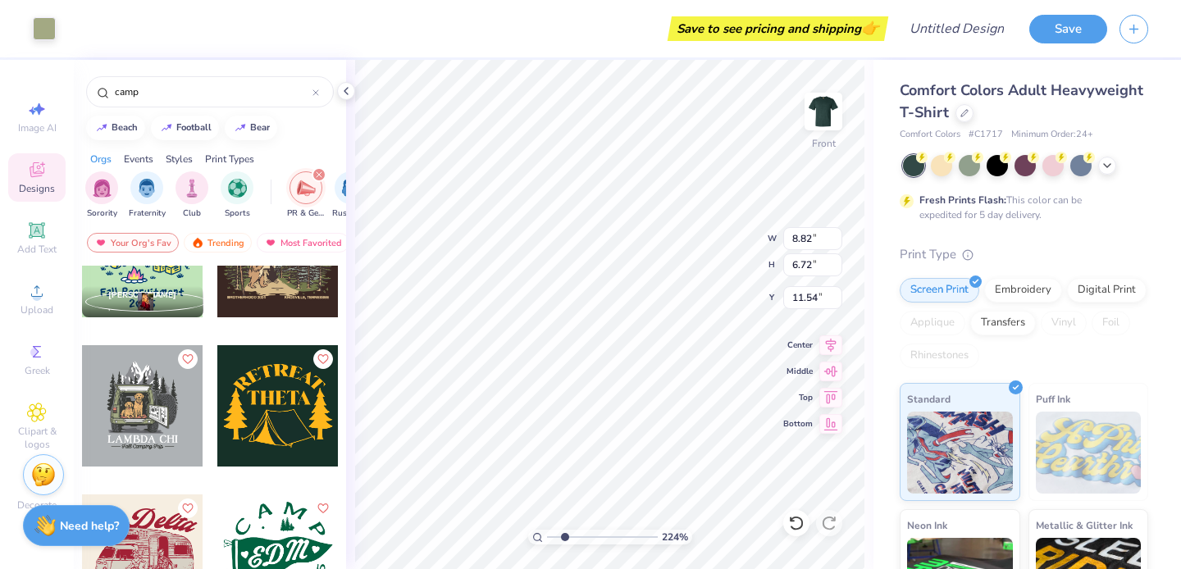
type input "11.54"
click at [794, 513] on div at bounding box center [796, 523] width 26 height 26
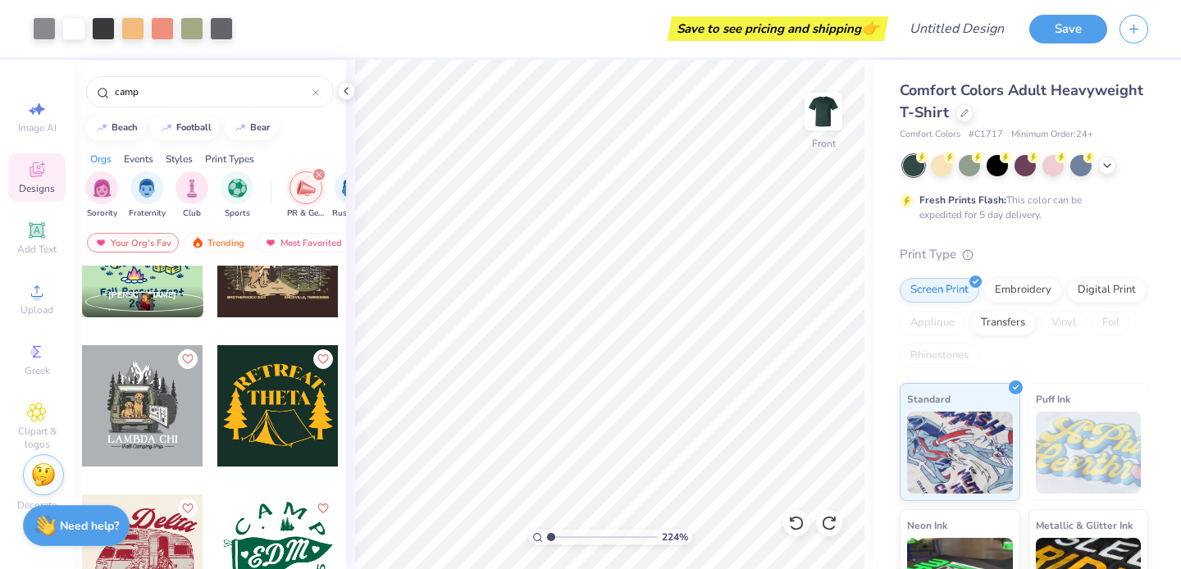
type input "1"
click at [549, 536] on input "range" at bounding box center [602, 537] width 111 height 15
